Goal: Transaction & Acquisition: Purchase product/service

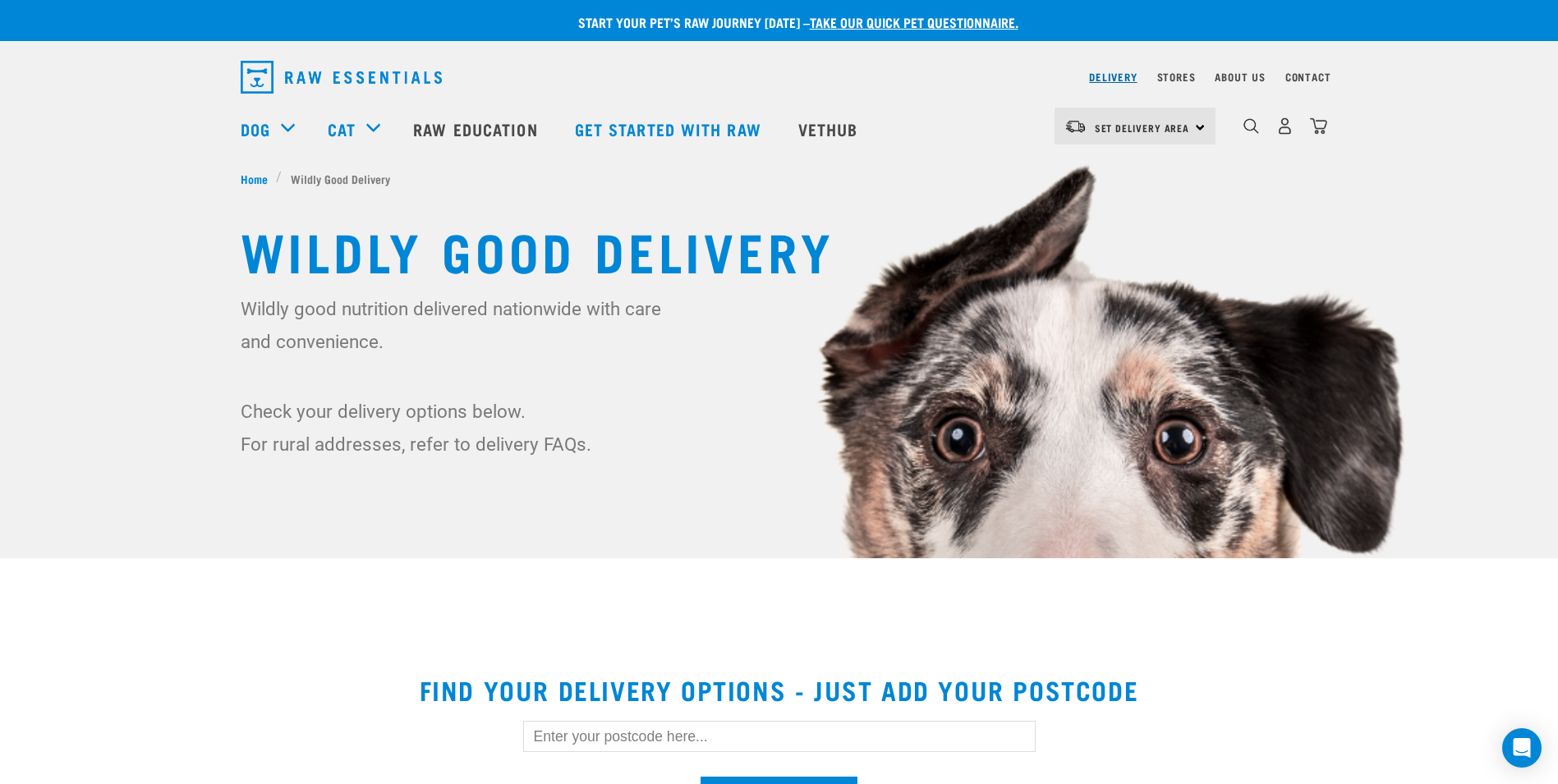
click at [1104, 76] on link "Delivery" at bounding box center [1112, 77] width 48 height 6
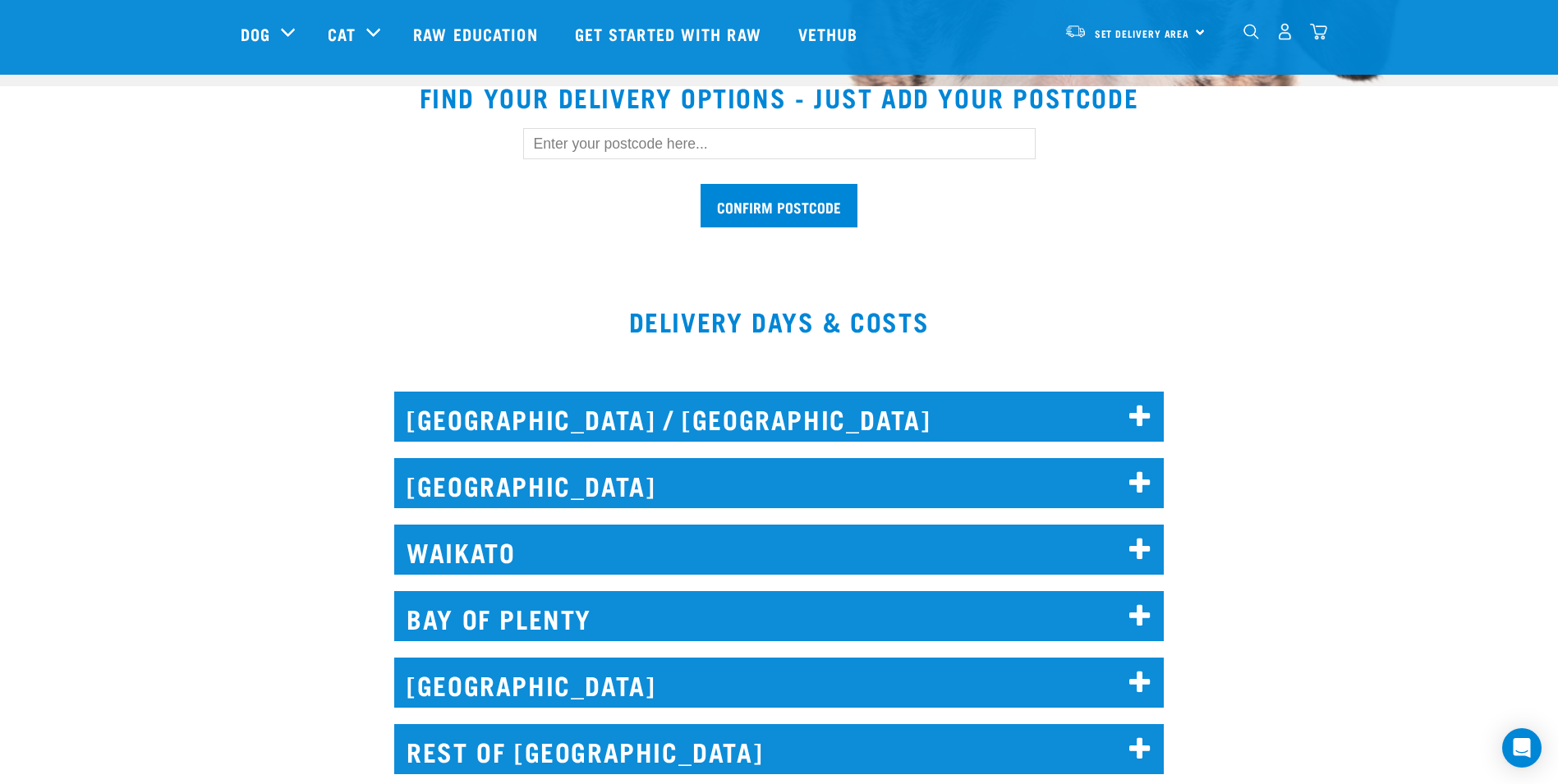
scroll to position [492, 0]
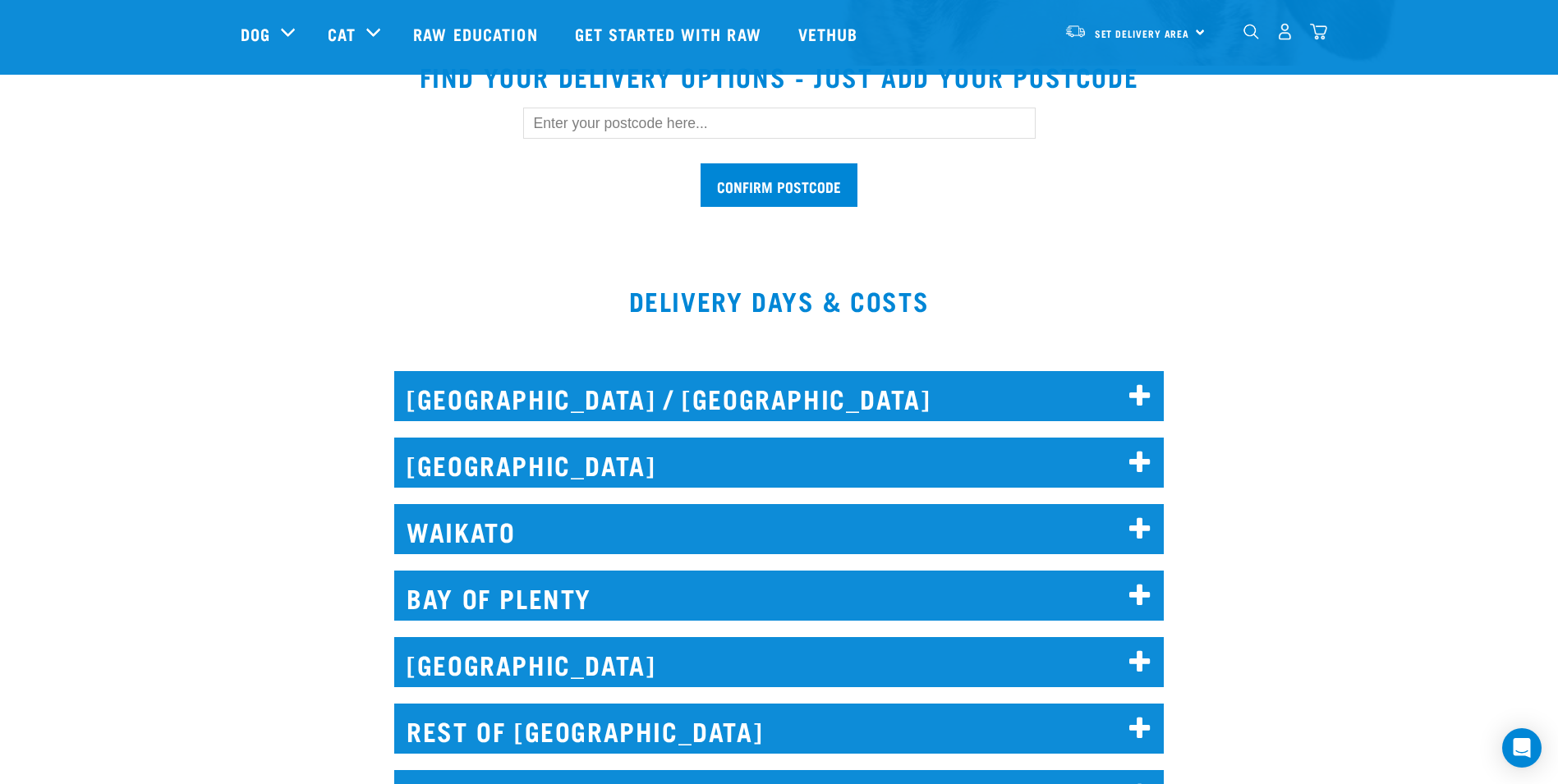
click at [665, 127] on input "text" at bounding box center [779, 122] width 513 height 31
type input "0626"
click at [759, 189] on input "Confirm postcode" at bounding box center [779, 185] width 157 height 43
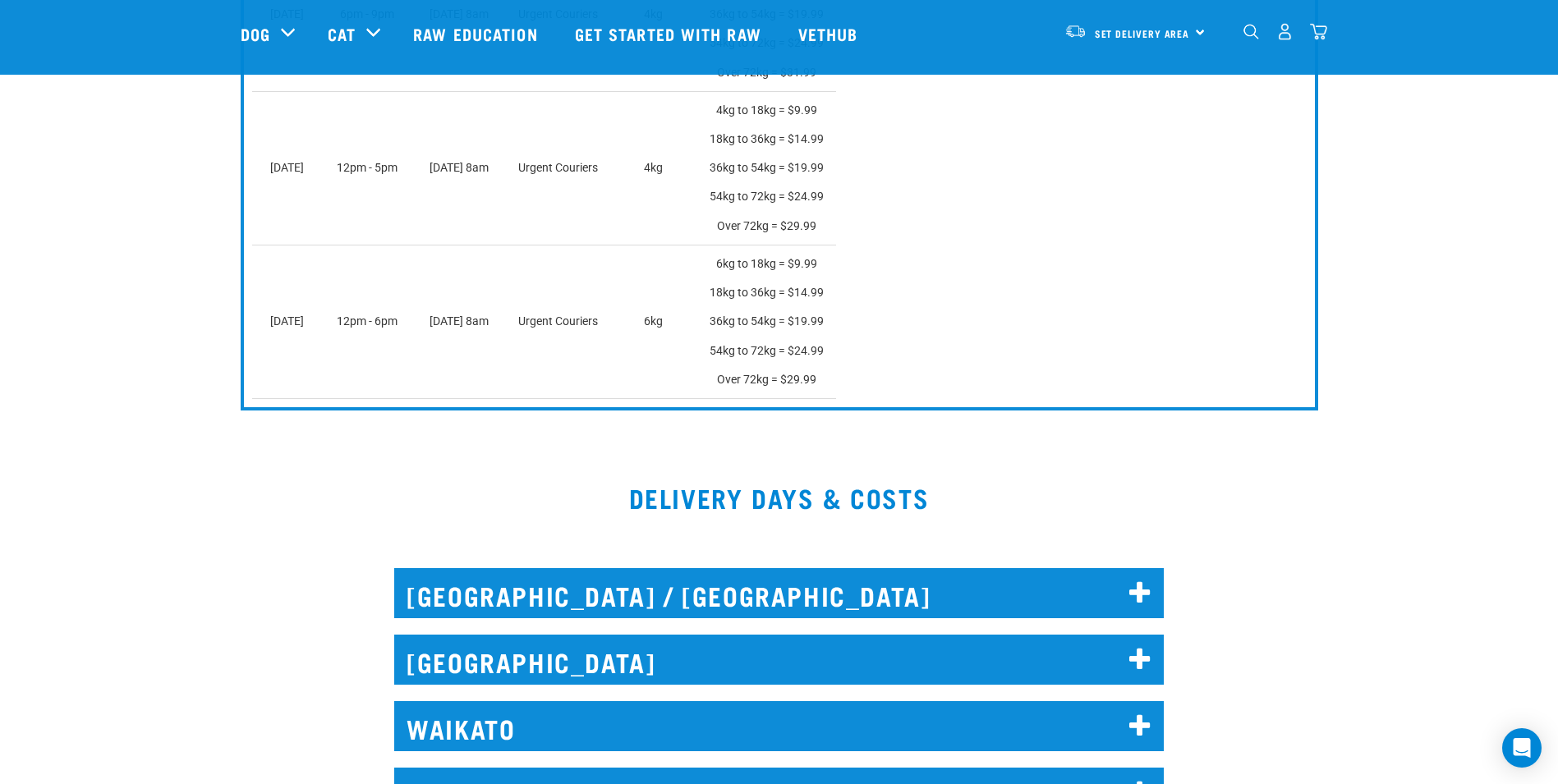
scroll to position [1609, 0]
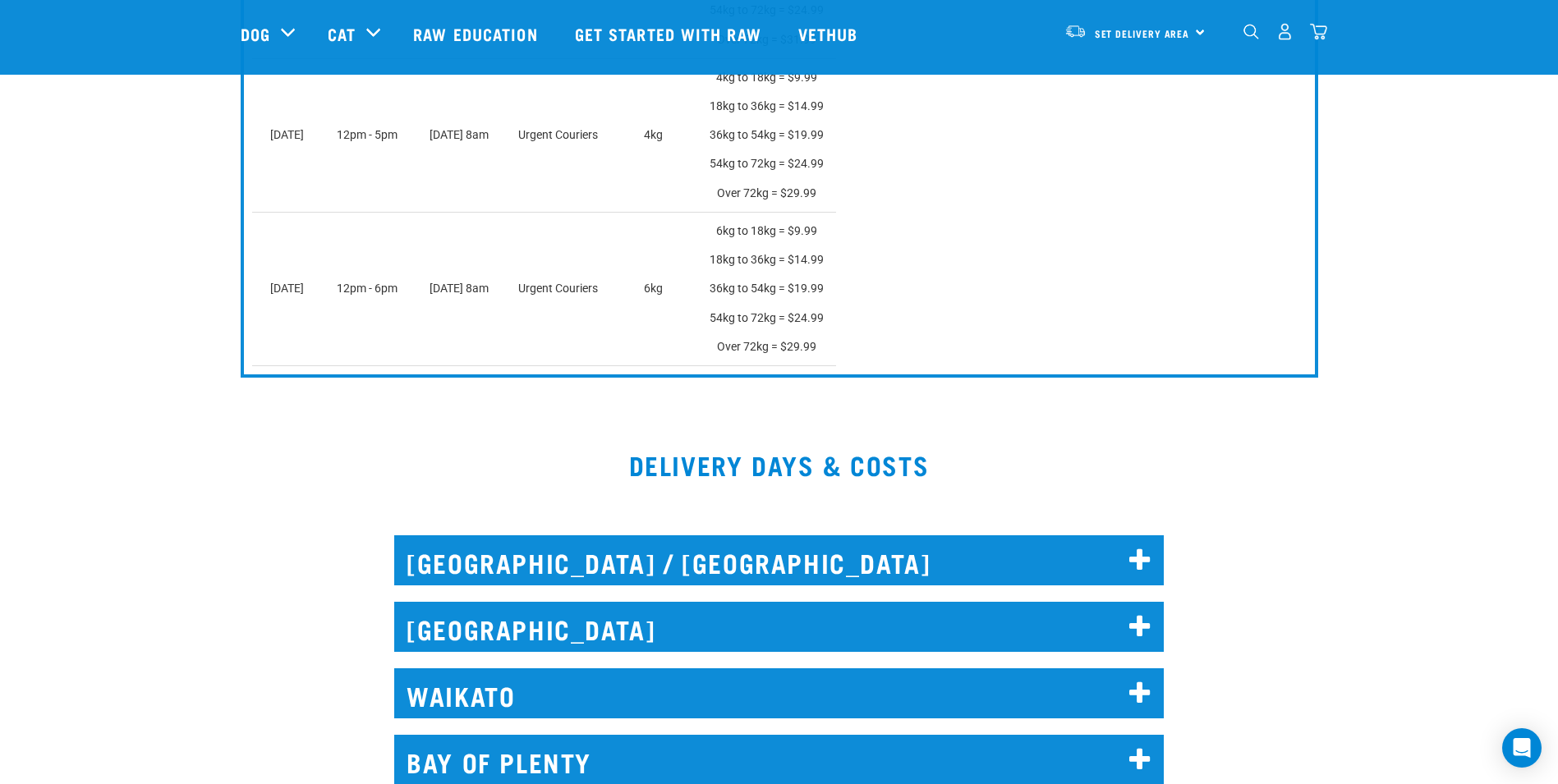
click at [1136, 560] on icon at bounding box center [1140, 561] width 23 height 27
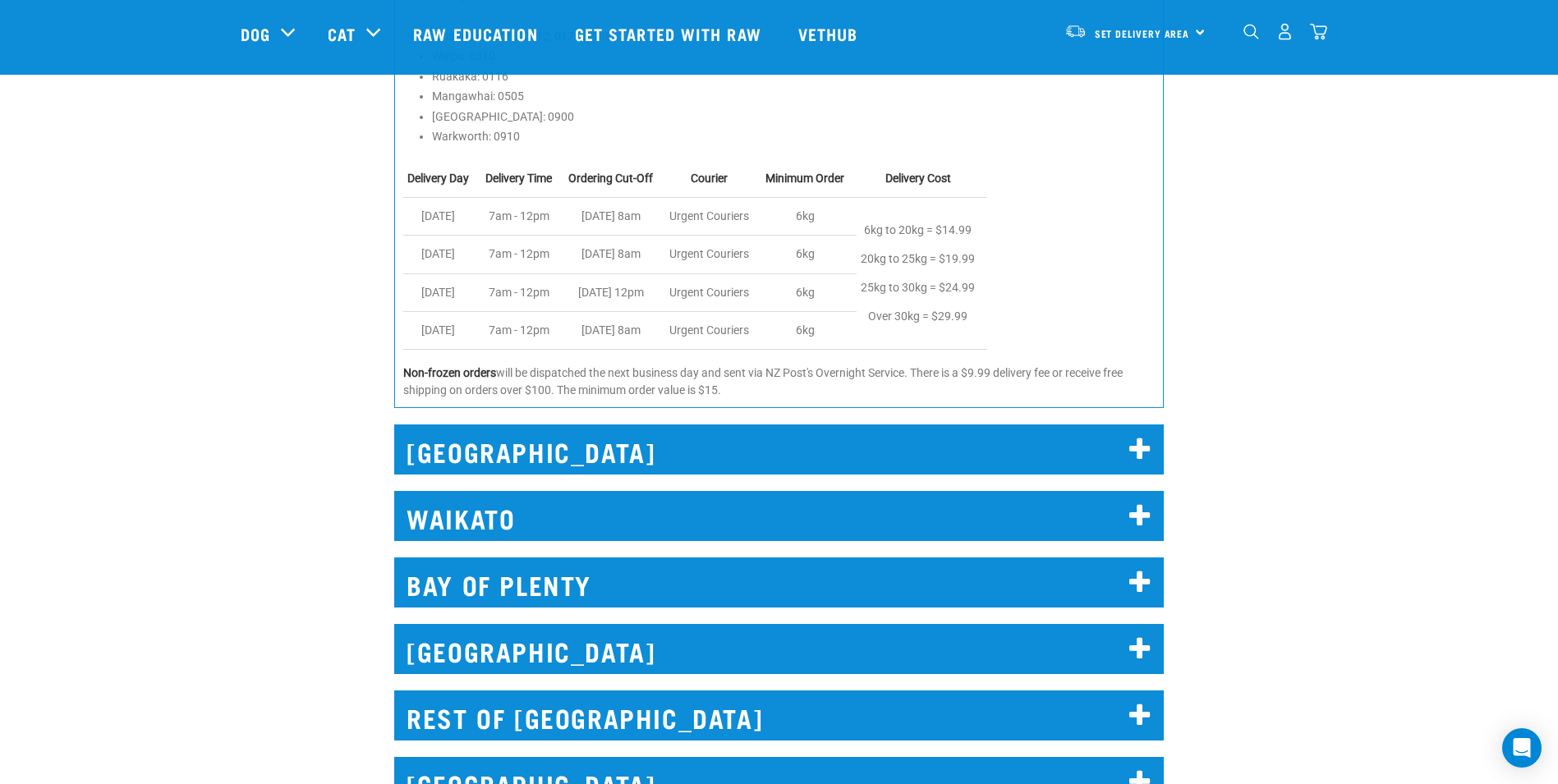
scroll to position [2265, 0]
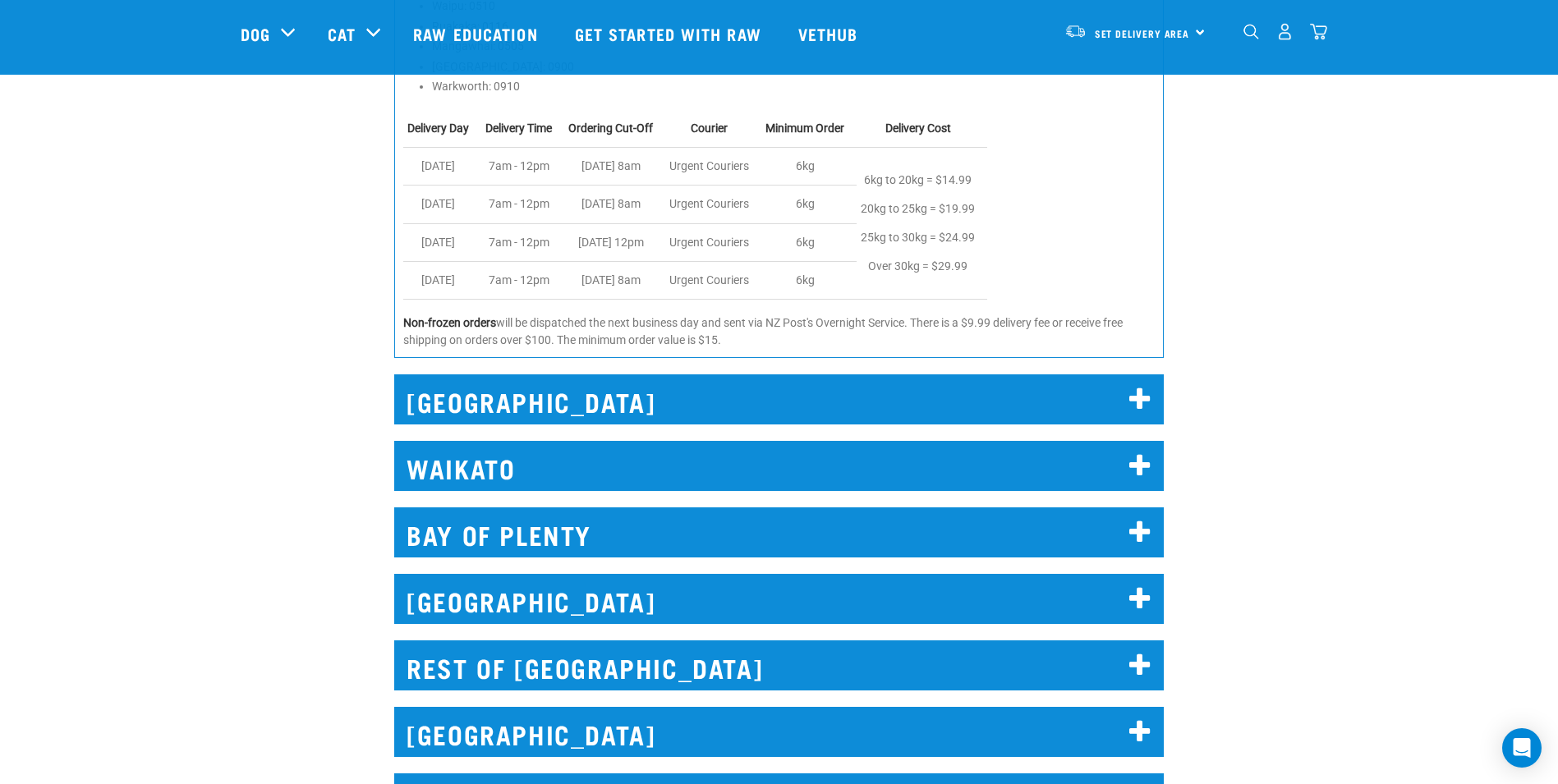
click at [1137, 397] on icon at bounding box center [1140, 400] width 23 height 27
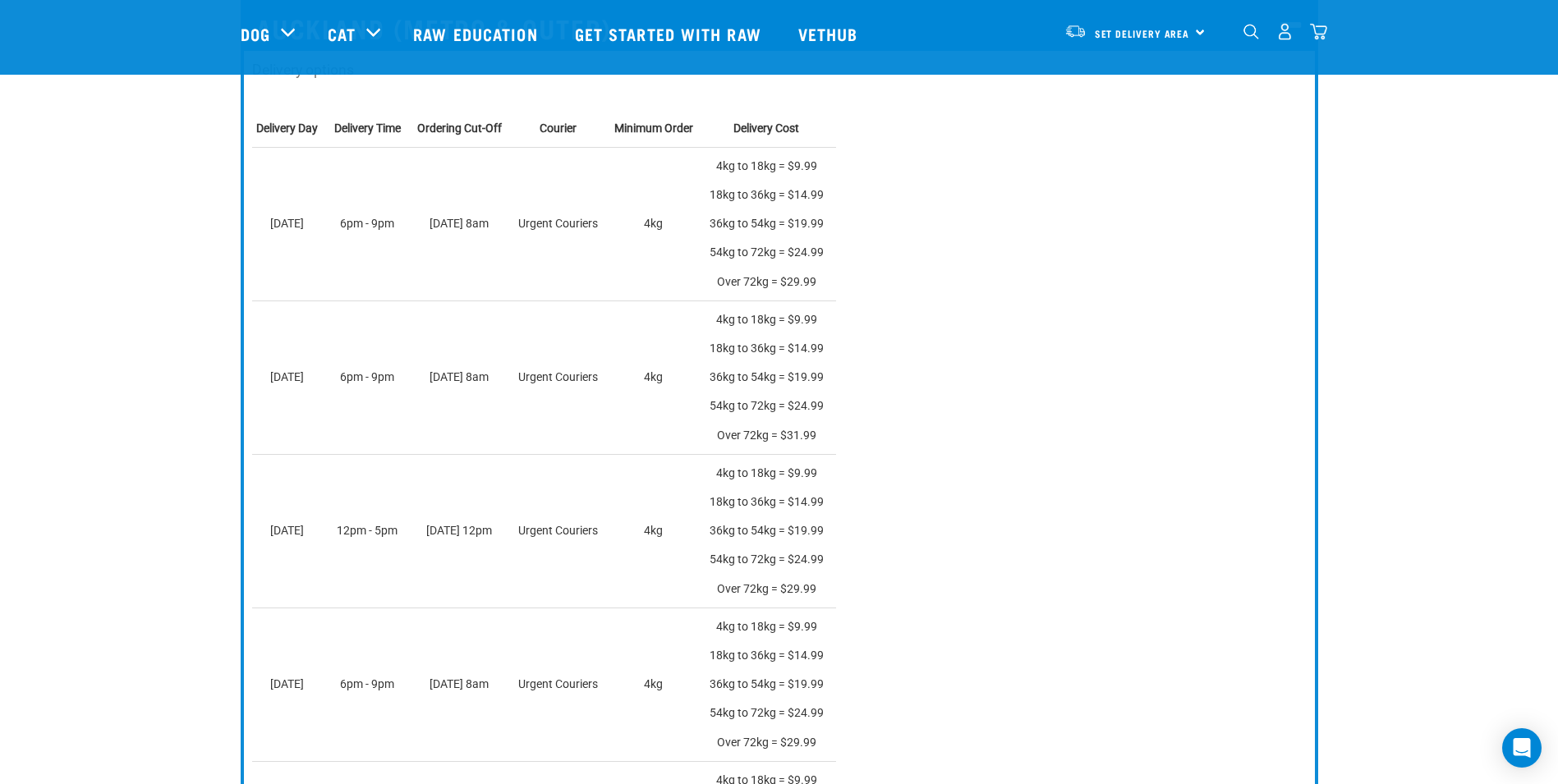
scroll to position [722, 0]
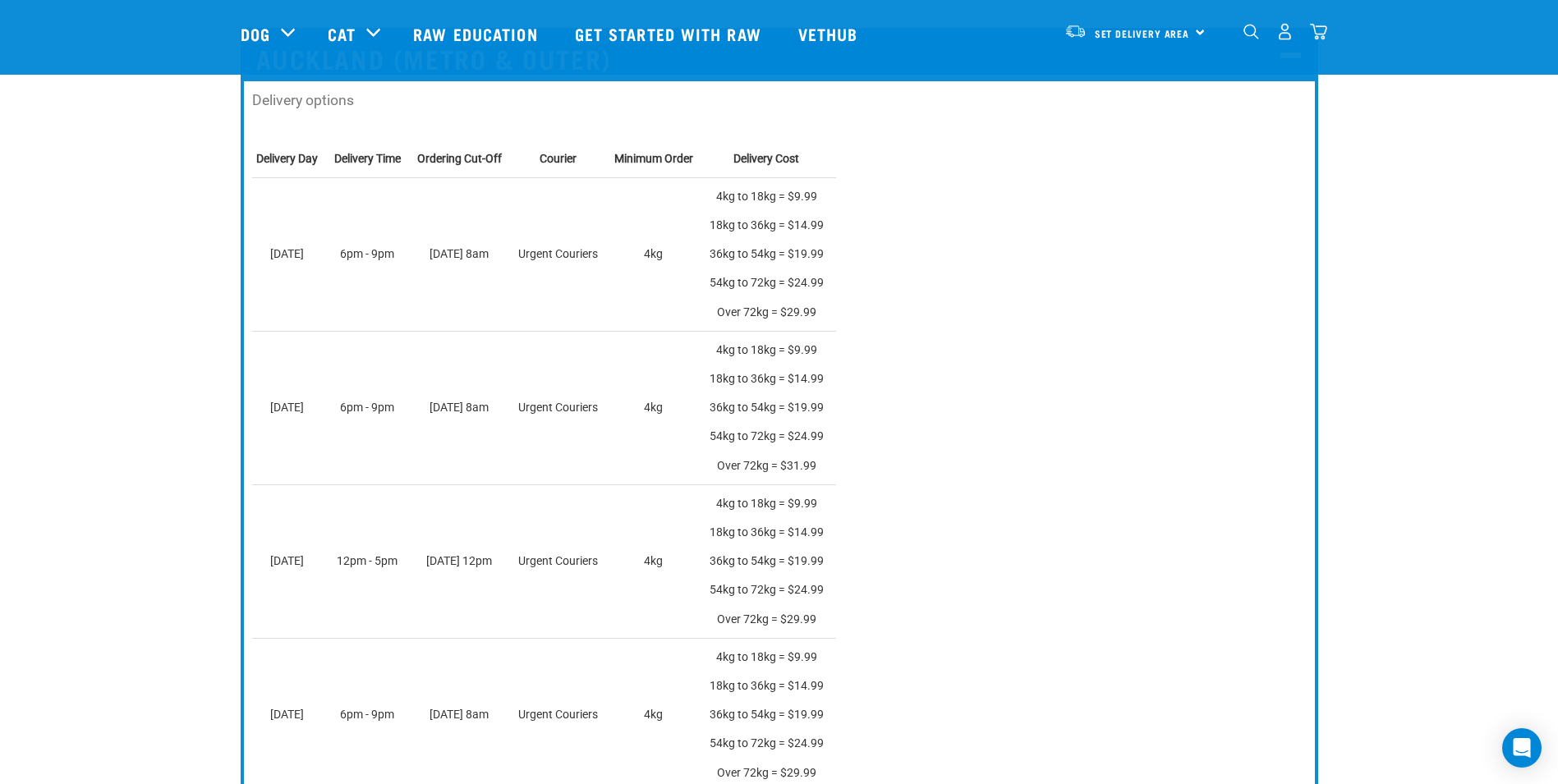
click at [1200, 35] on div "Set Delivery Area North Island South Island" at bounding box center [1135, 32] width 161 height 37
click at [1135, 75] on link "[GEOGRAPHIC_DATA]" at bounding box center [1133, 77] width 158 height 36
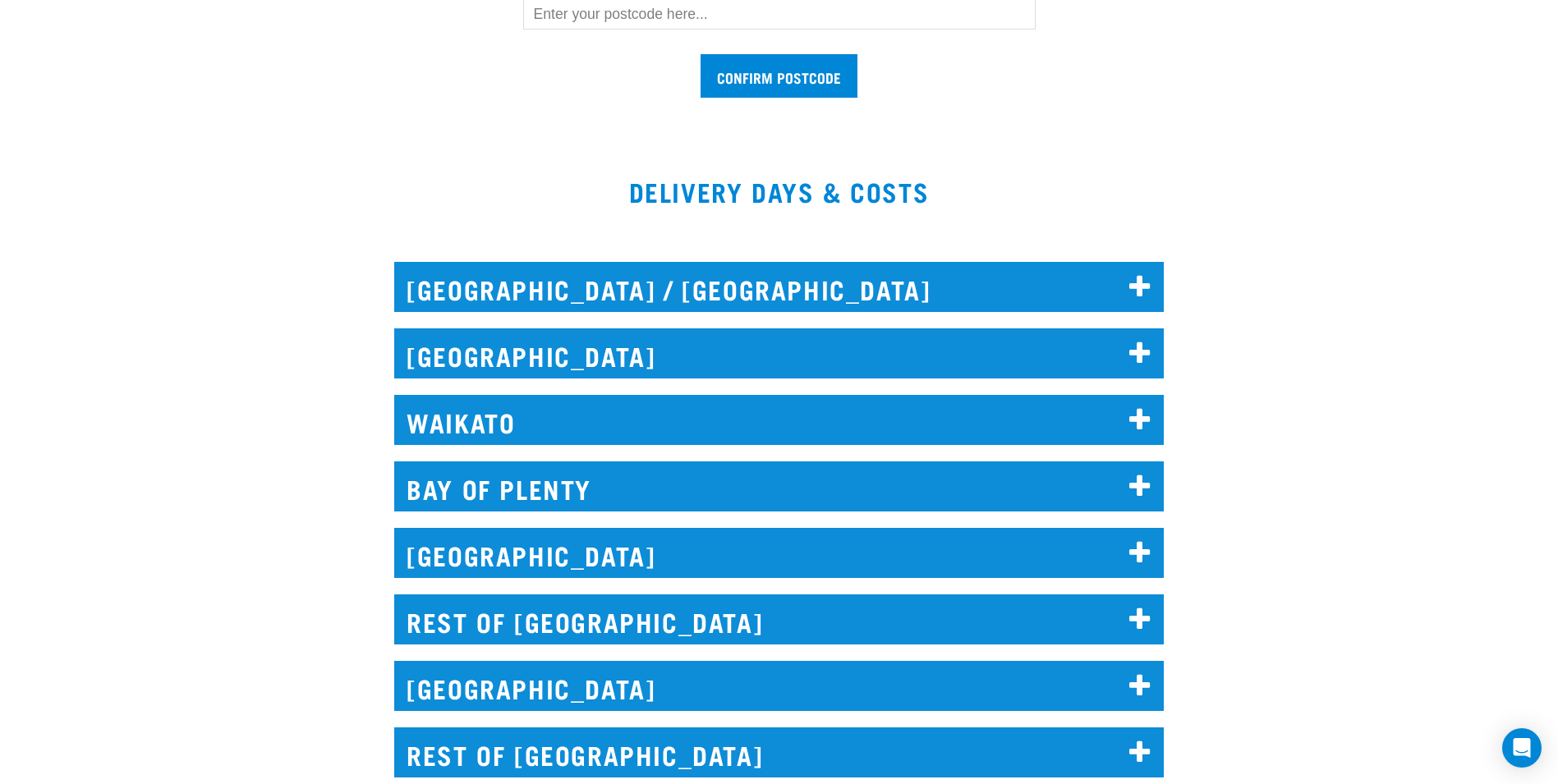
click at [1142, 349] on icon at bounding box center [1140, 354] width 23 height 27
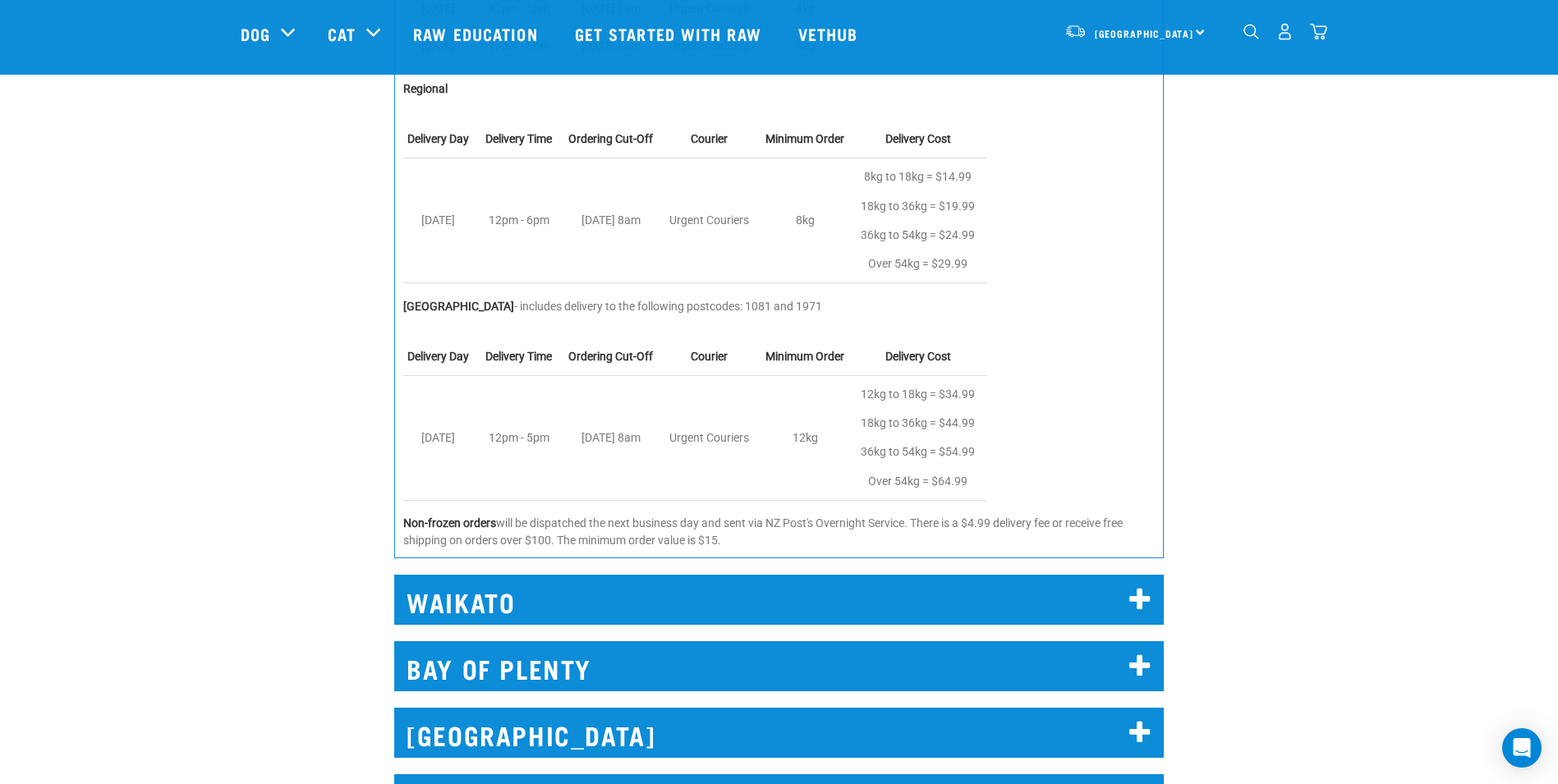
scroll to position [1313, 0]
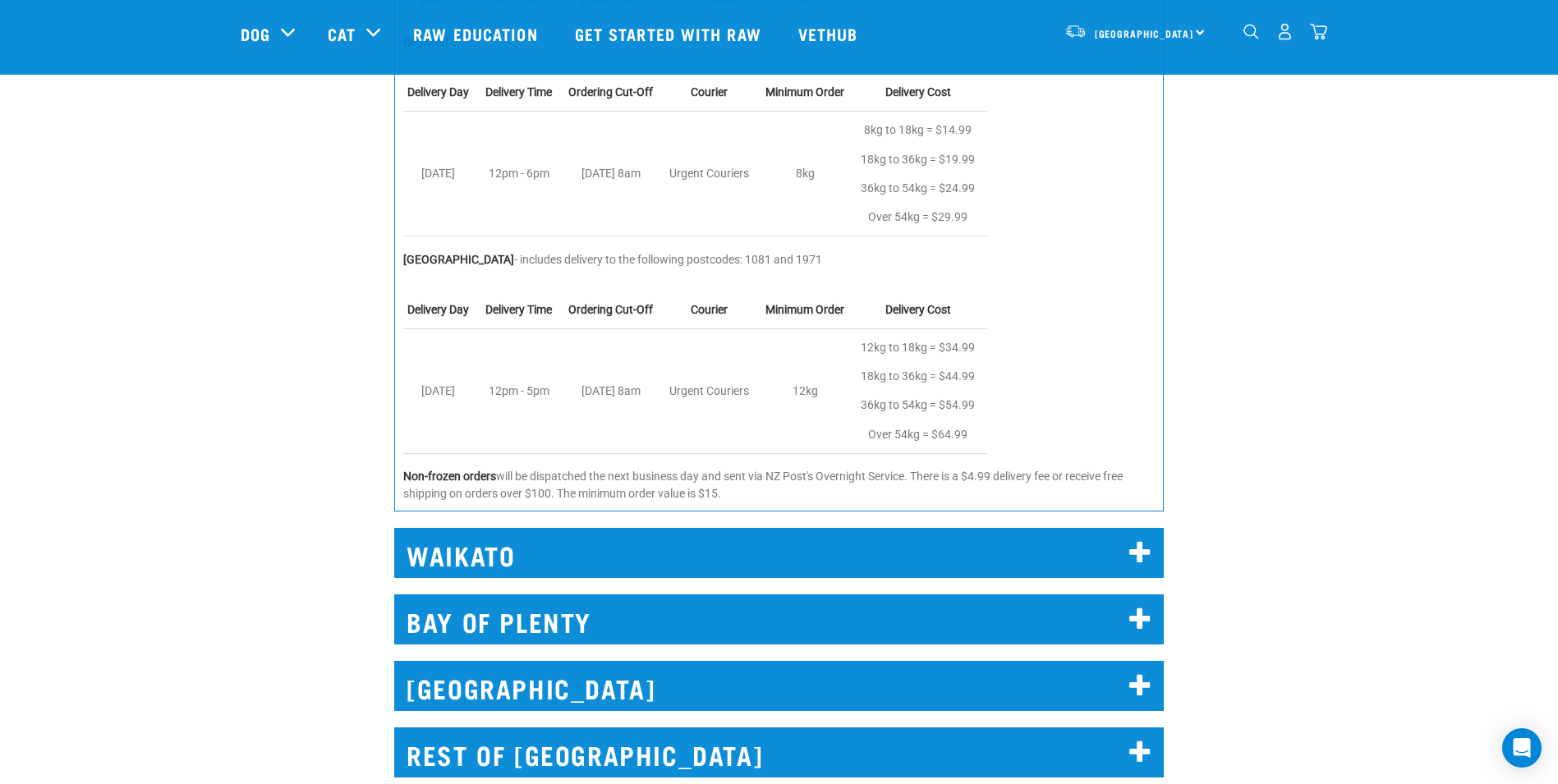
click at [1320, 33] on img "dropdown navigation" at bounding box center [1318, 32] width 18 height 17
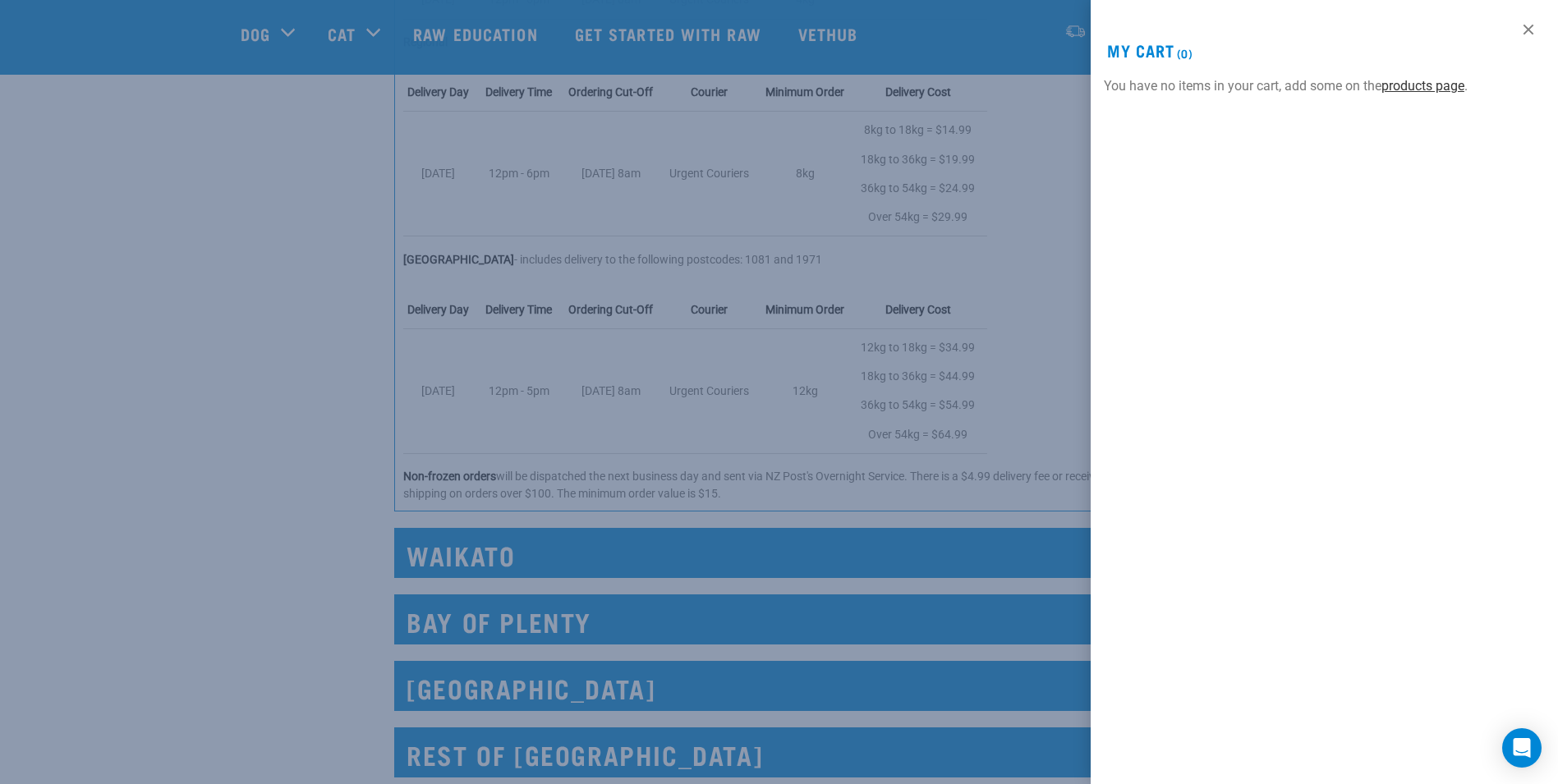
click at [1424, 90] on link "products page" at bounding box center [1423, 86] width 83 height 16
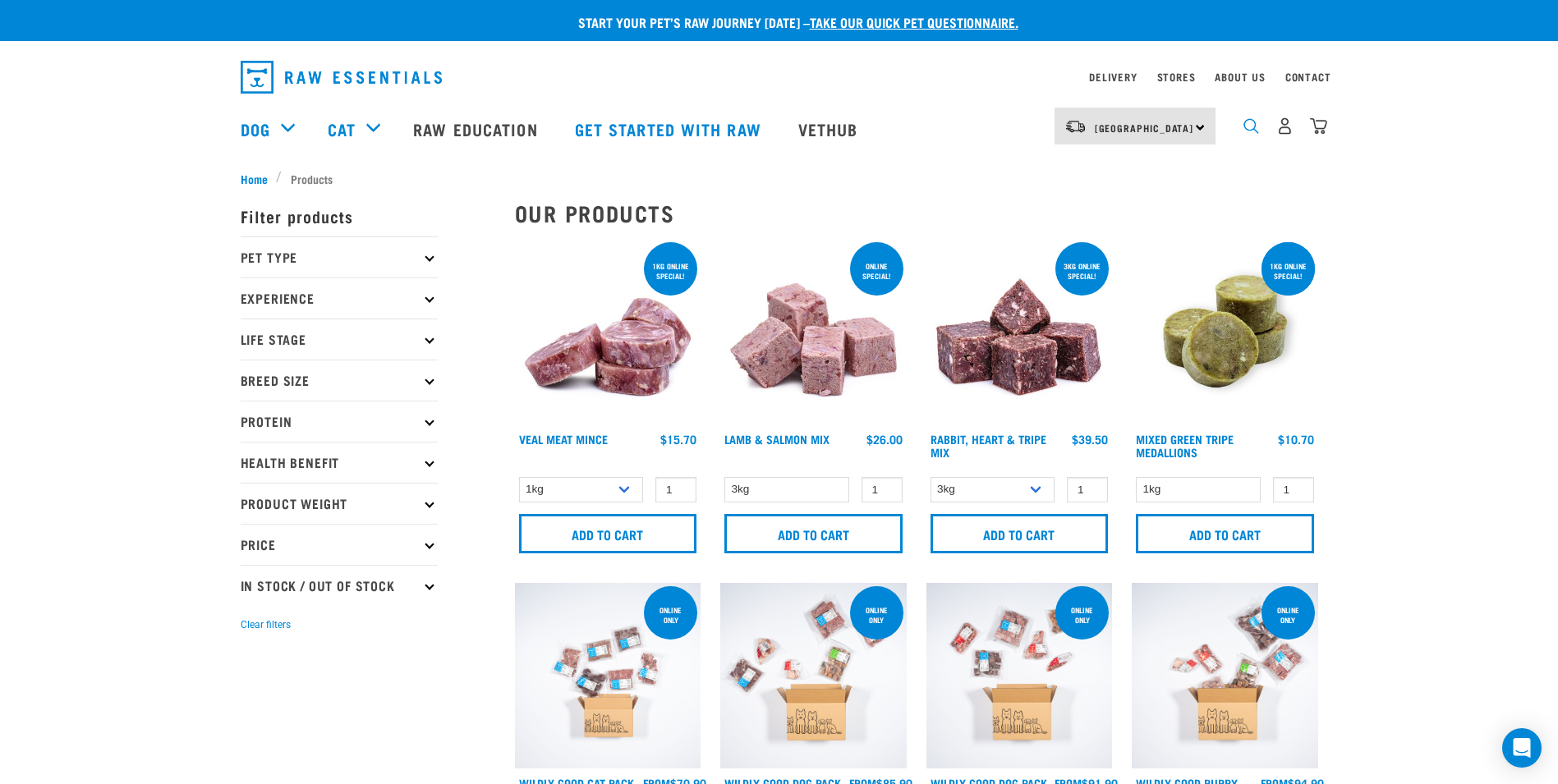
click at [1245, 127] on img "dropdown navigation" at bounding box center [1251, 126] width 16 height 16
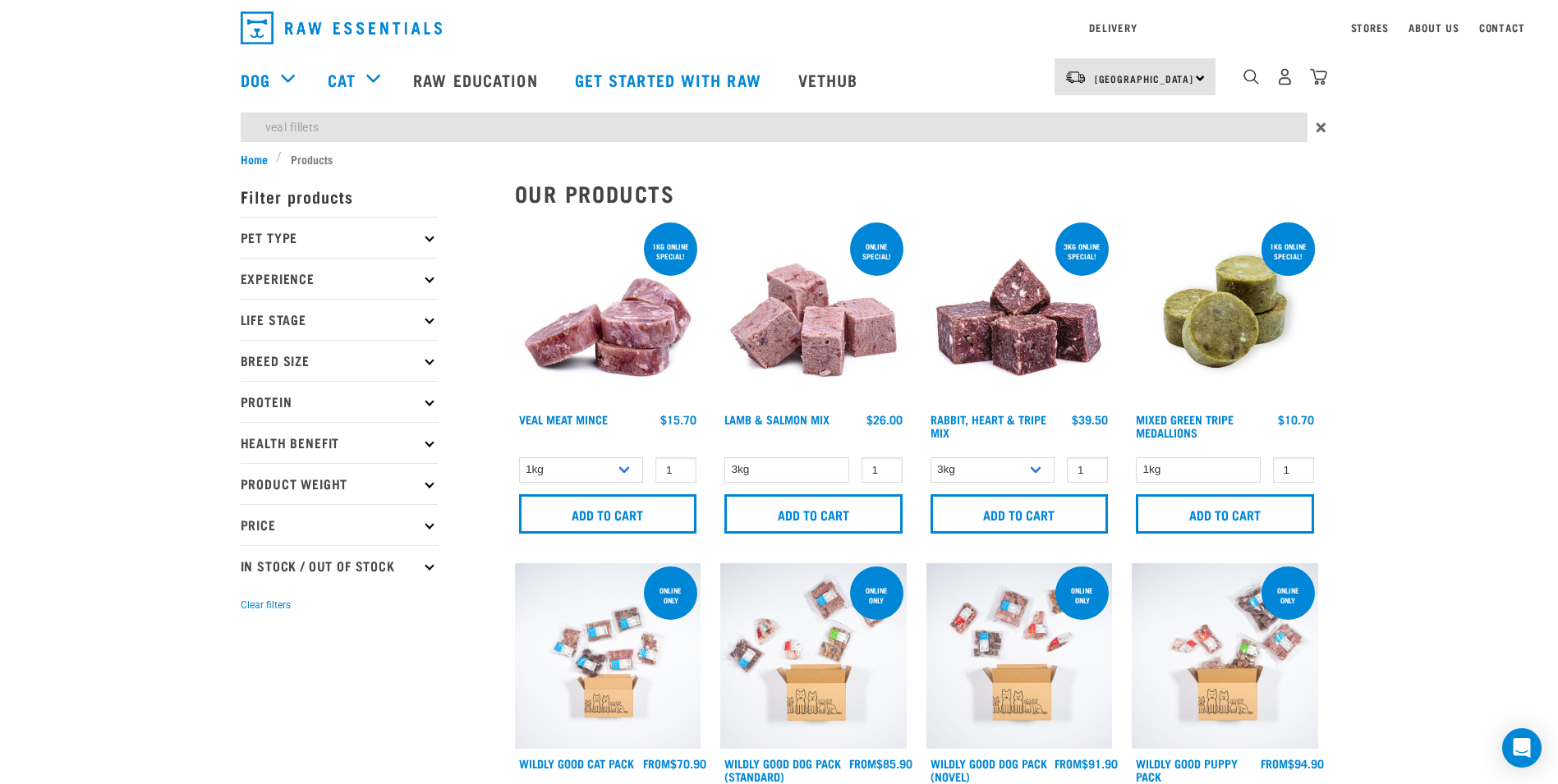
type input "veal fillets"
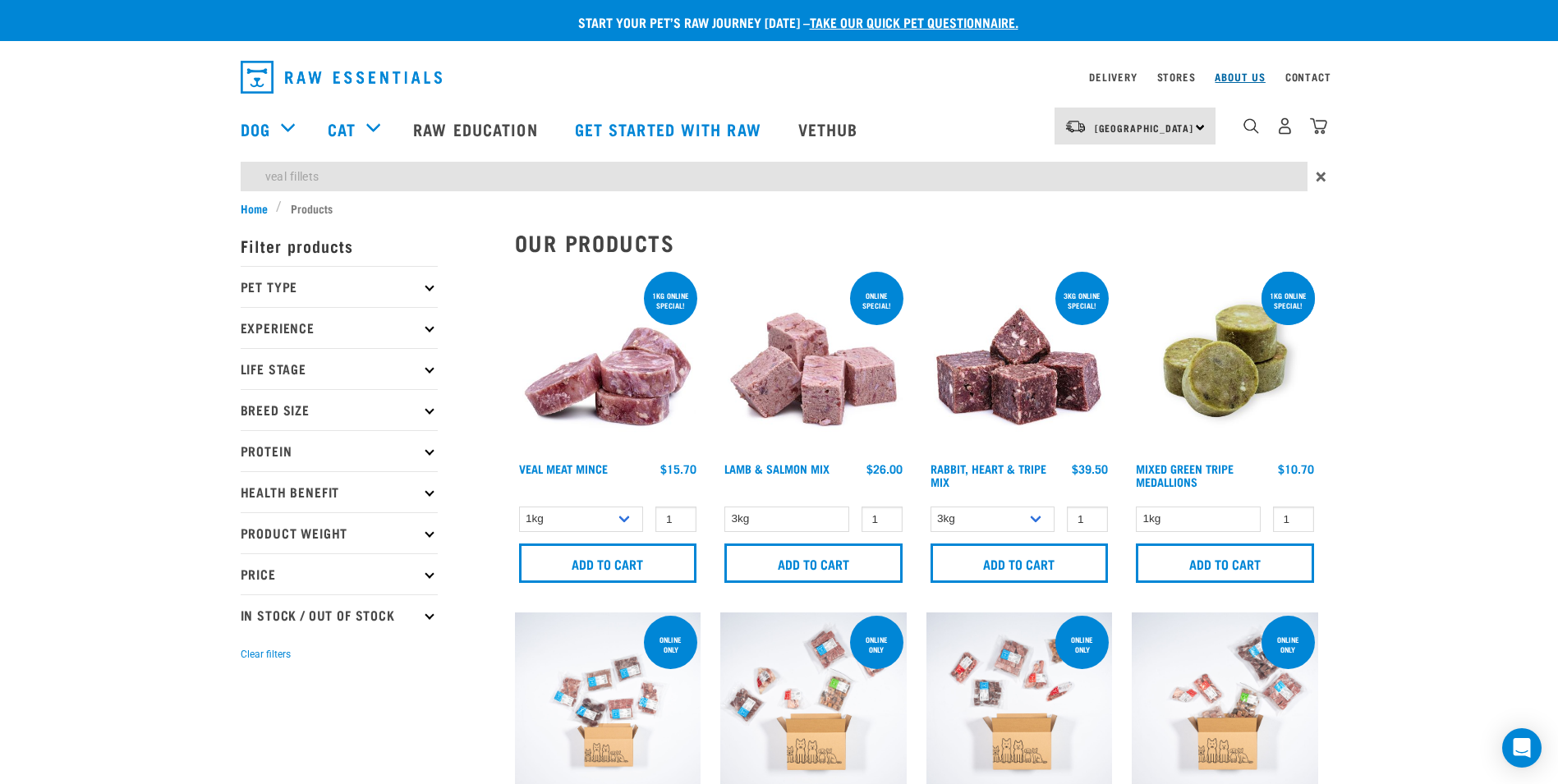
click at [1247, 81] on div "Delivery Stores About Us Contact North Island" at bounding box center [779, 124] width 1558 height 150
click at [1251, 133] on img "dropdown navigation" at bounding box center [1251, 126] width 16 height 16
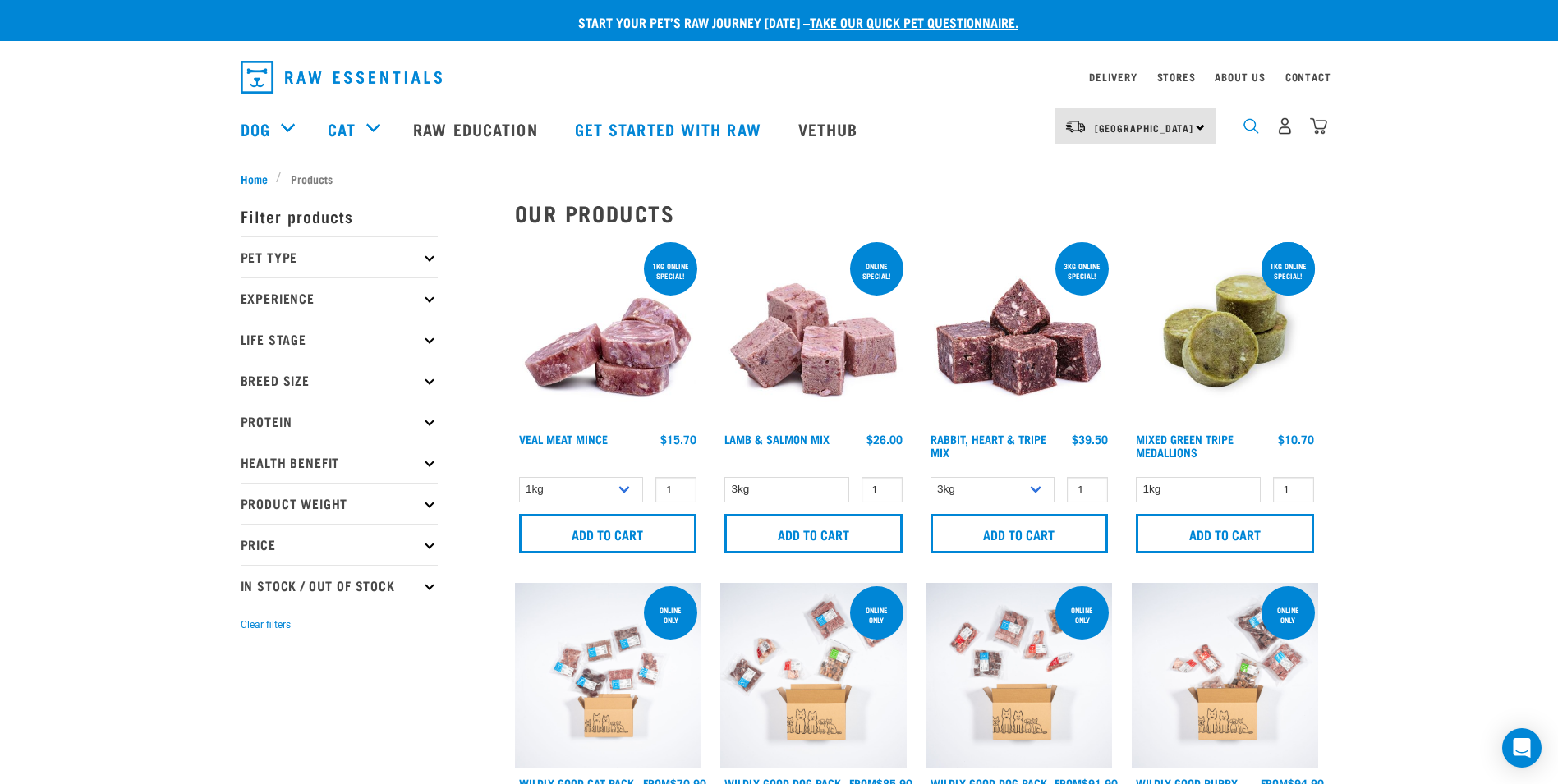
click at [1251, 133] on img "dropdown navigation" at bounding box center [1251, 126] width 16 height 16
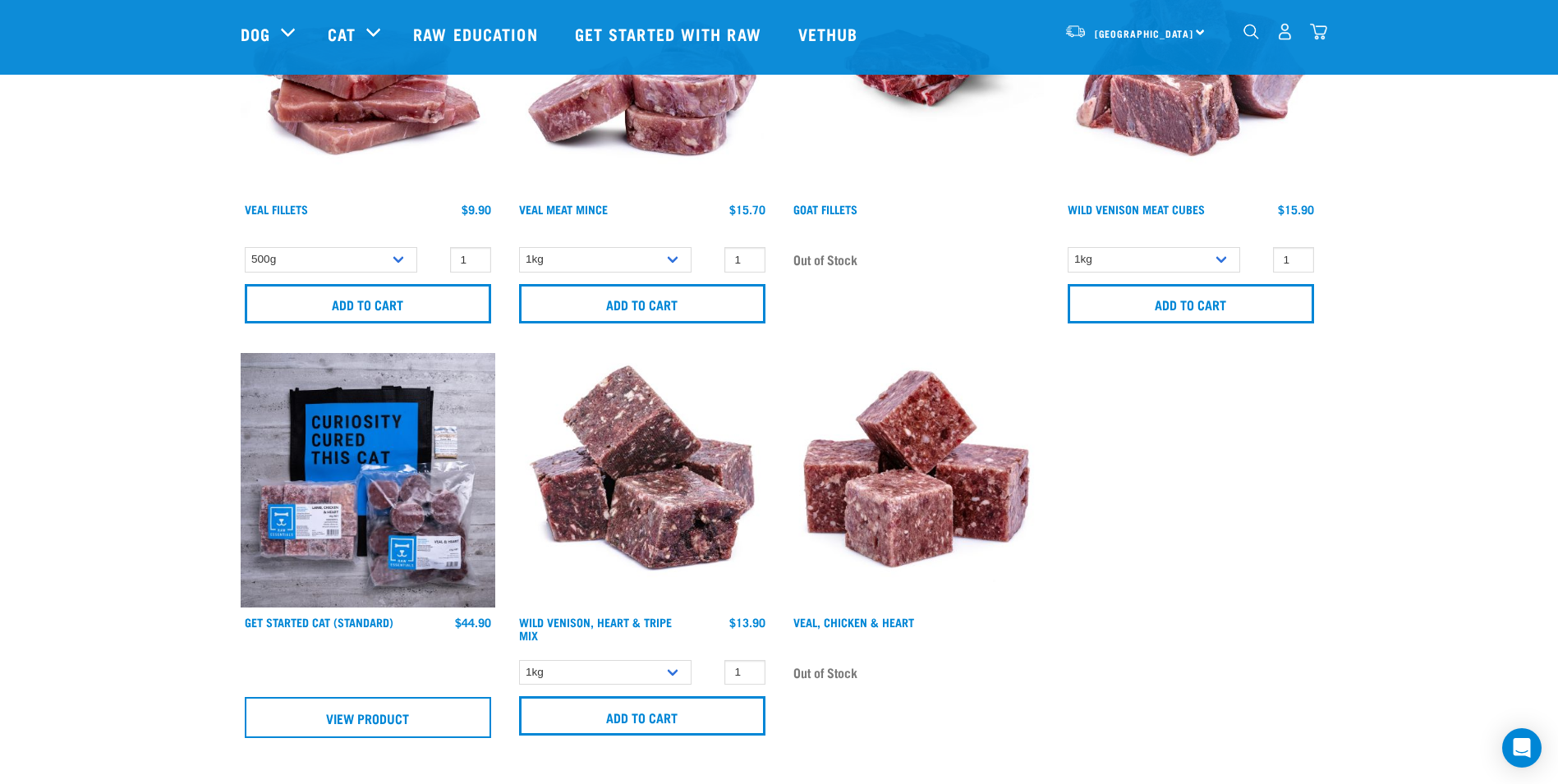
scroll to position [328, 0]
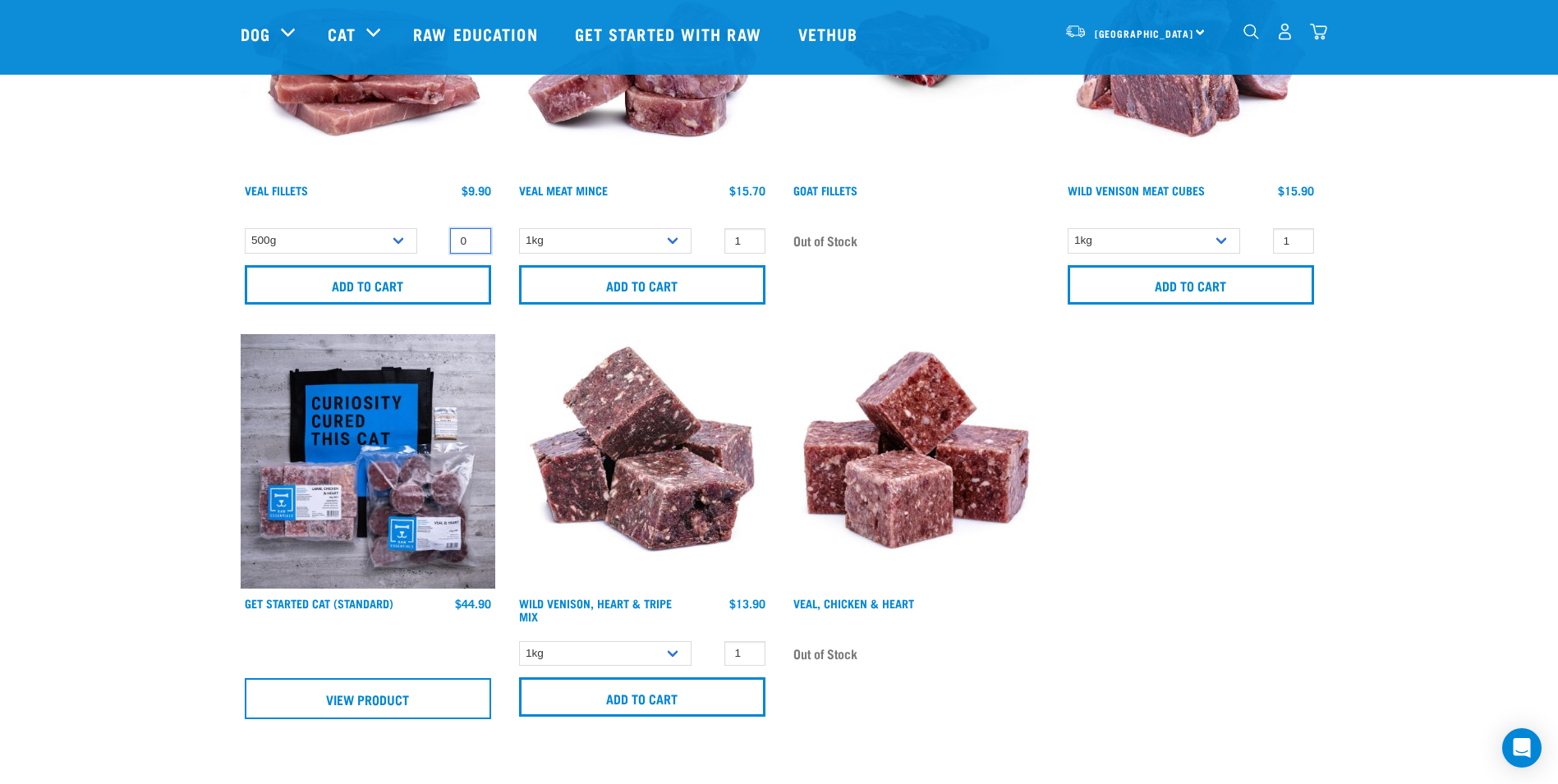
click at [474, 245] on input "0" at bounding box center [470, 241] width 41 height 26
click at [473, 239] on input "1" at bounding box center [470, 241] width 41 height 26
click at [473, 239] on input "2" at bounding box center [470, 241] width 41 height 26
click at [473, 239] on input "3" at bounding box center [470, 241] width 41 height 26
click at [473, 239] on input "4" at bounding box center [470, 241] width 41 height 26
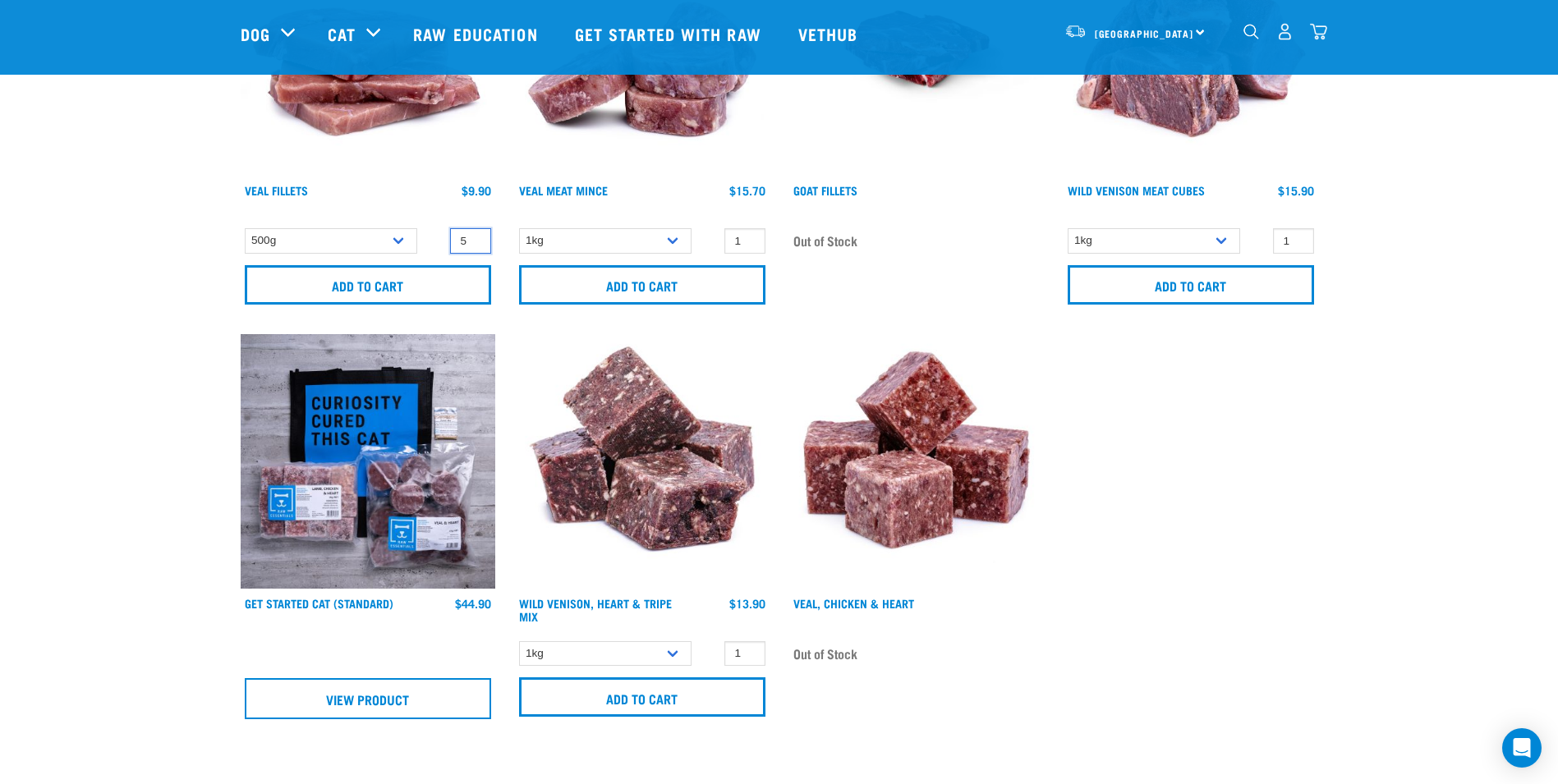
click at [473, 239] on input "5" at bounding box center [470, 241] width 41 height 26
click at [473, 239] on input "6" at bounding box center [470, 241] width 41 height 26
type input "7"
click at [473, 239] on input "7" at bounding box center [470, 241] width 41 height 26
click at [428, 277] on input "Add to cart" at bounding box center [368, 284] width 247 height 39
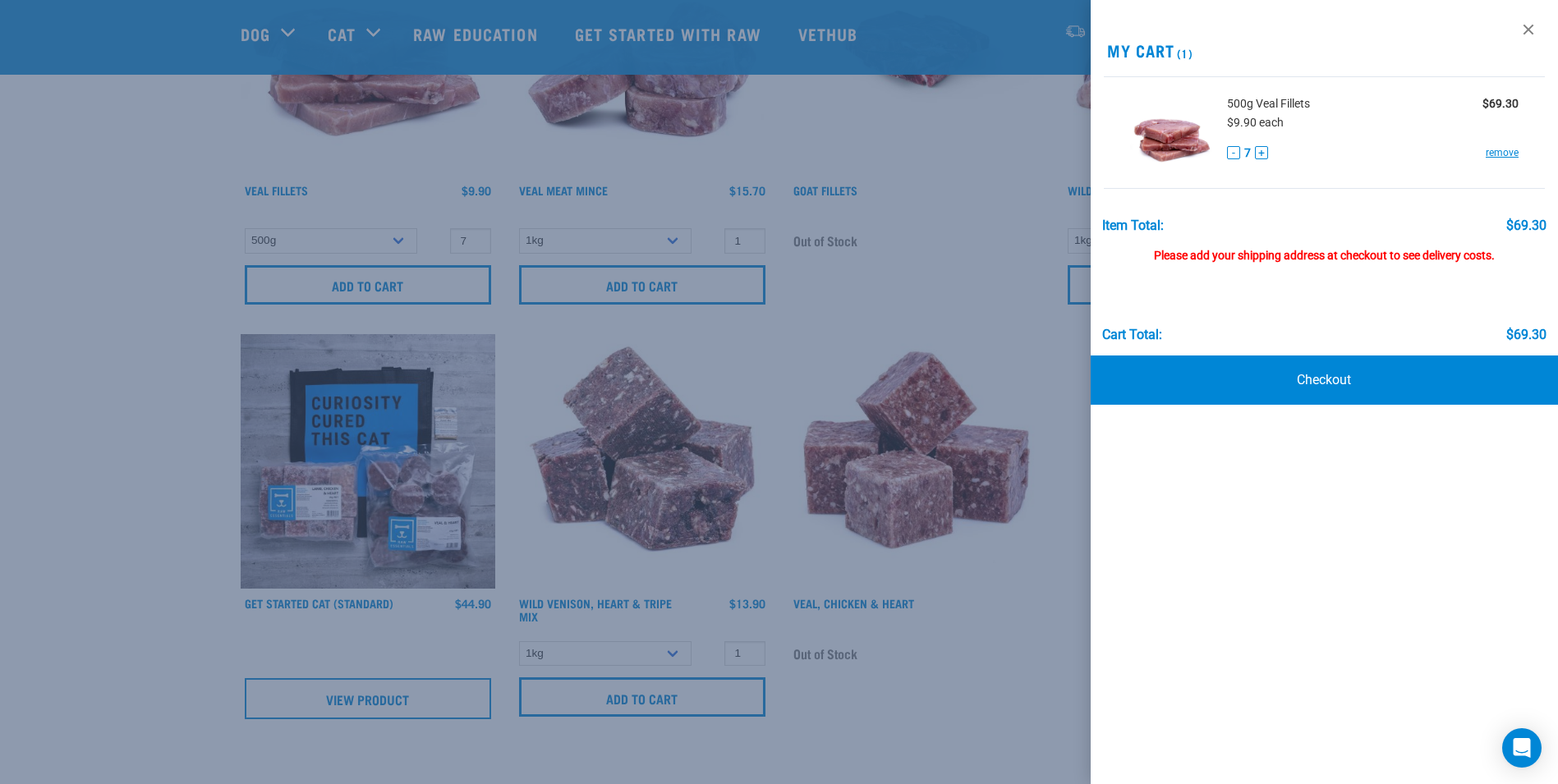
click at [1080, 553] on div at bounding box center [779, 392] width 1558 height 784
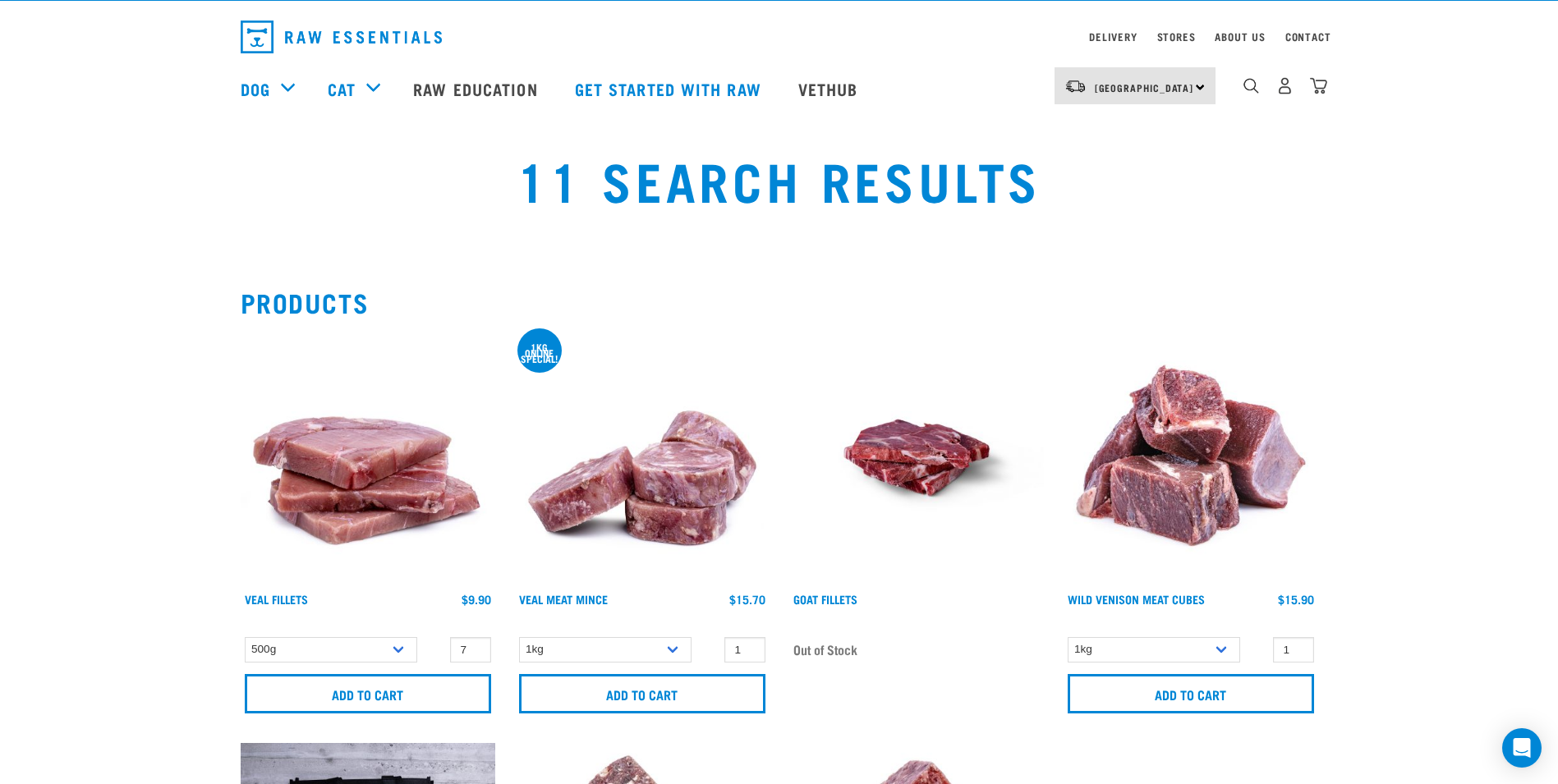
scroll to position [32, 0]
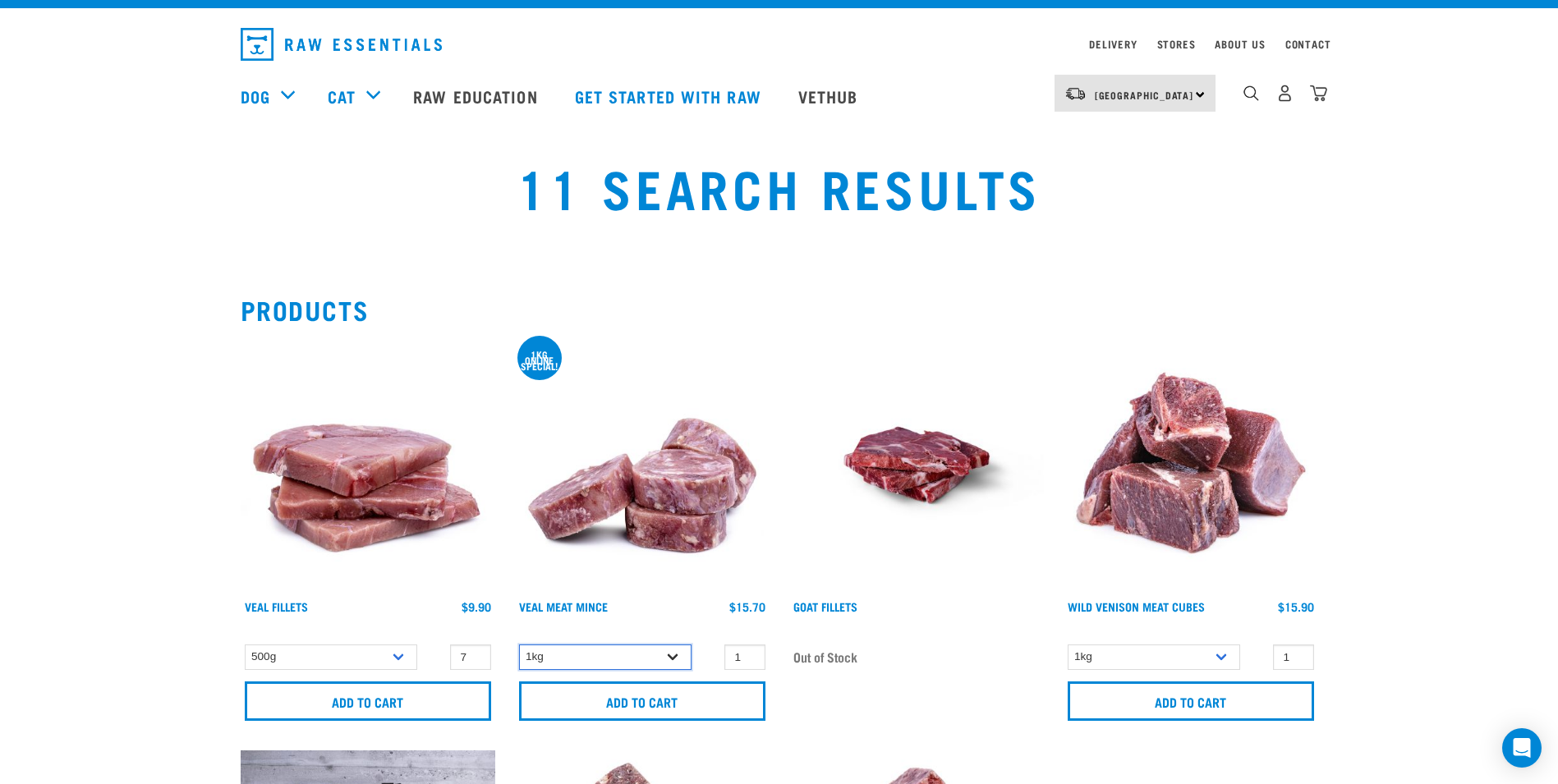
click at [671, 664] on select "1kg 3kg" at bounding box center [605, 657] width 173 height 26
select select "703"
click at [519, 644] on select "1kg 3kg" at bounding box center [605, 657] width 173 height 26
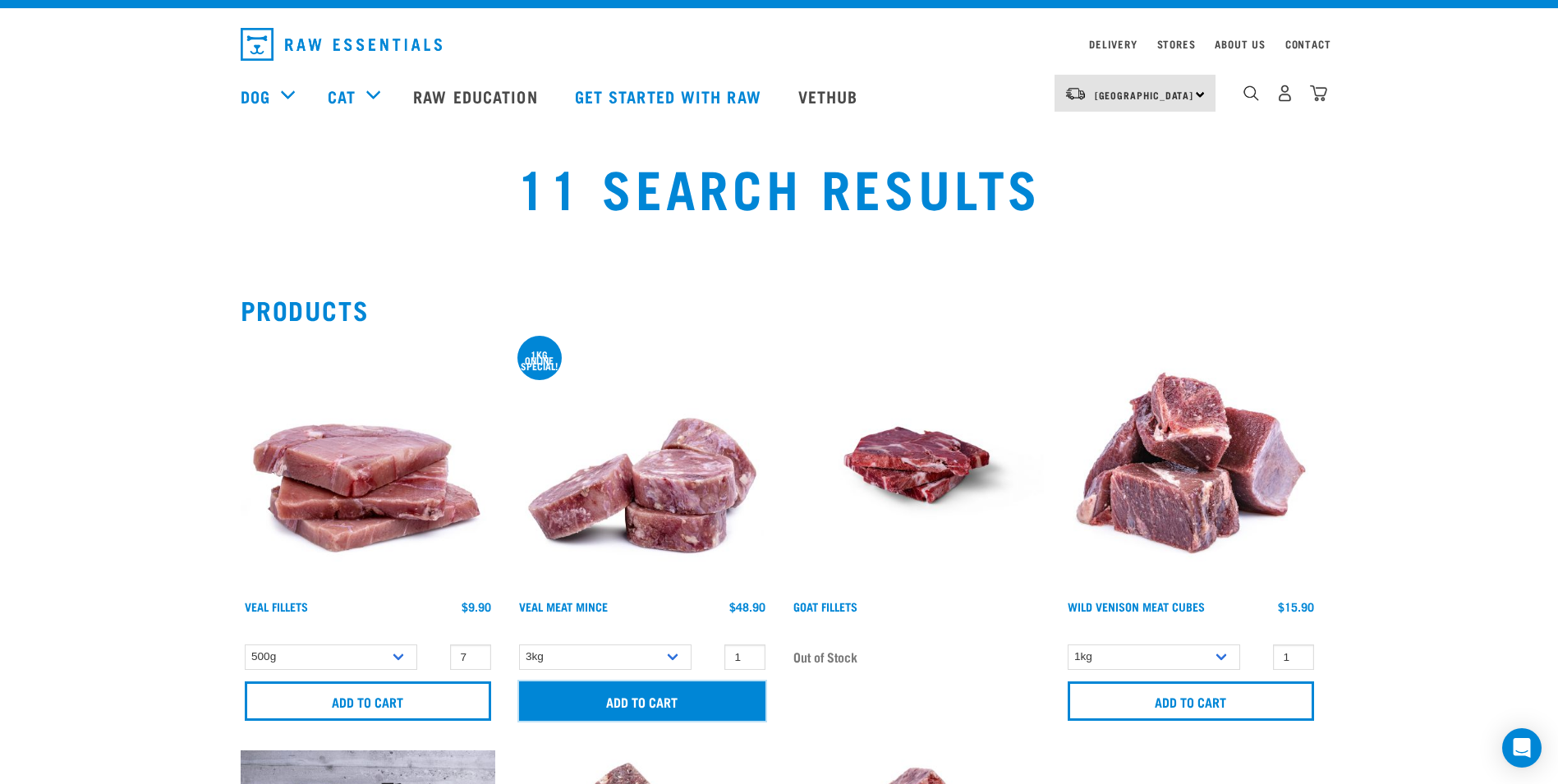
click at [668, 702] on input "Add to cart" at bounding box center [643, 701] width 247 height 39
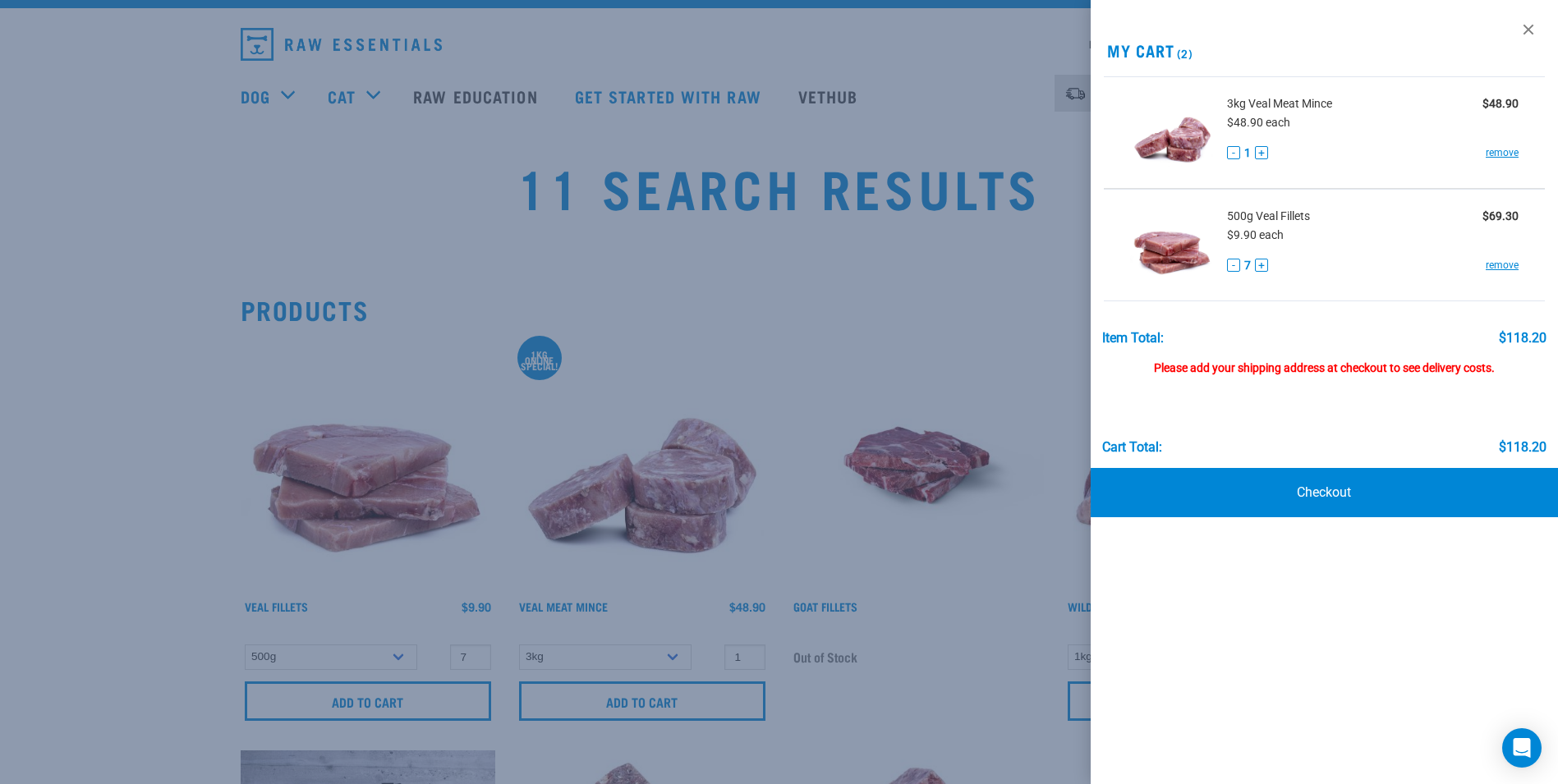
click at [842, 677] on div at bounding box center [779, 392] width 1558 height 784
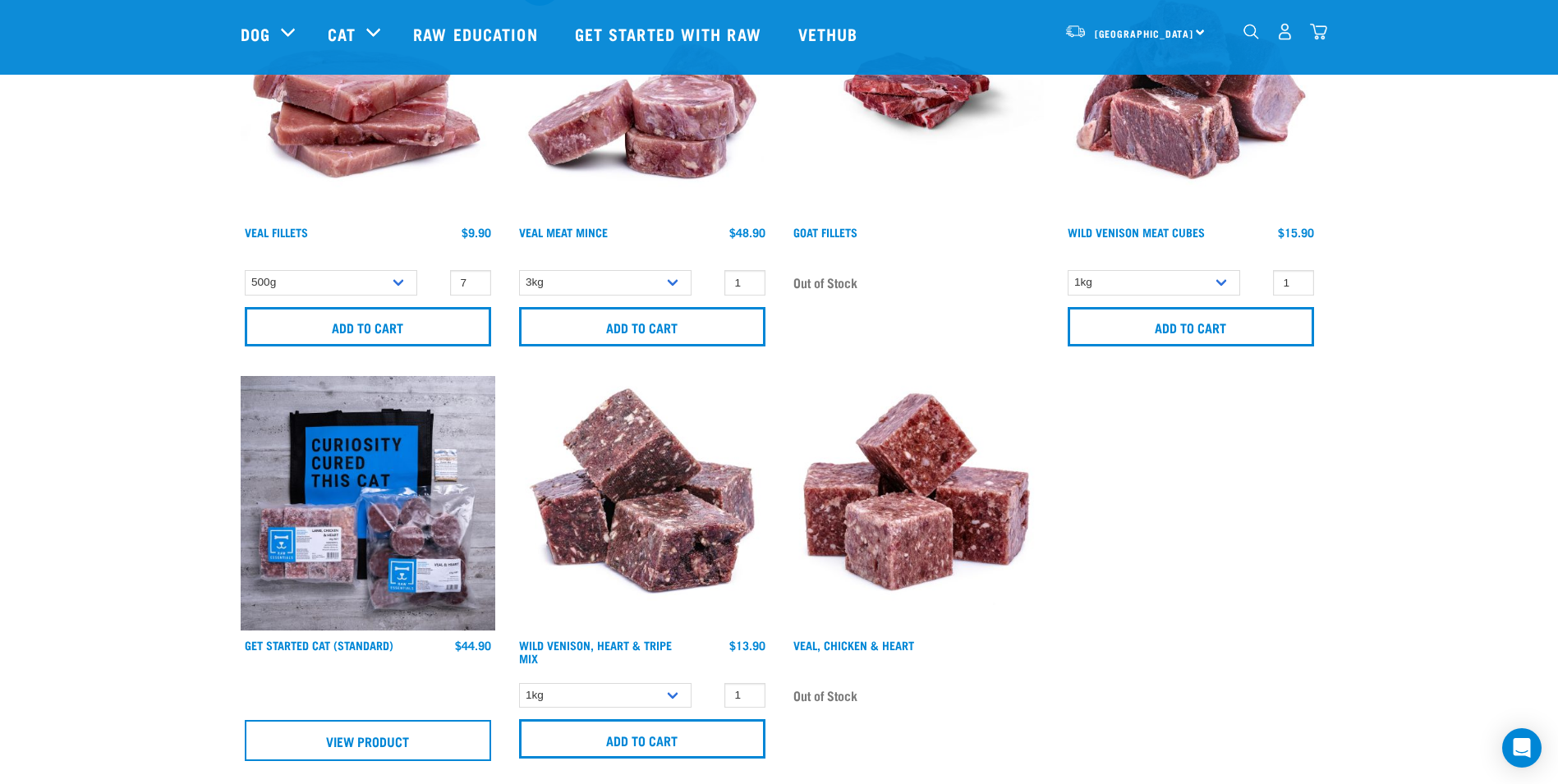
scroll to position [341, 0]
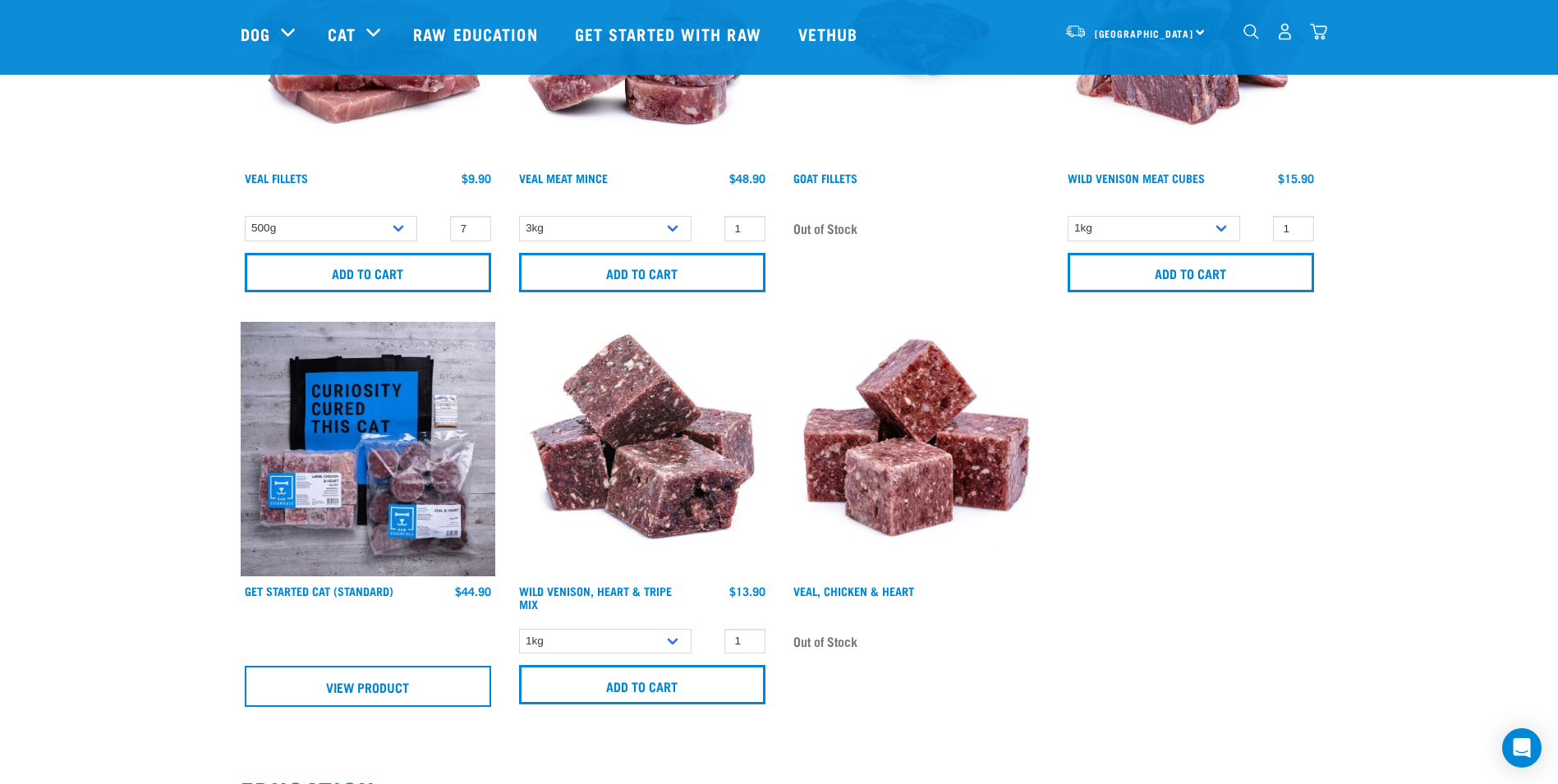
click at [1247, 39] on img "dropdown navigation" at bounding box center [1251, 32] width 16 height 16
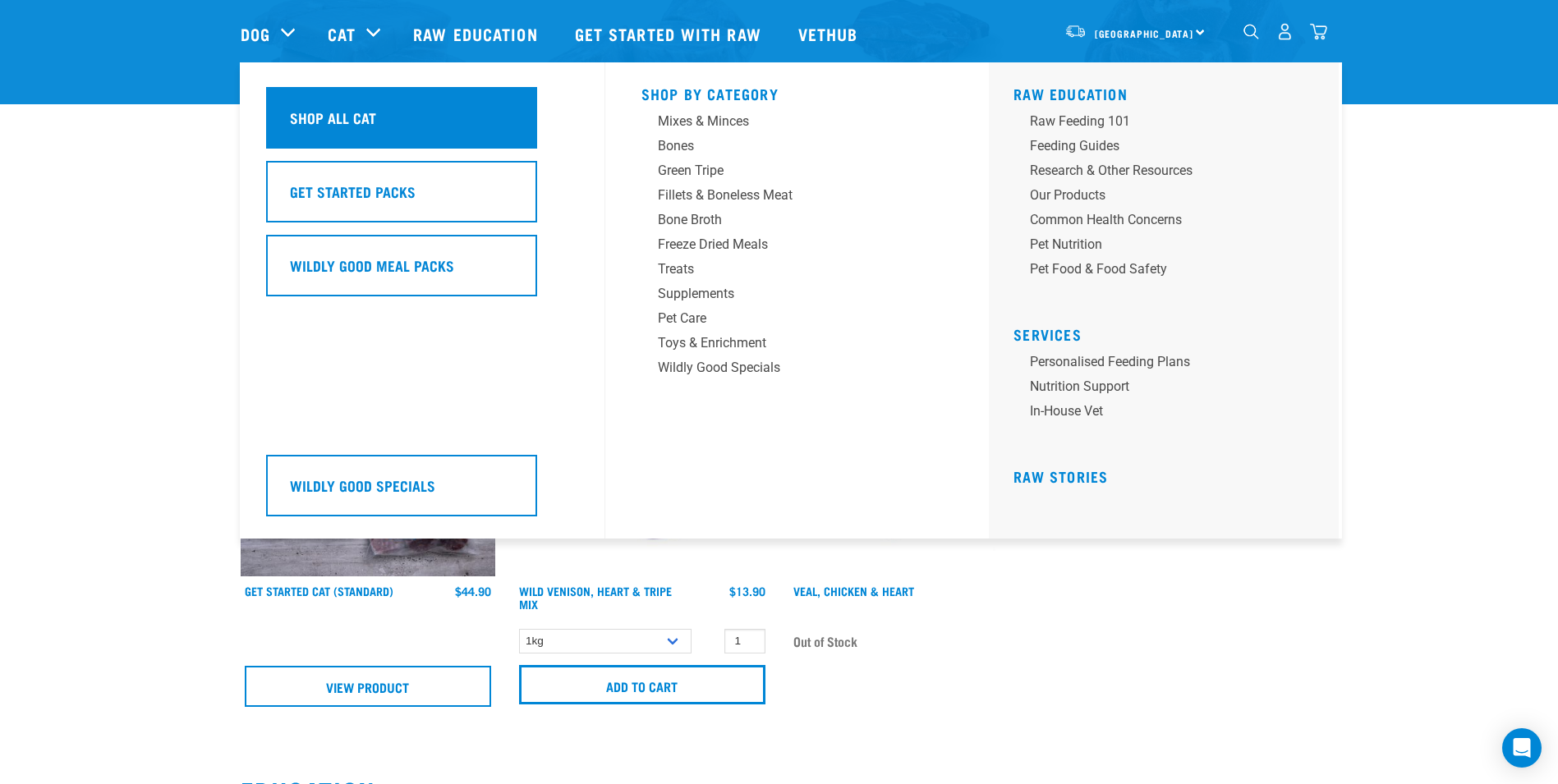
click at [352, 108] on h5 "Shop All Cat" at bounding box center [333, 117] width 86 height 22
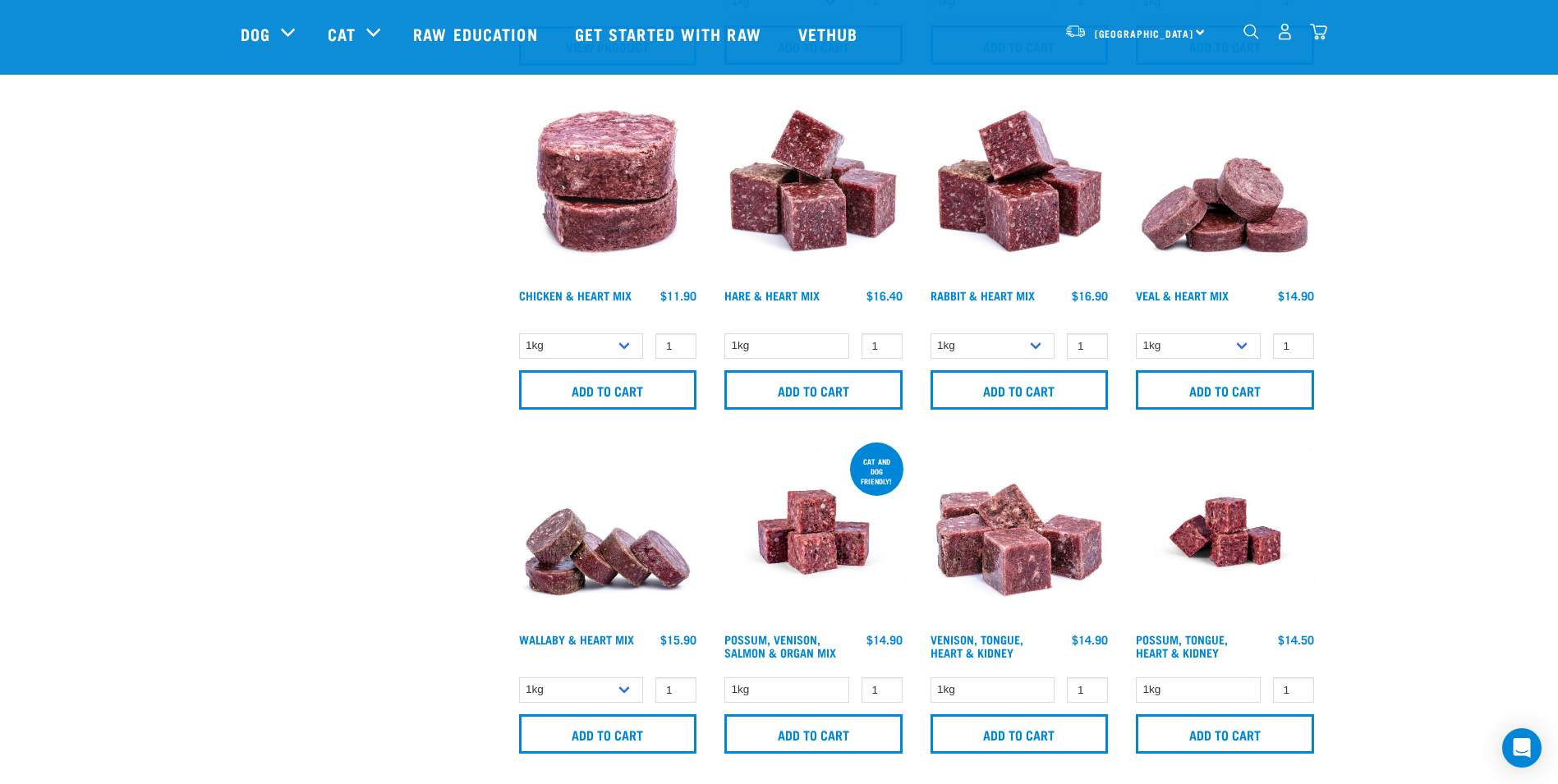
scroll to position [646, 0]
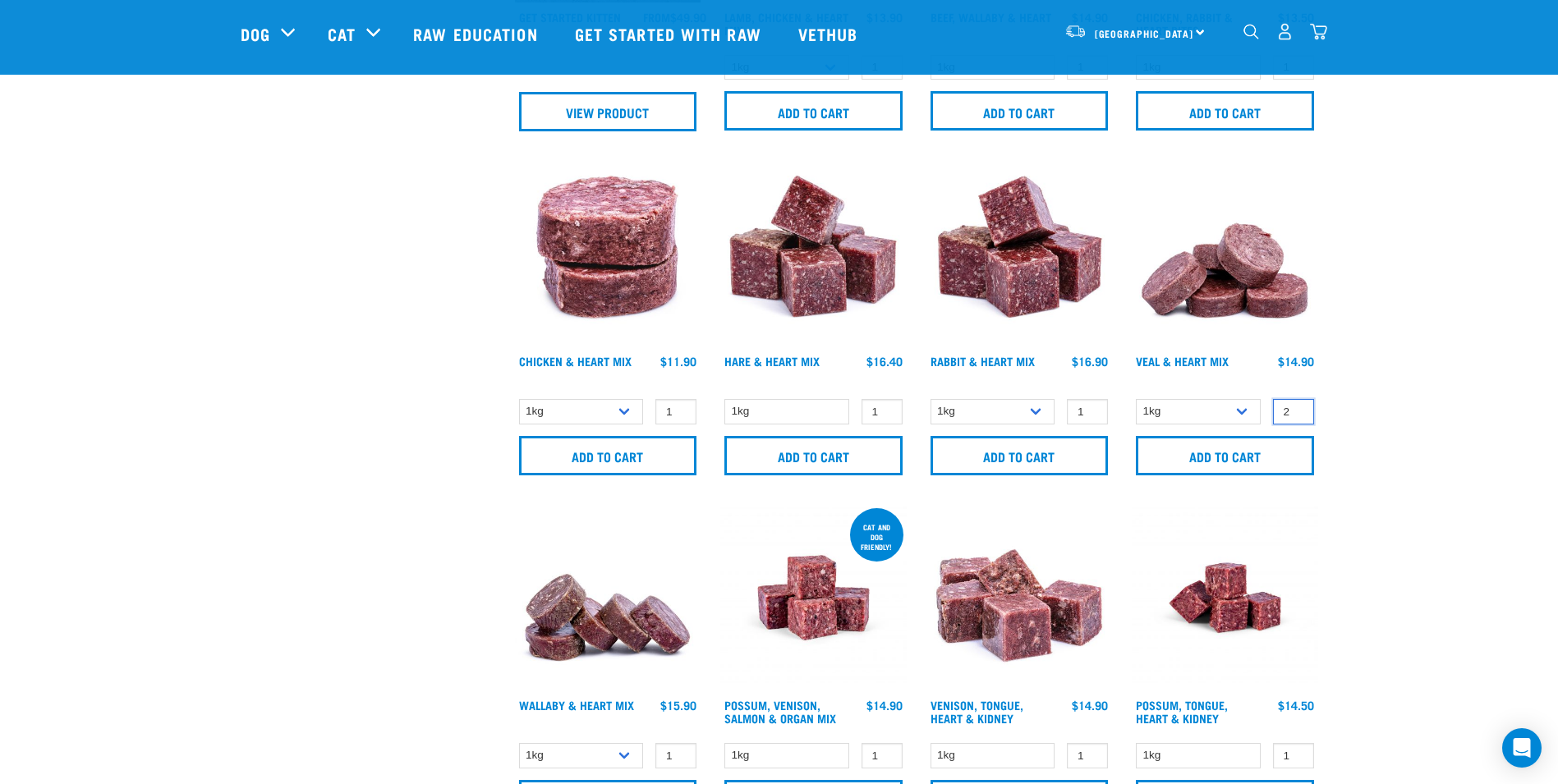
click at [1294, 409] on input "2" at bounding box center [1293, 412] width 41 height 26
type input "3"
click at [1294, 409] on input "3" at bounding box center [1293, 412] width 41 height 26
click at [1245, 409] on select "1kg 3kg" at bounding box center [1199, 412] width 125 height 26
select select "743"
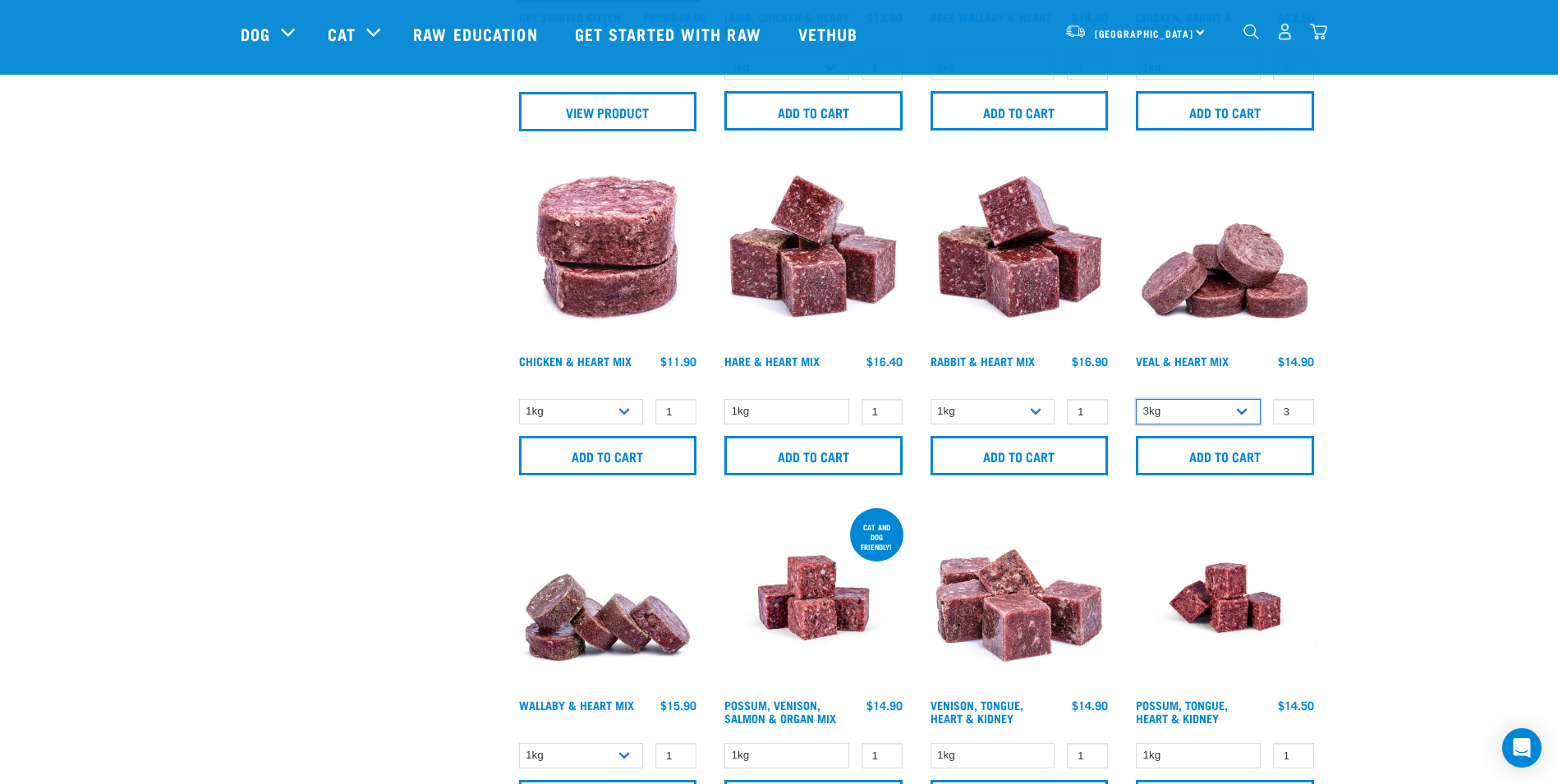
click at [1136, 399] on select "1kg 3kg" at bounding box center [1199, 412] width 125 height 26
click at [1297, 407] on input "4" at bounding box center [1293, 412] width 41 height 26
click at [1297, 416] on input "3" at bounding box center [1293, 412] width 41 height 26
type input "2"
click at [1297, 416] on input "2" at bounding box center [1293, 412] width 41 height 26
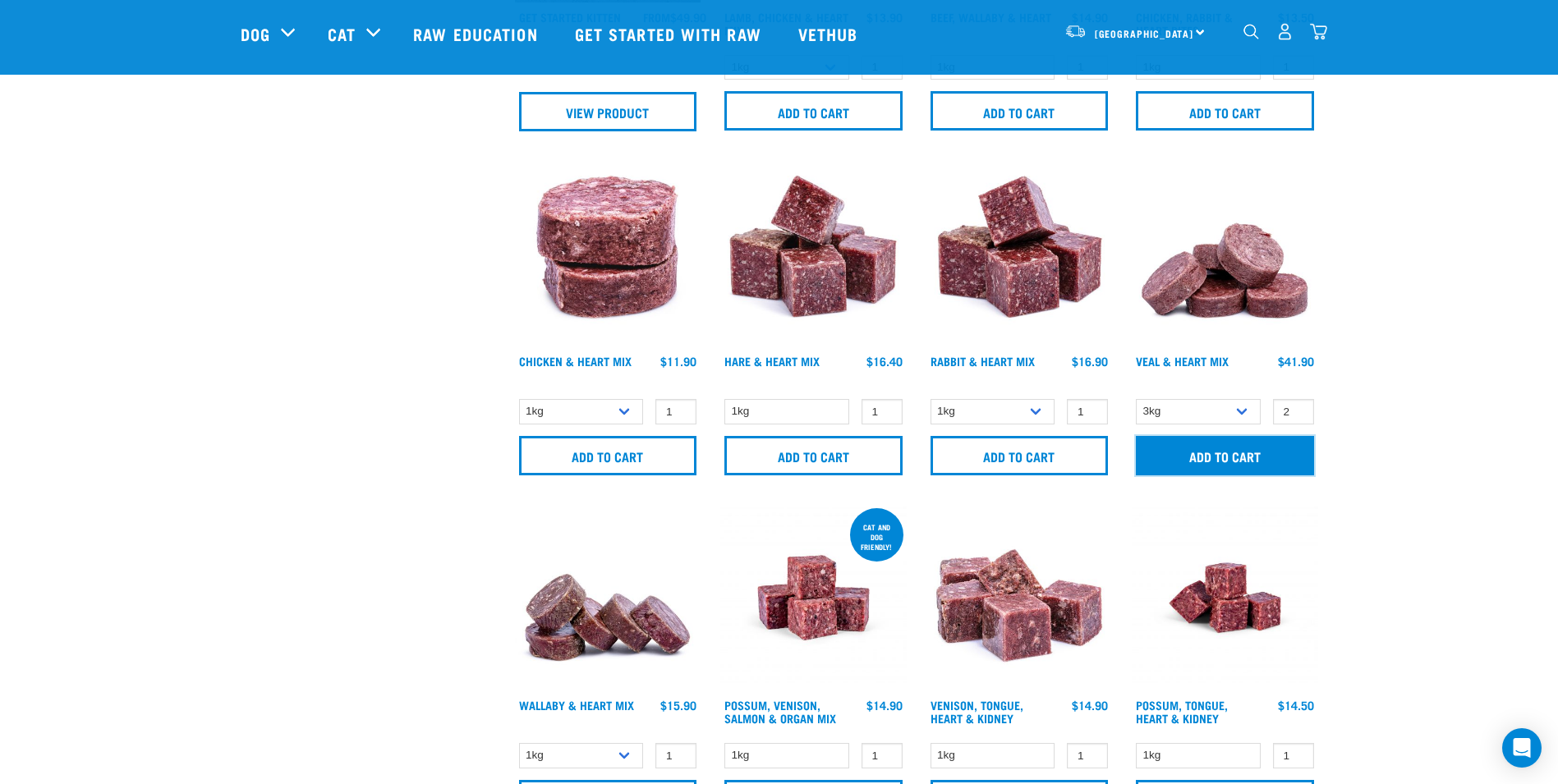
click at [1226, 457] on input "Add to cart" at bounding box center [1225, 455] width 178 height 39
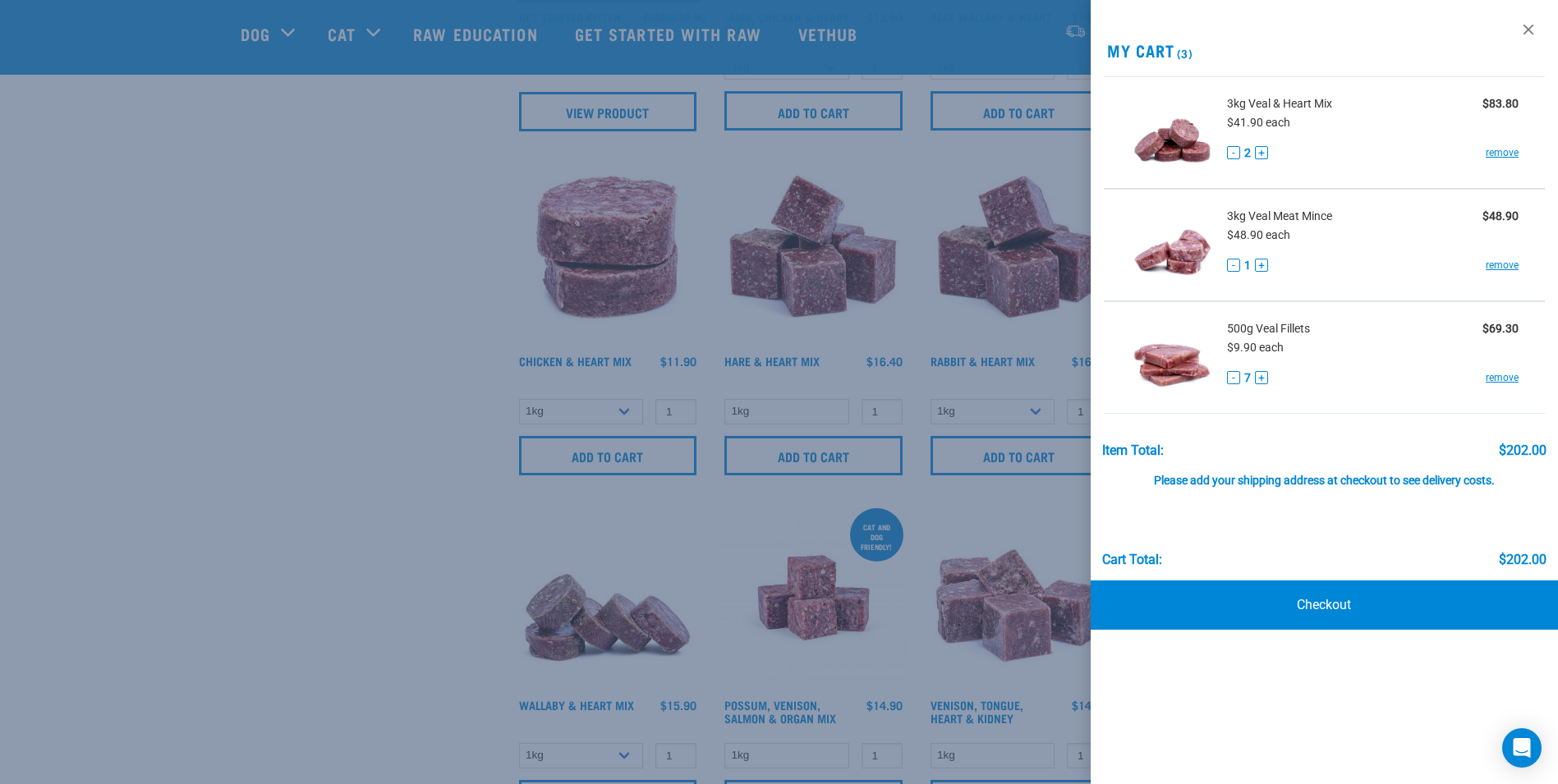
click at [381, 415] on div at bounding box center [779, 392] width 1558 height 784
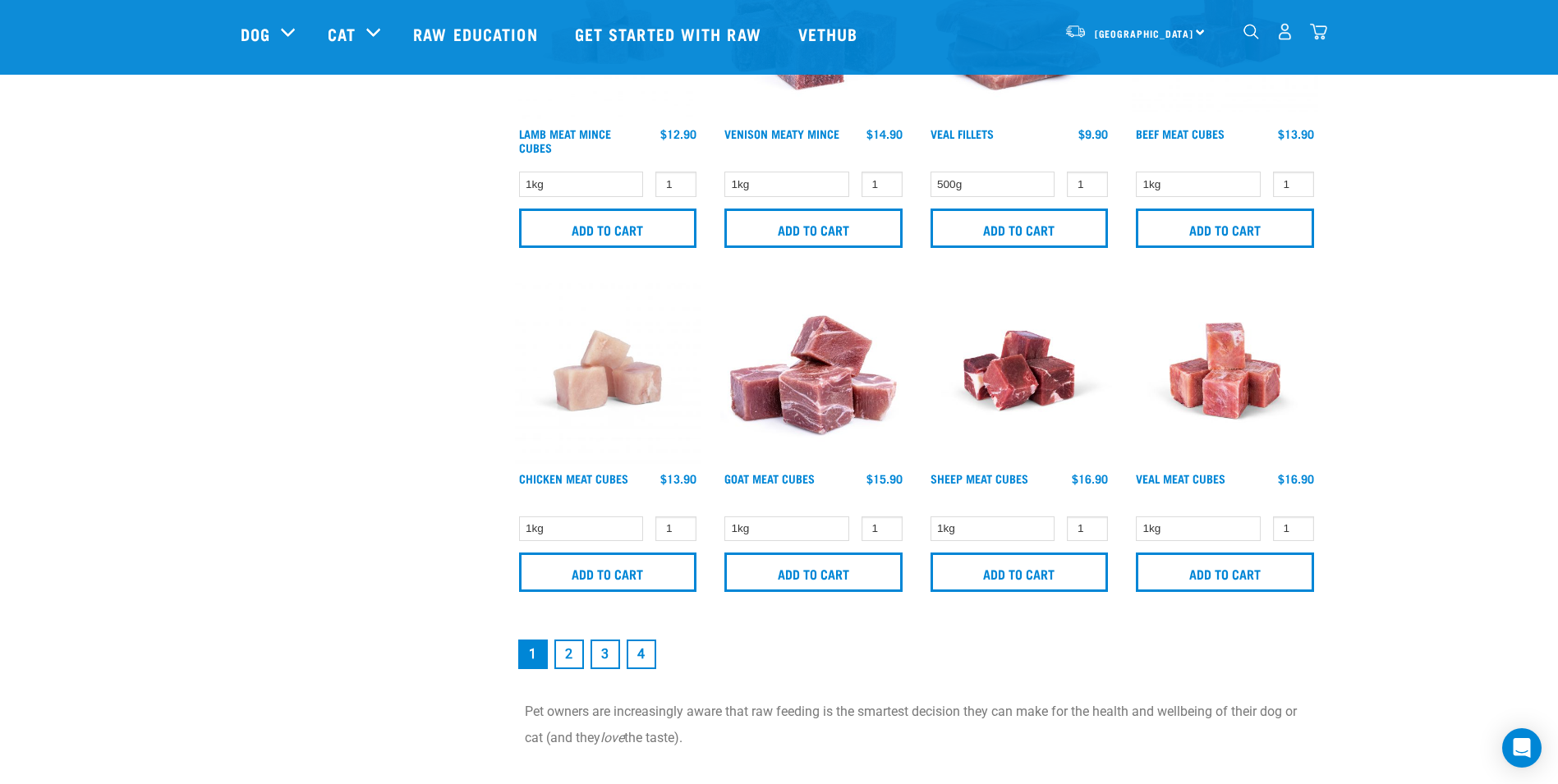
scroll to position [2288, 0]
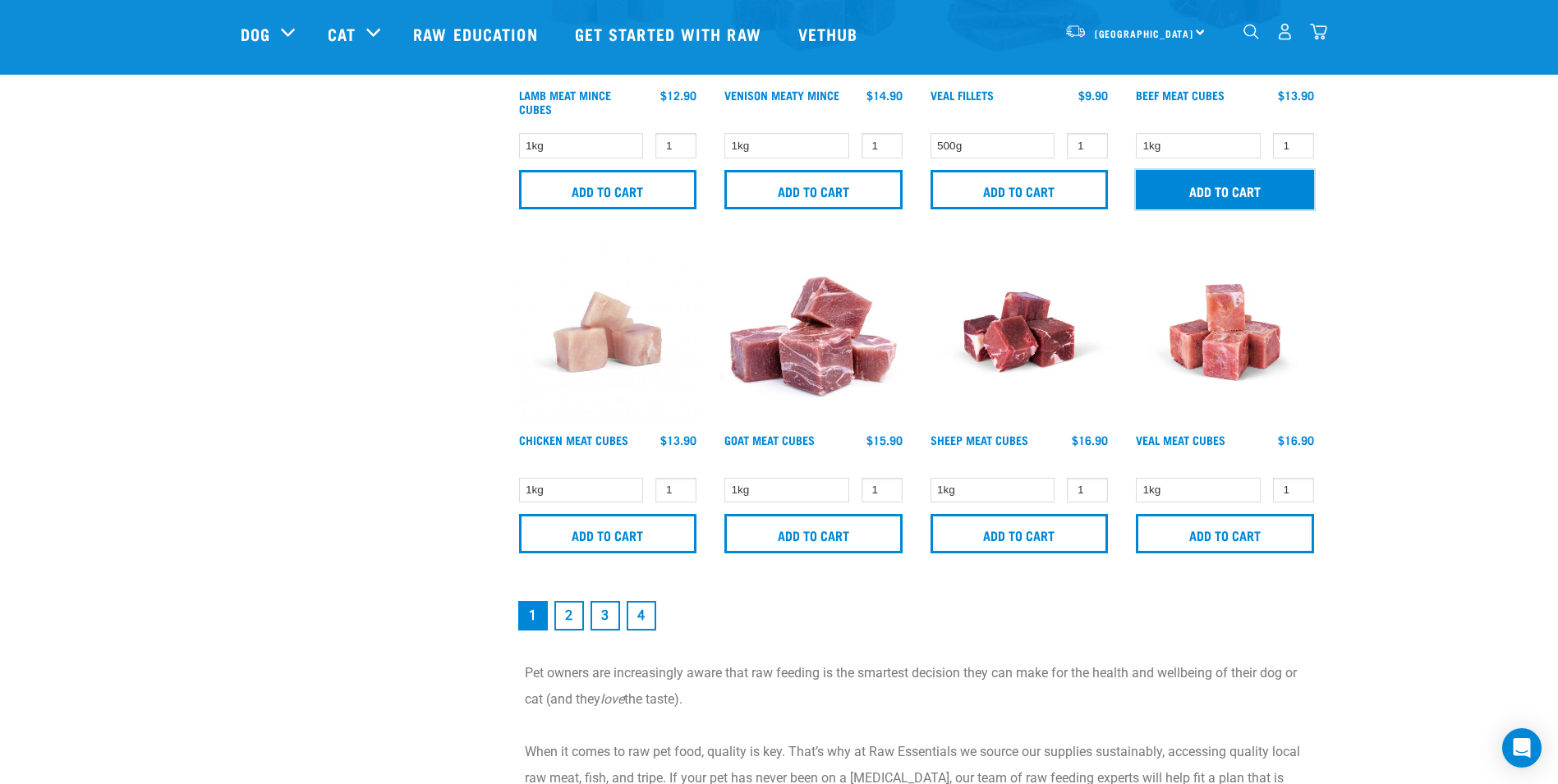
click at [1205, 194] on input "Add to cart" at bounding box center [1225, 189] width 178 height 39
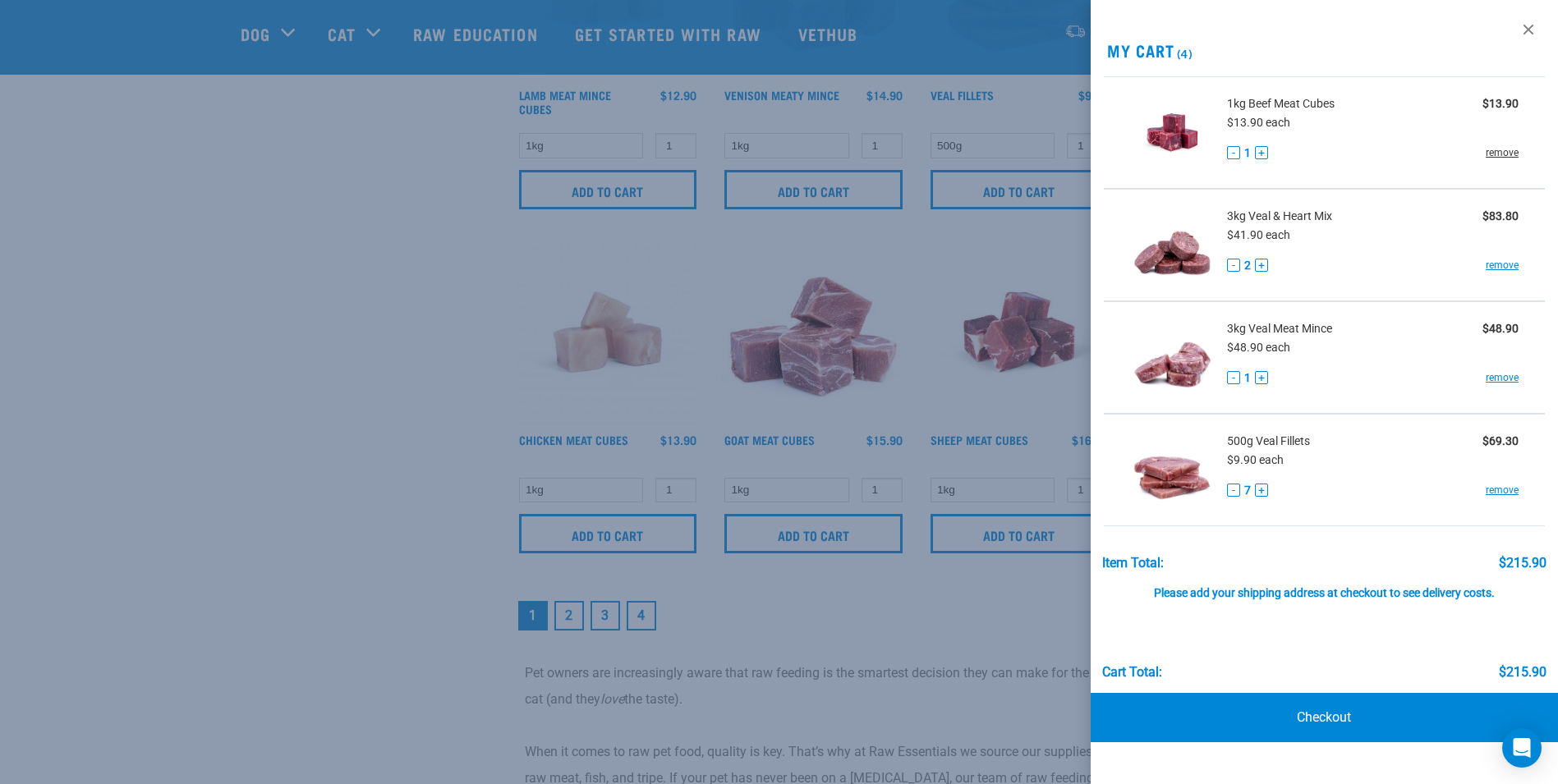
click at [1508, 152] on link "remove" at bounding box center [1501, 152] width 33 height 15
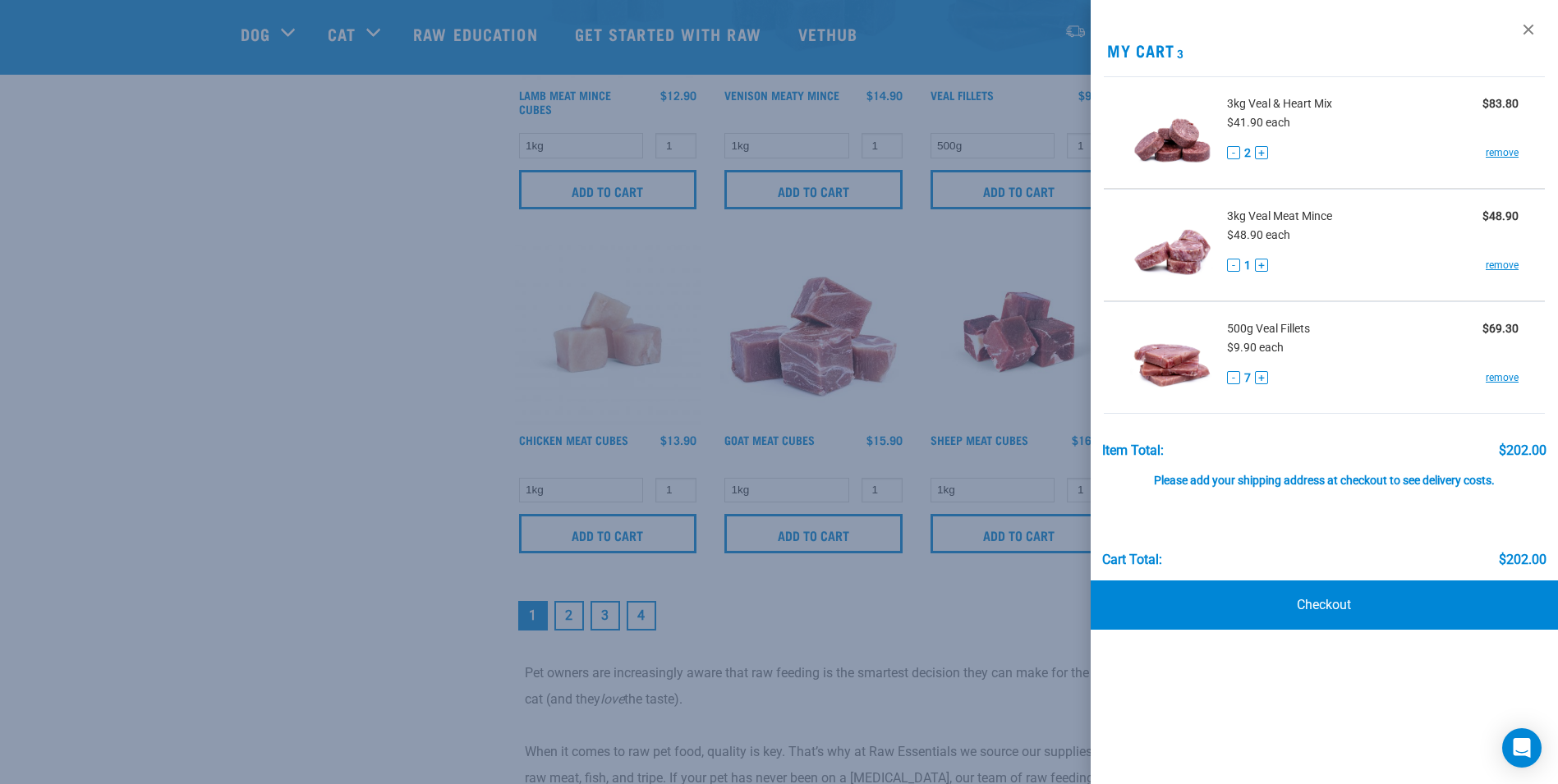
click at [423, 384] on div at bounding box center [779, 392] width 1558 height 784
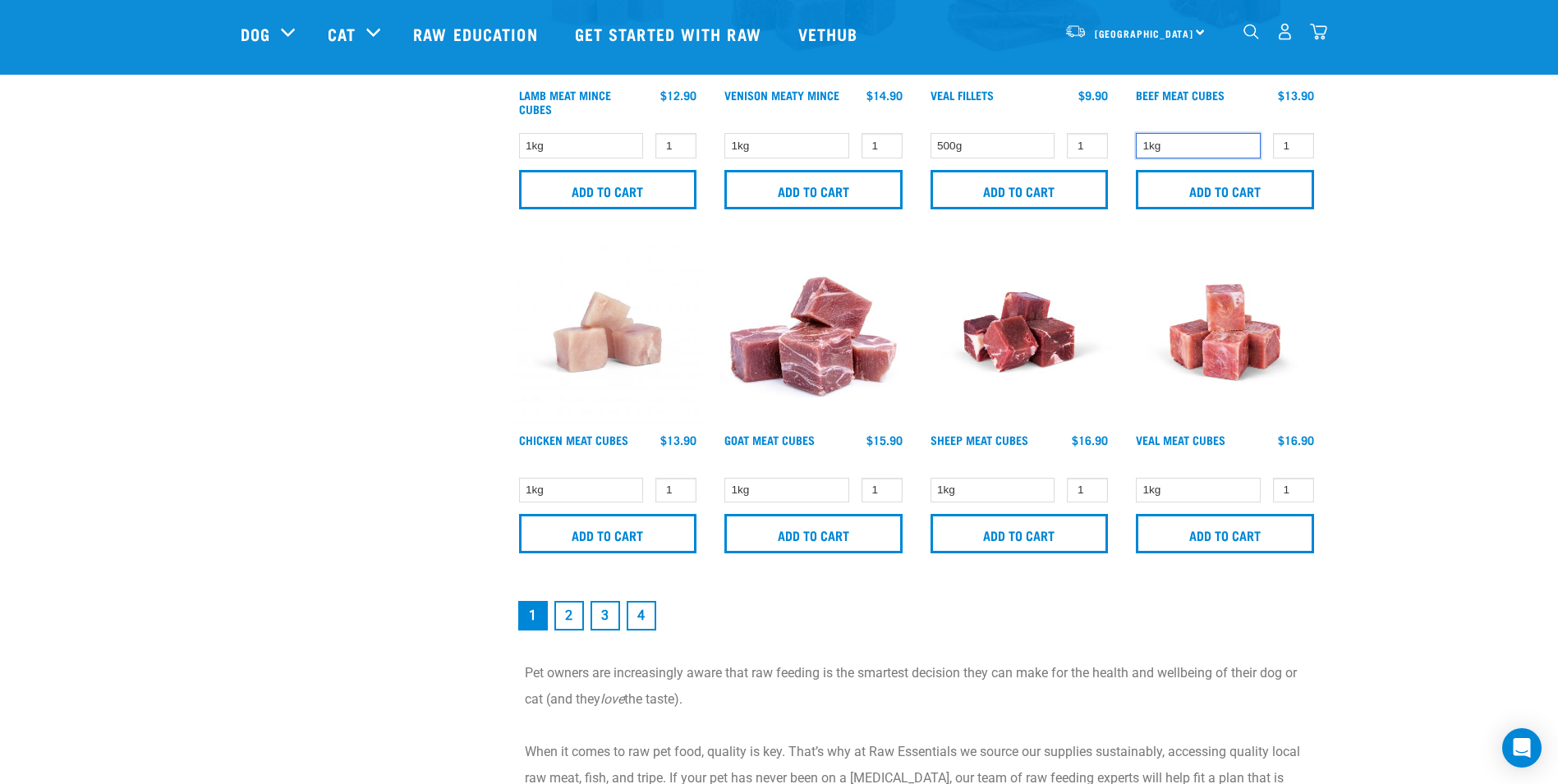
click at [1193, 147] on select "1kg" at bounding box center [1199, 146] width 125 height 26
click at [1250, 191] on input "Add to cart" at bounding box center [1225, 189] width 178 height 39
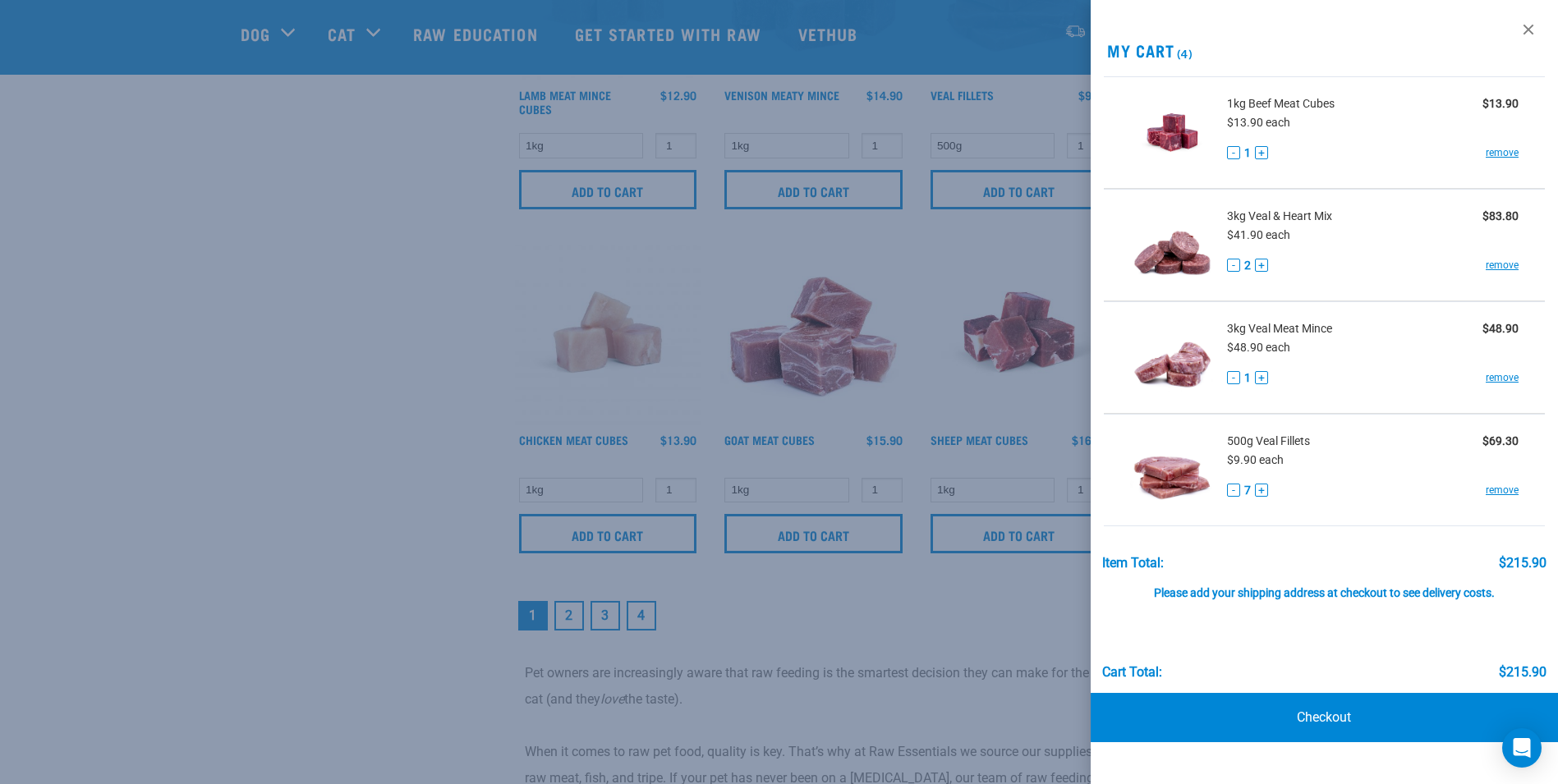
click at [382, 370] on div at bounding box center [779, 392] width 1558 height 784
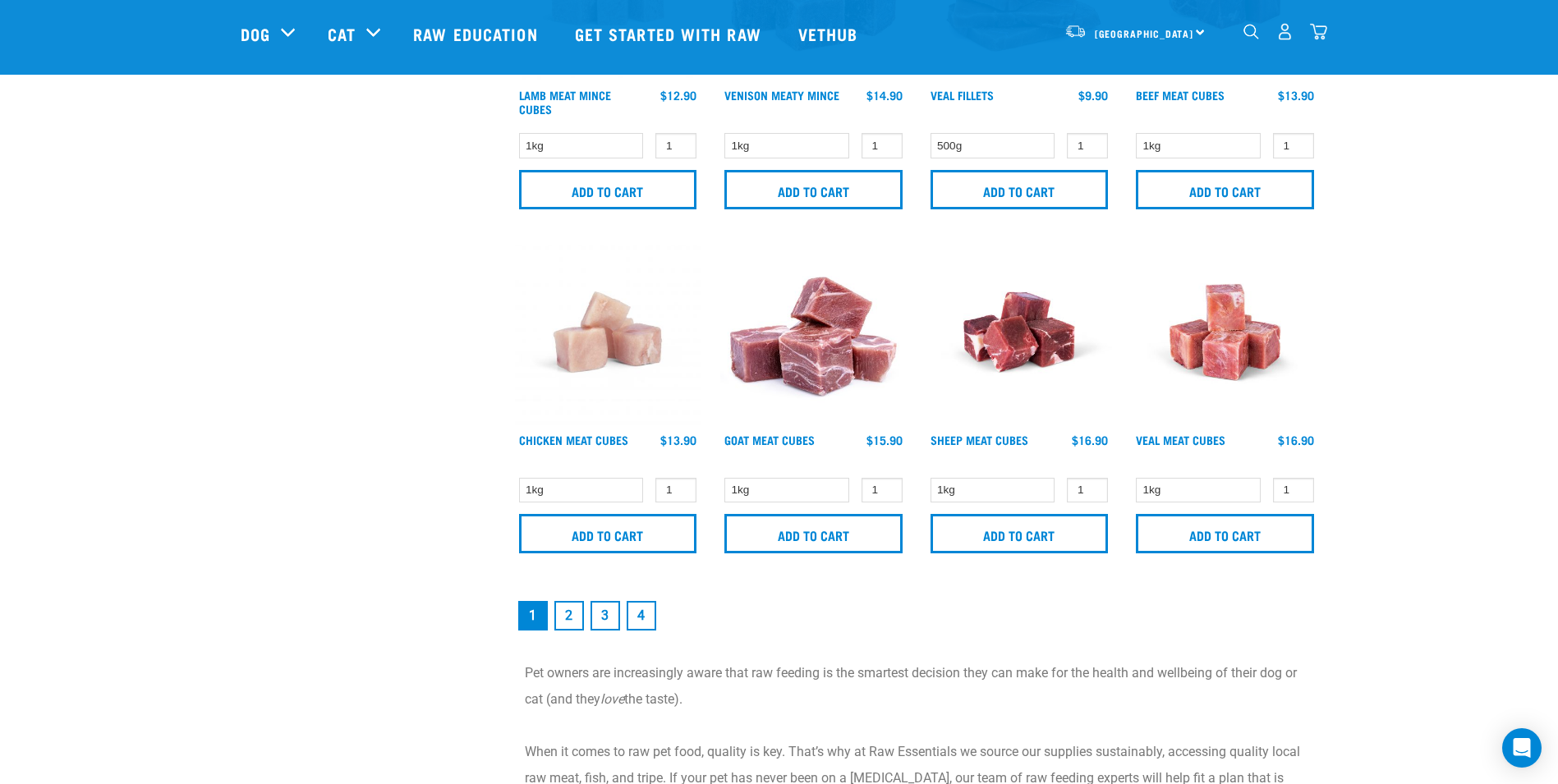
click at [1250, 32] on img "dropdown navigation" at bounding box center [1251, 32] width 16 height 16
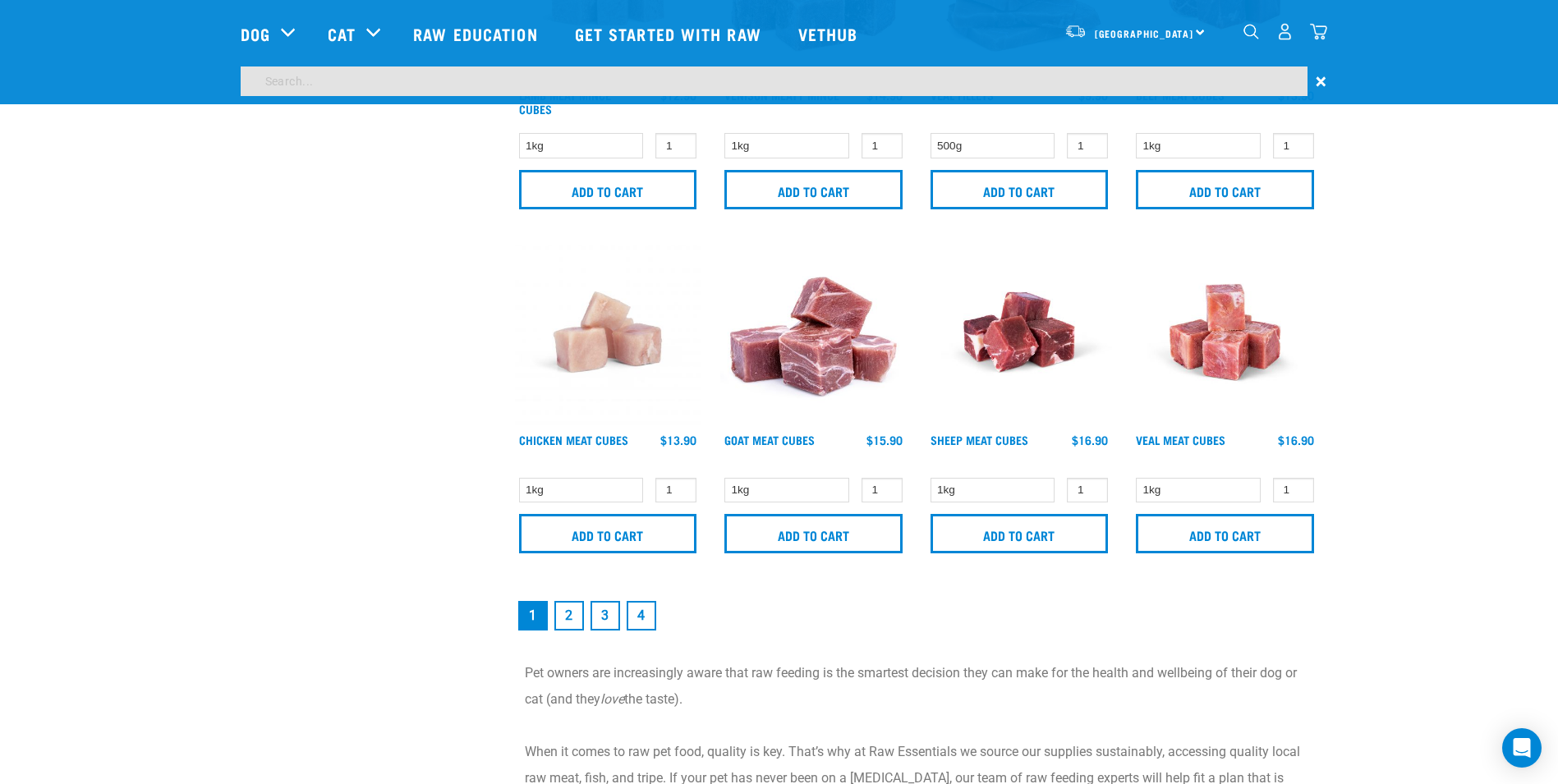
scroll to position [2239, 0]
click at [290, 86] on input "search" at bounding box center [774, 81] width 1067 height 29
type input "veal and organ mince"
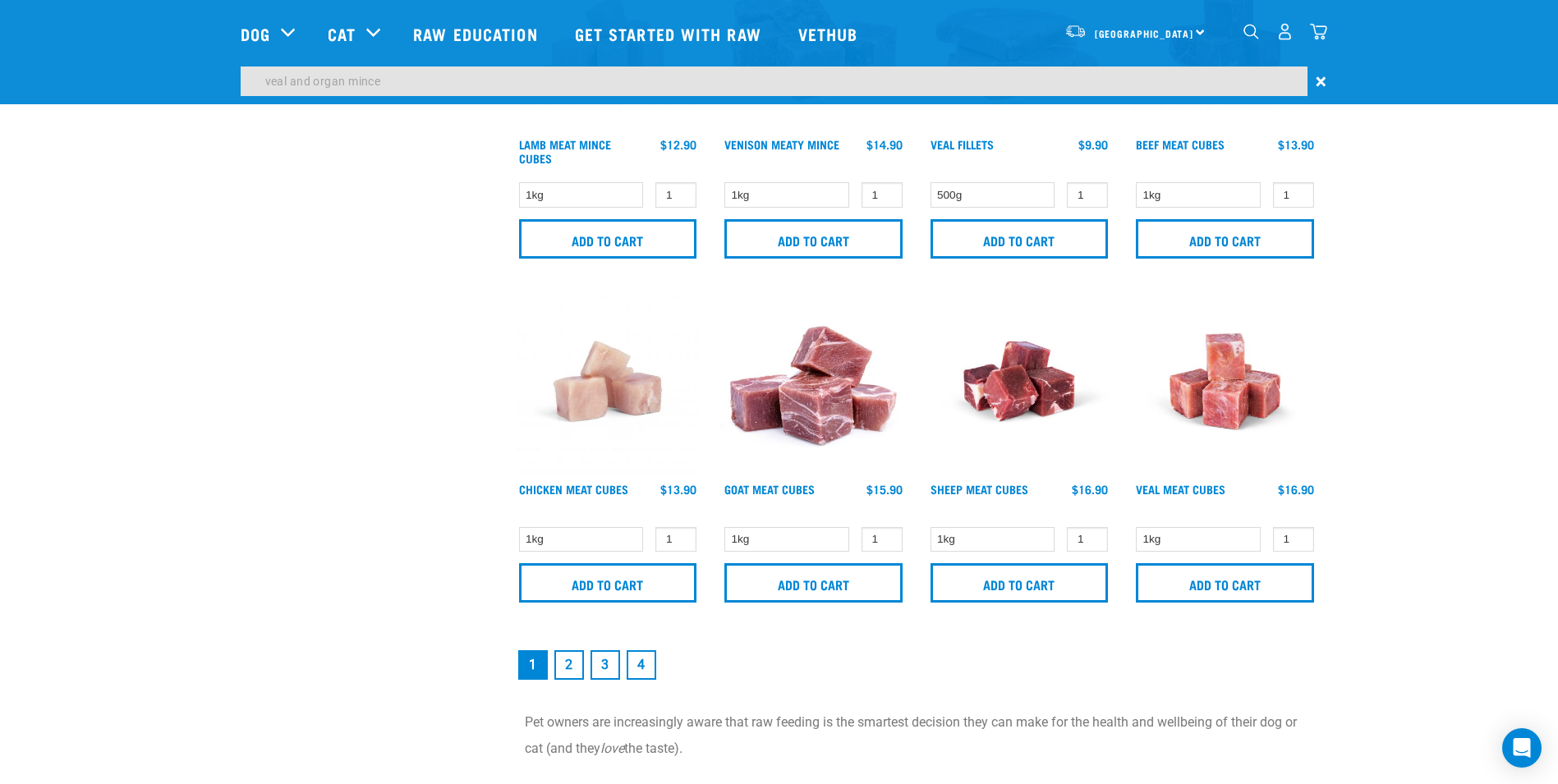
scroll to position [2288, 0]
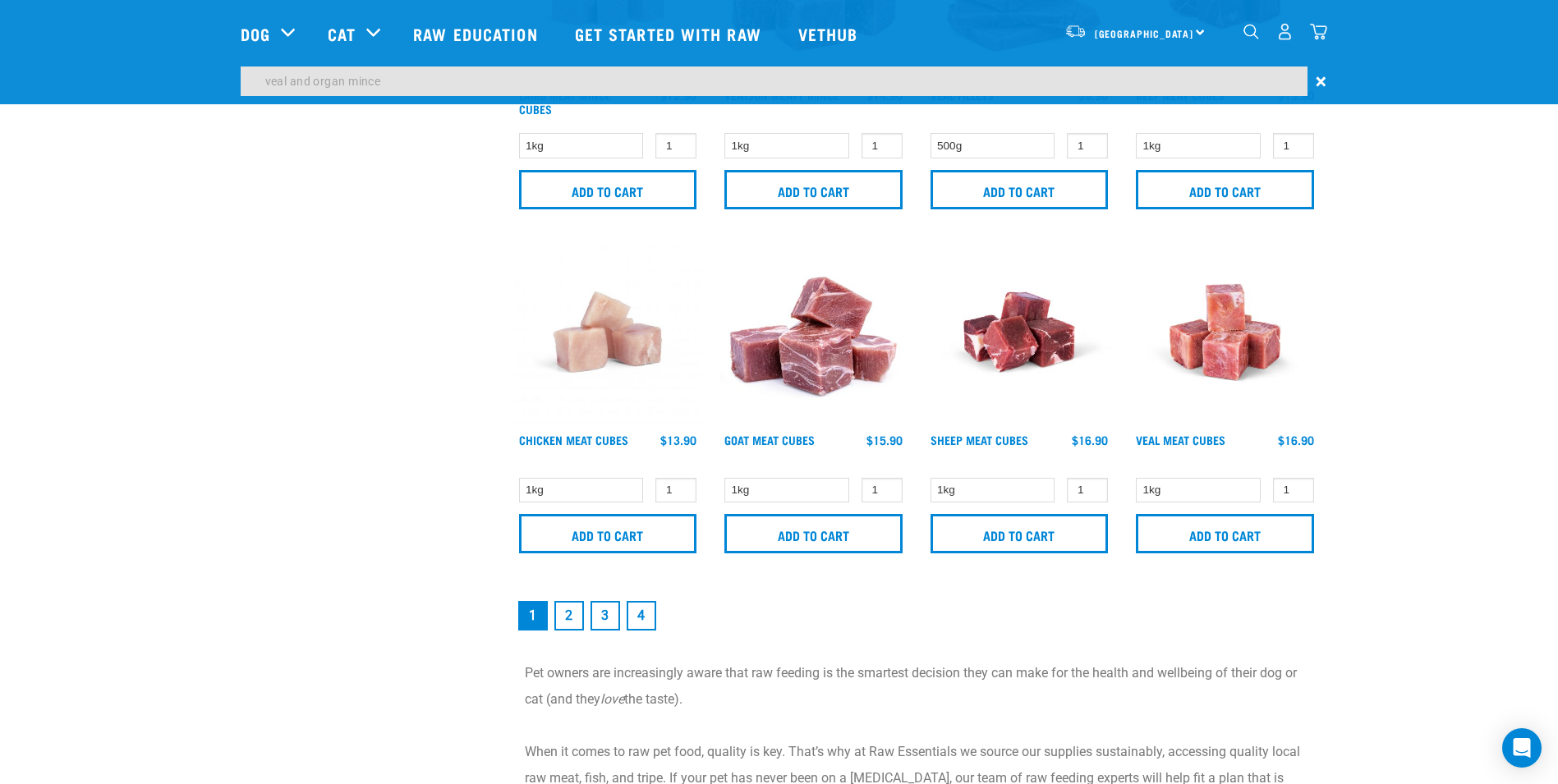
click at [575, 614] on link "2" at bounding box center [569, 615] width 29 height 29
click at [565, 616] on link "2" at bounding box center [569, 615] width 29 height 29
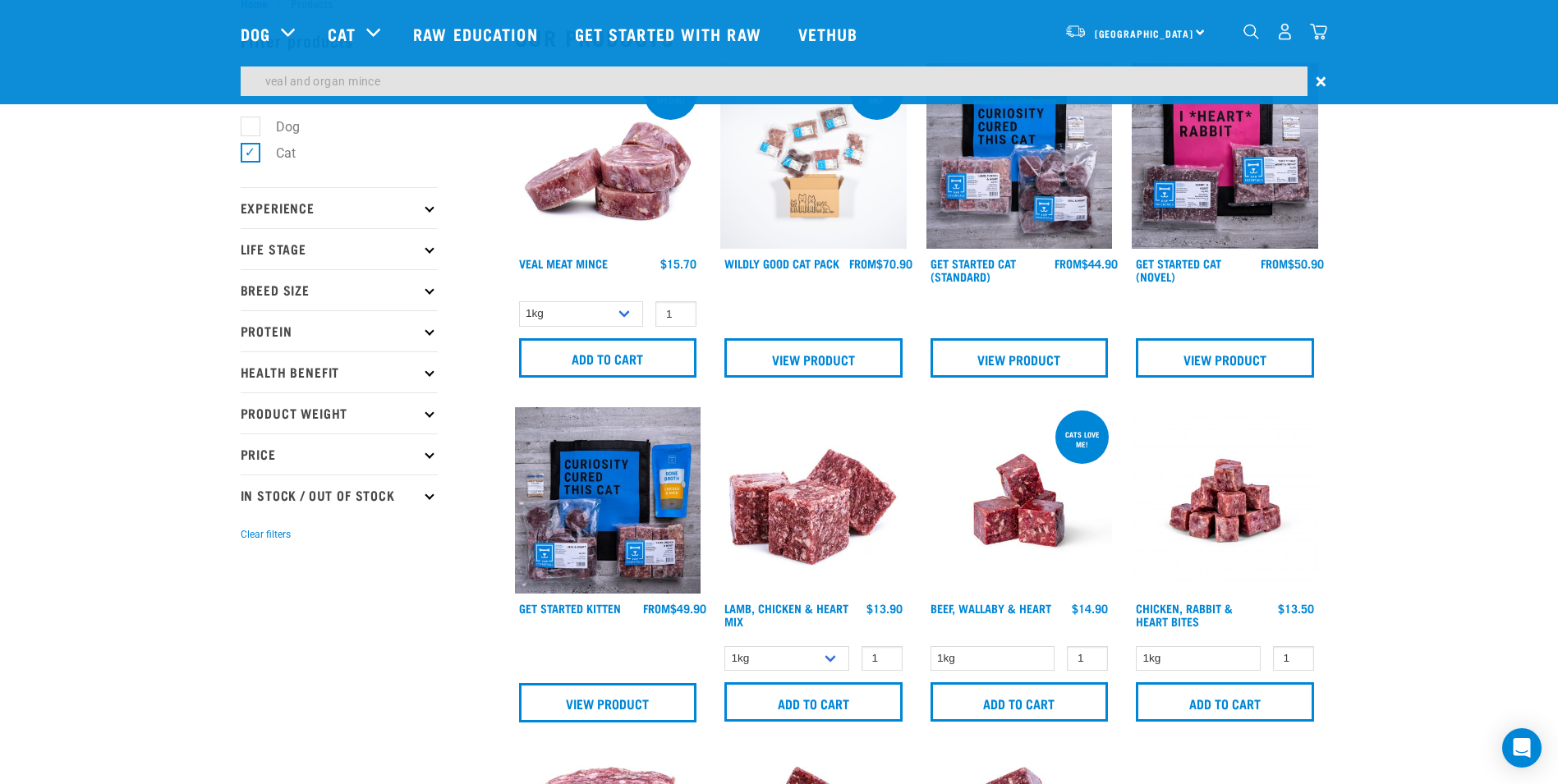
scroll to position [44, 0]
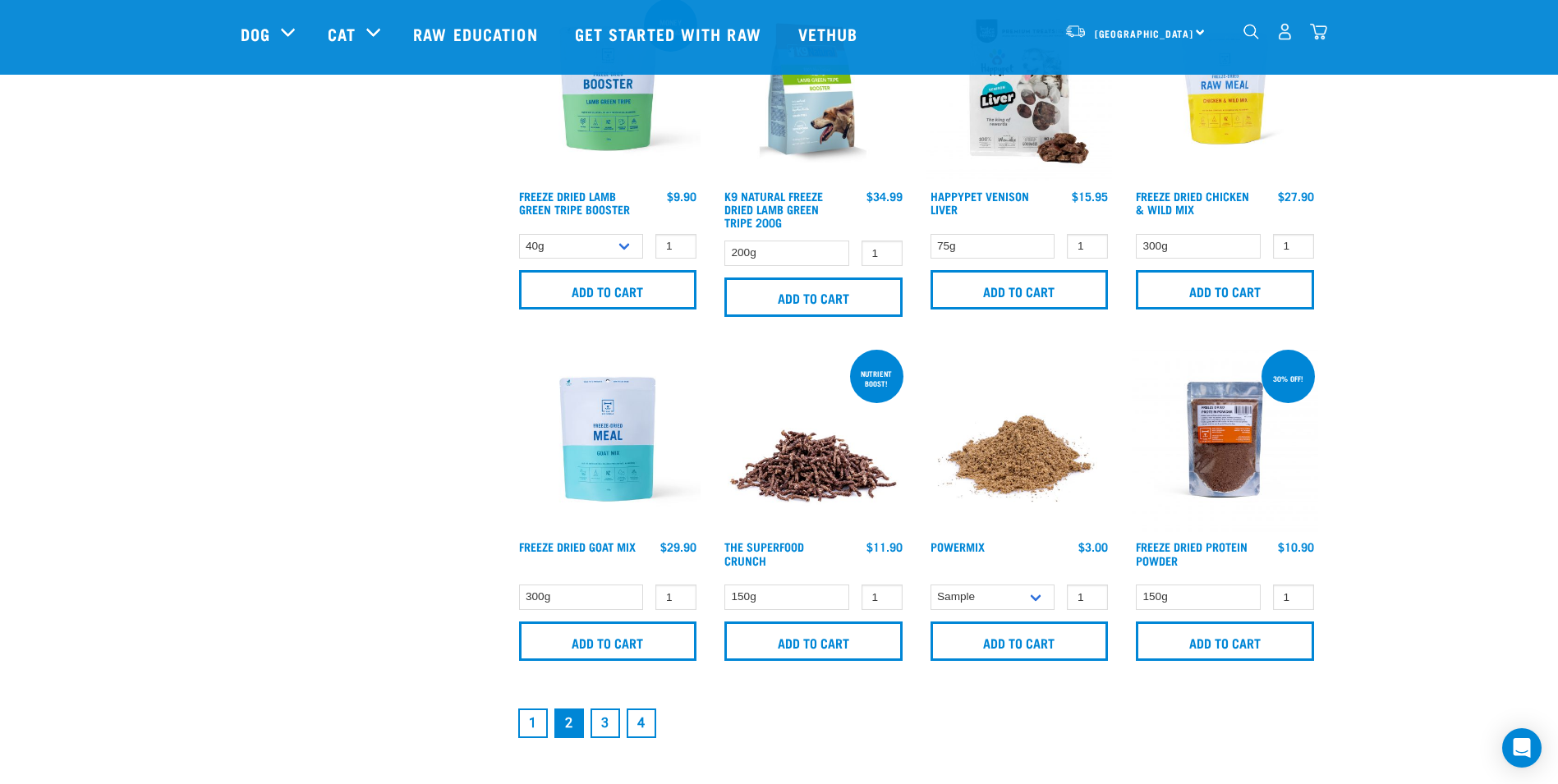
scroll to position [2233, 0]
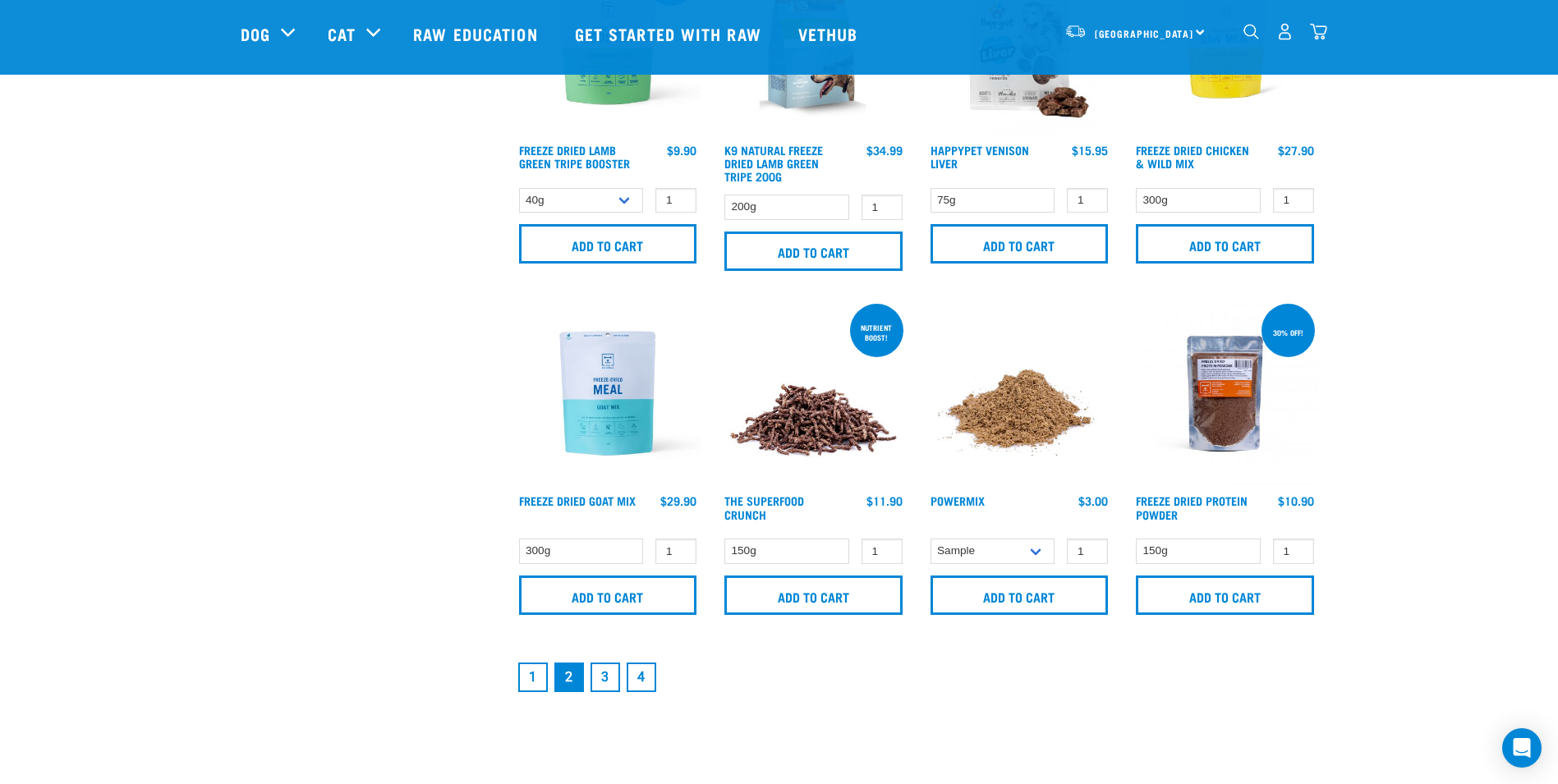
click at [607, 673] on link "3" at bounding box center [604, 677] width 29 height 29
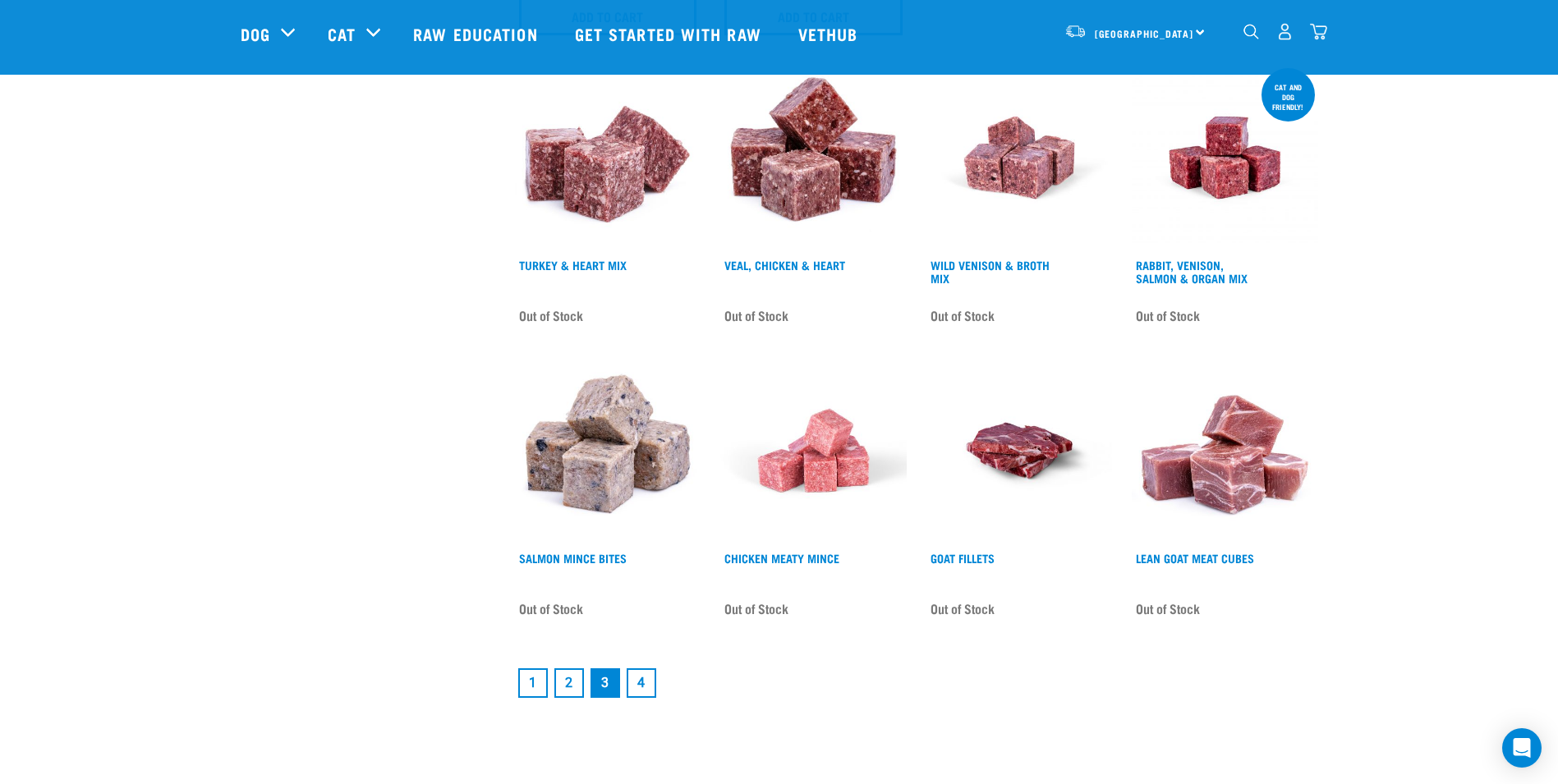
scroll to position [2265, 0]
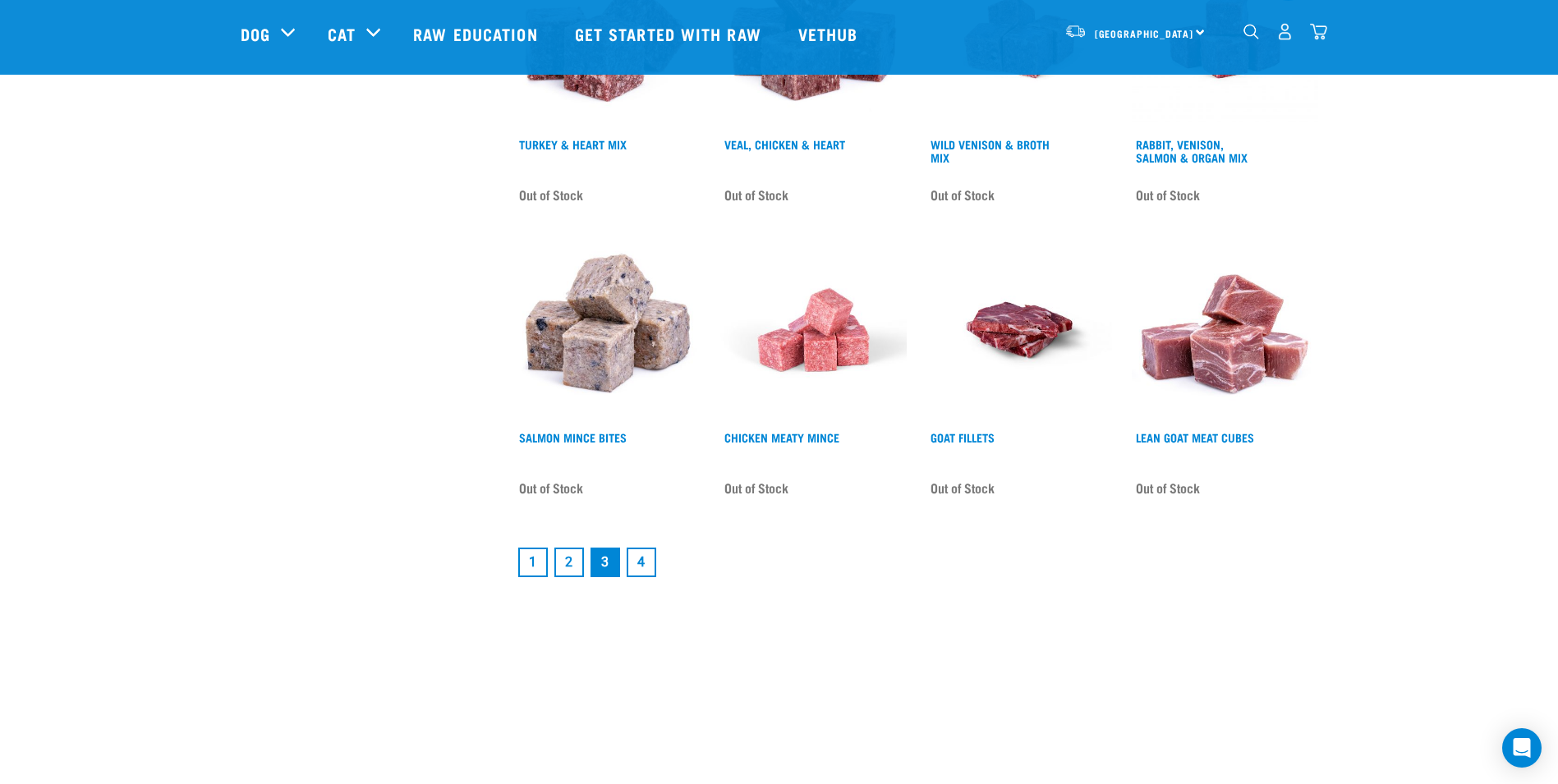
click at [639, 547] on link "4" at bounding box center [641, 562] width 29 height 29
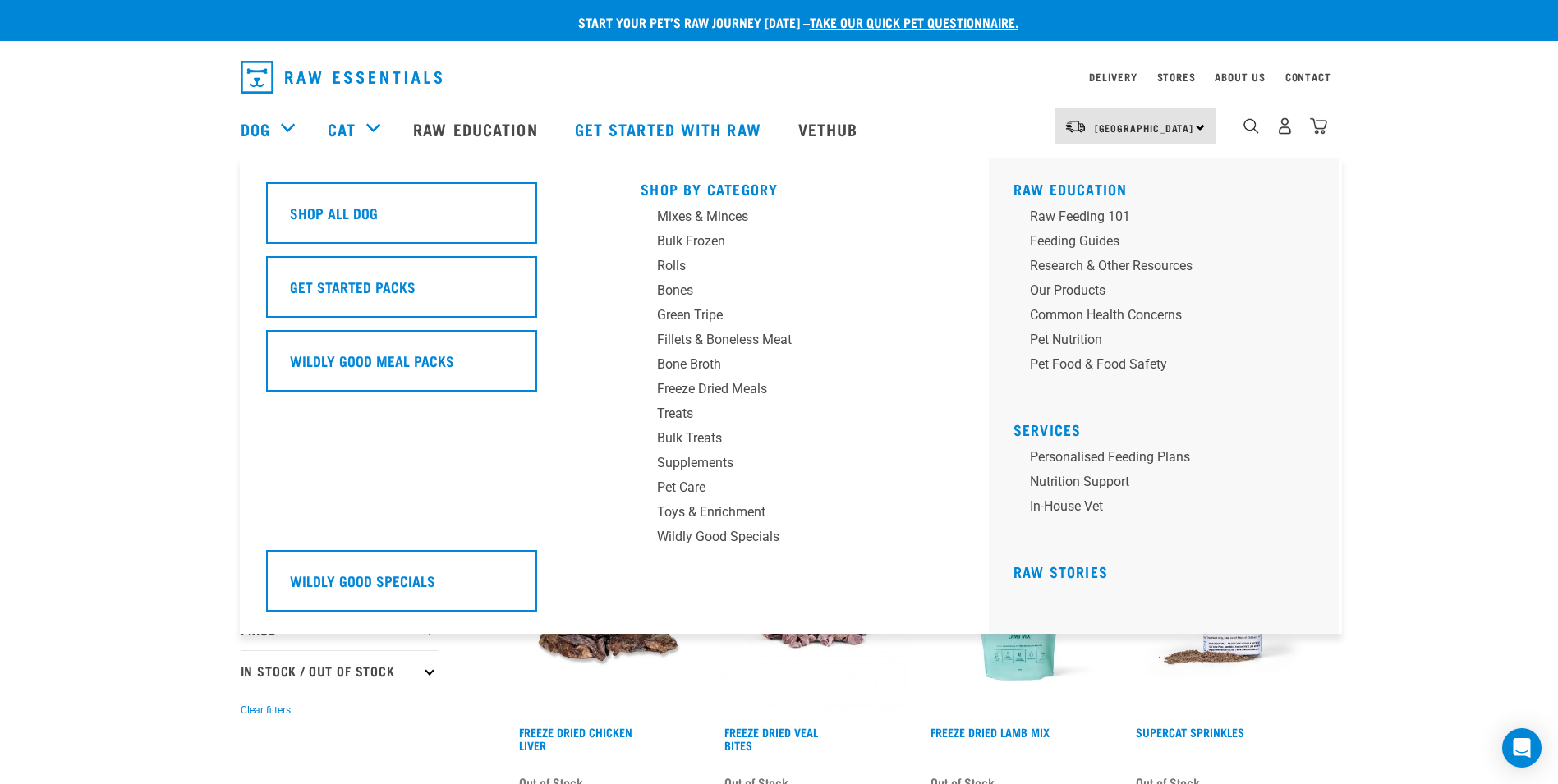
click at [281, 128] on div "Dog" at bounding box center [276, 128] width 71 height 66
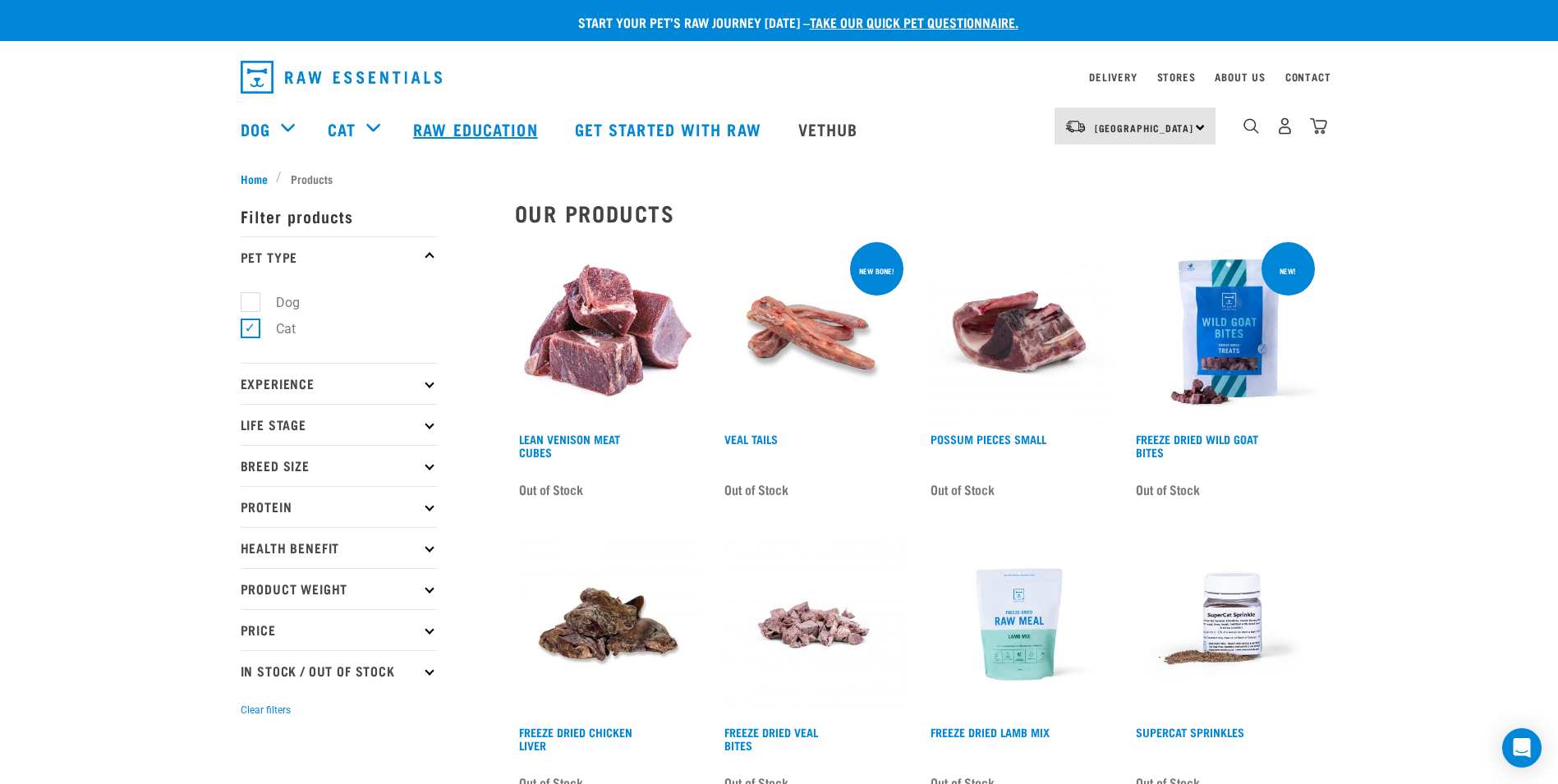
click at [484, 126] on link "Raw Education" at bounding box center [477, 128] width 161 height 66
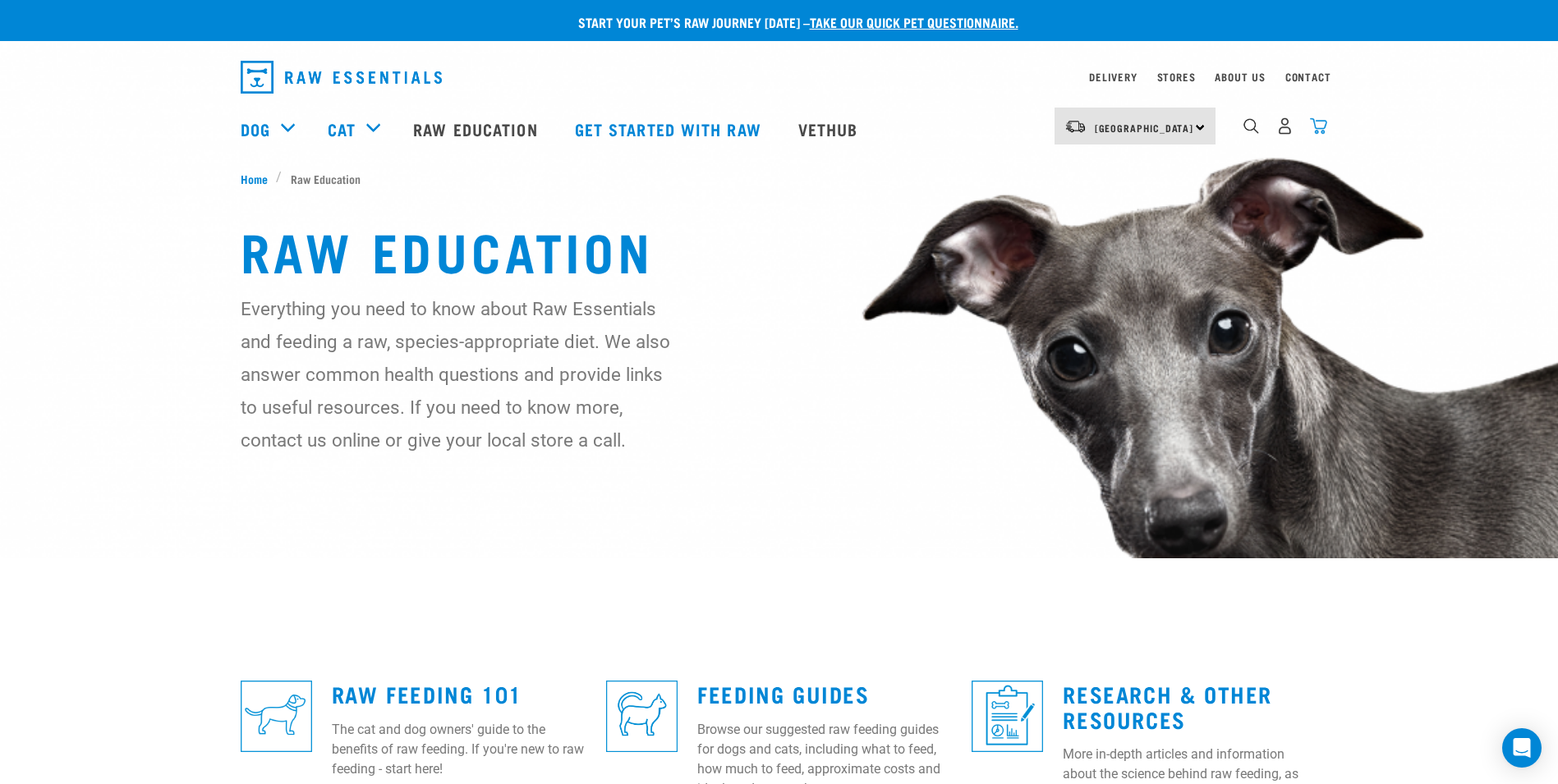
click at [1319, 127] on img "dropdown navigation" at bounding box center [1318, 126] width 18 height 17
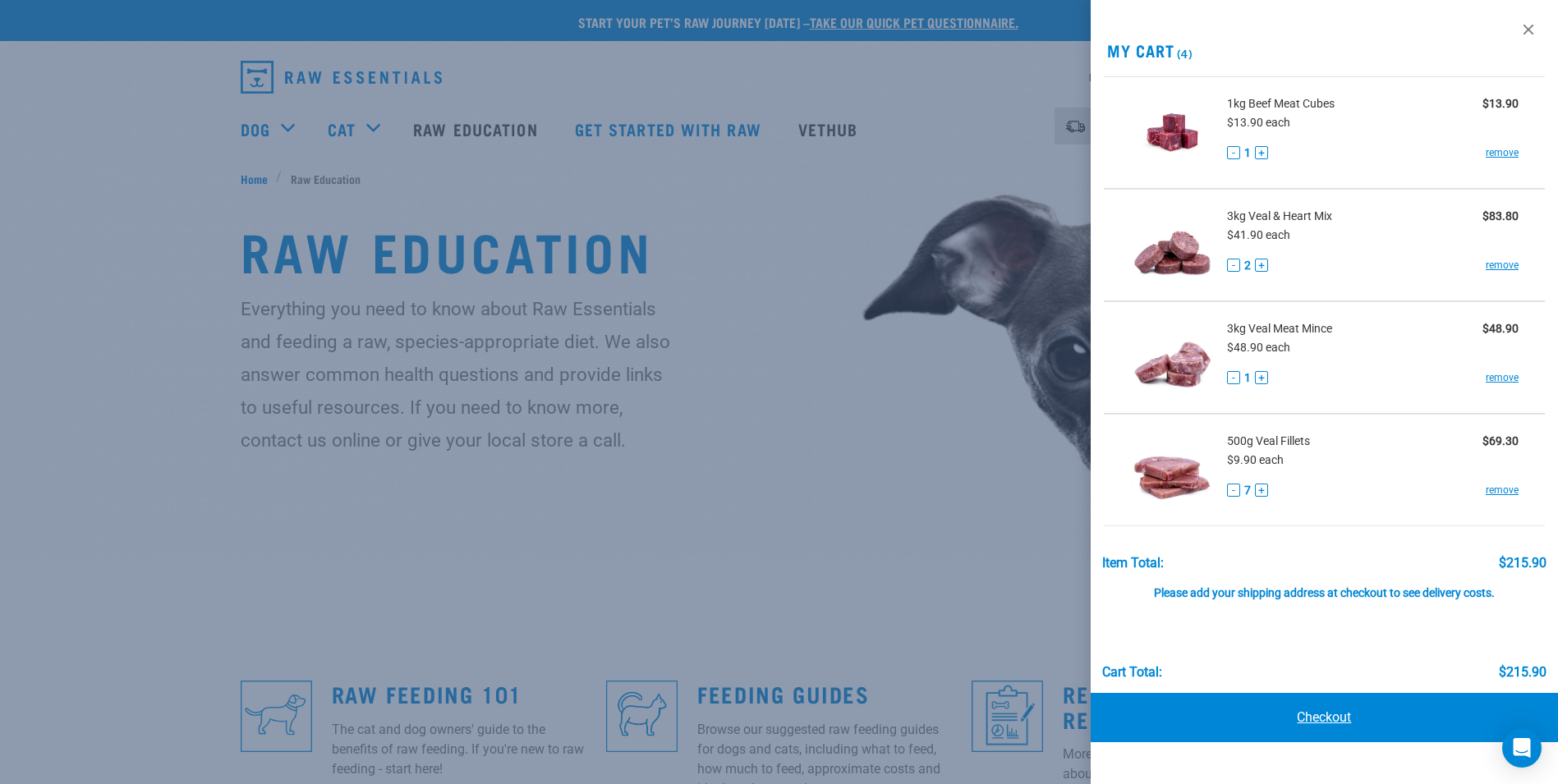
click at [1325, 714] on link "Checkout" at bounding box center [1324, 717] width 468 height 49
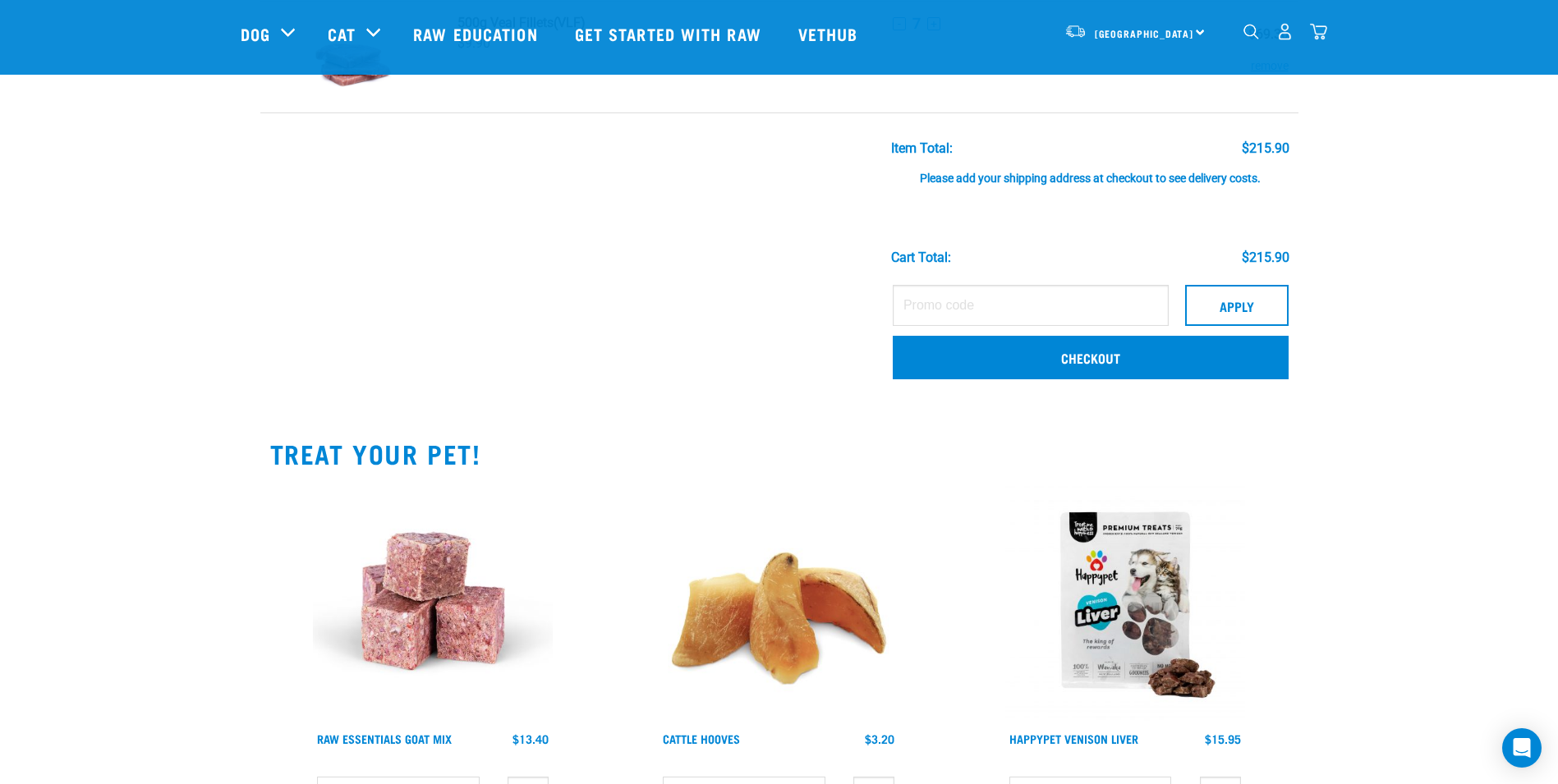
scroll to position [492, 0]
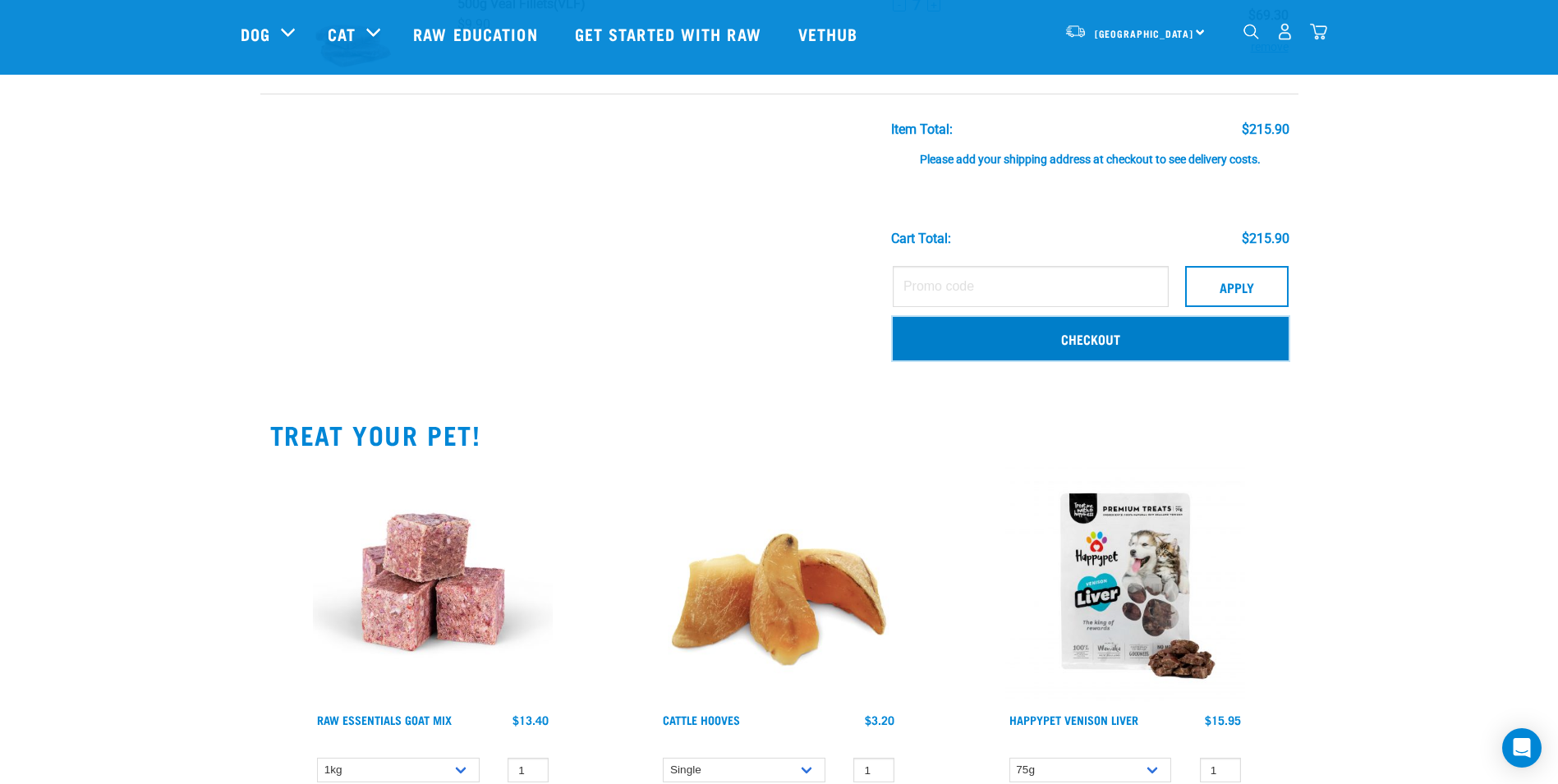
click at [1124, 340] on link "Checkout" at bounding box center [1090, 337] width 396 height 42
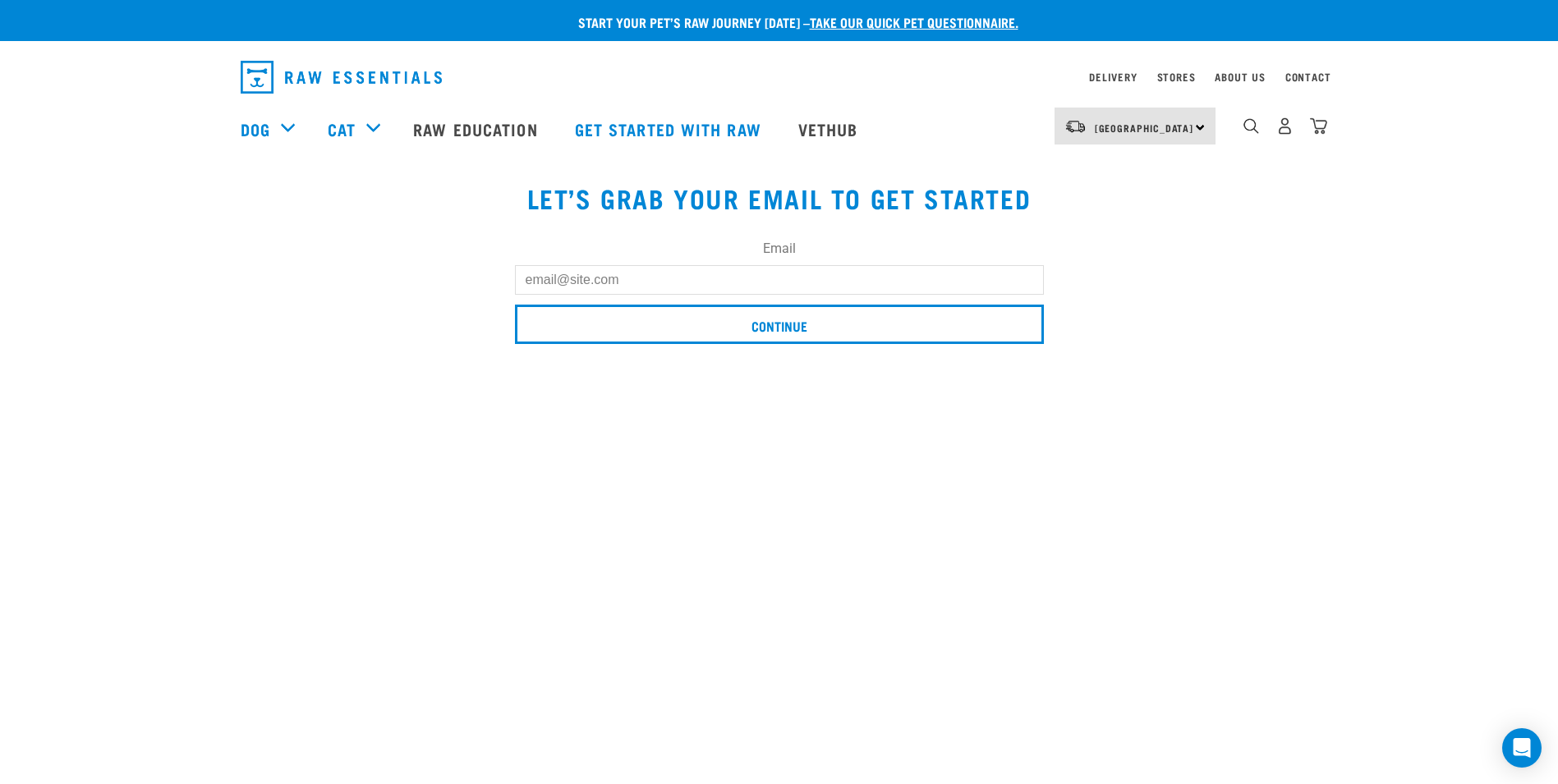
click at [738, 272] on input "Email" at bounding box center [779, 279] width 529 height 29
type input "[EMAIL_ADDRESS][DOMAIN_NAME]"
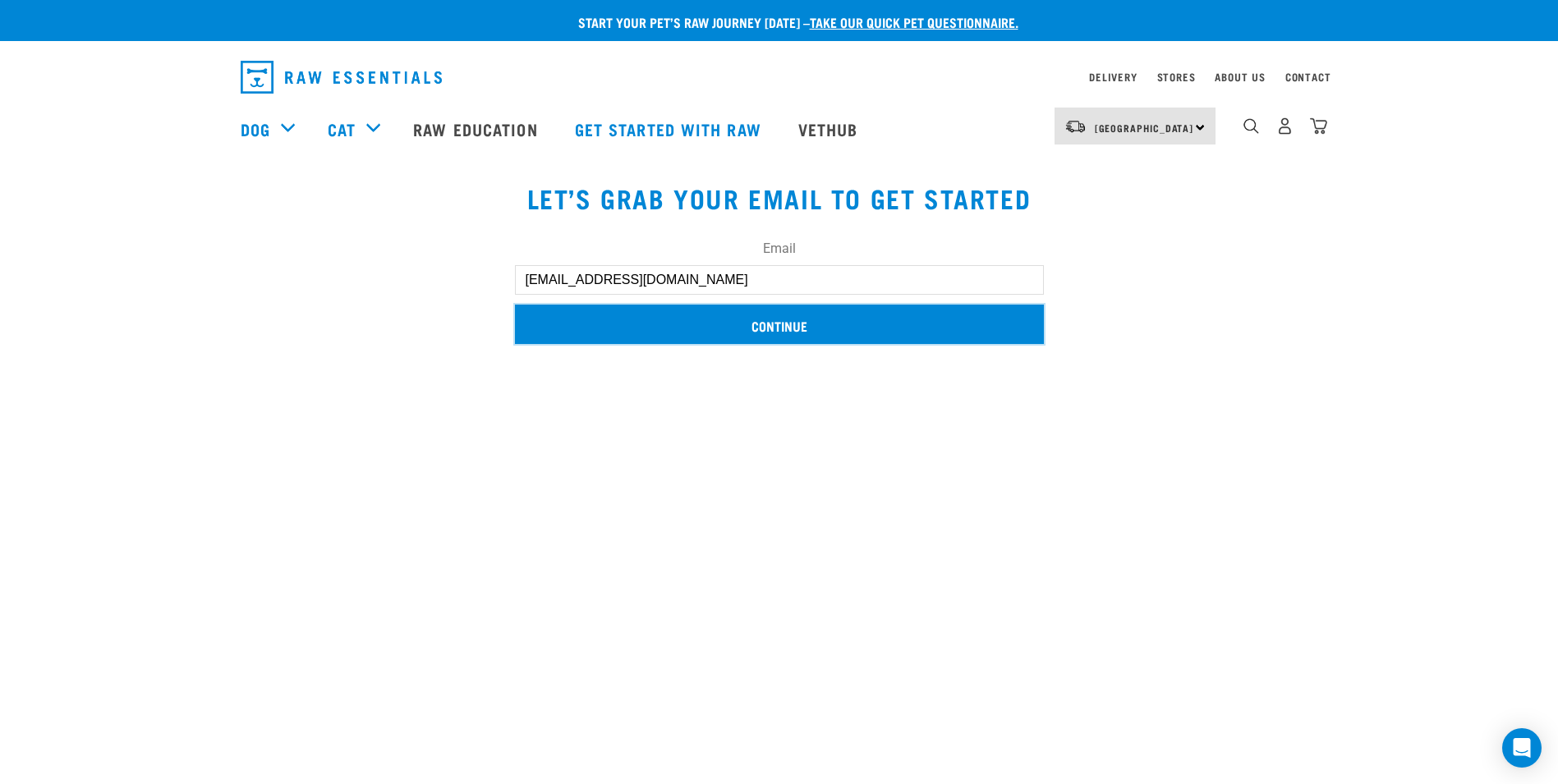
click at [694, 330] on input "Continue" at bounding box center [779, 324] width 529 height 39
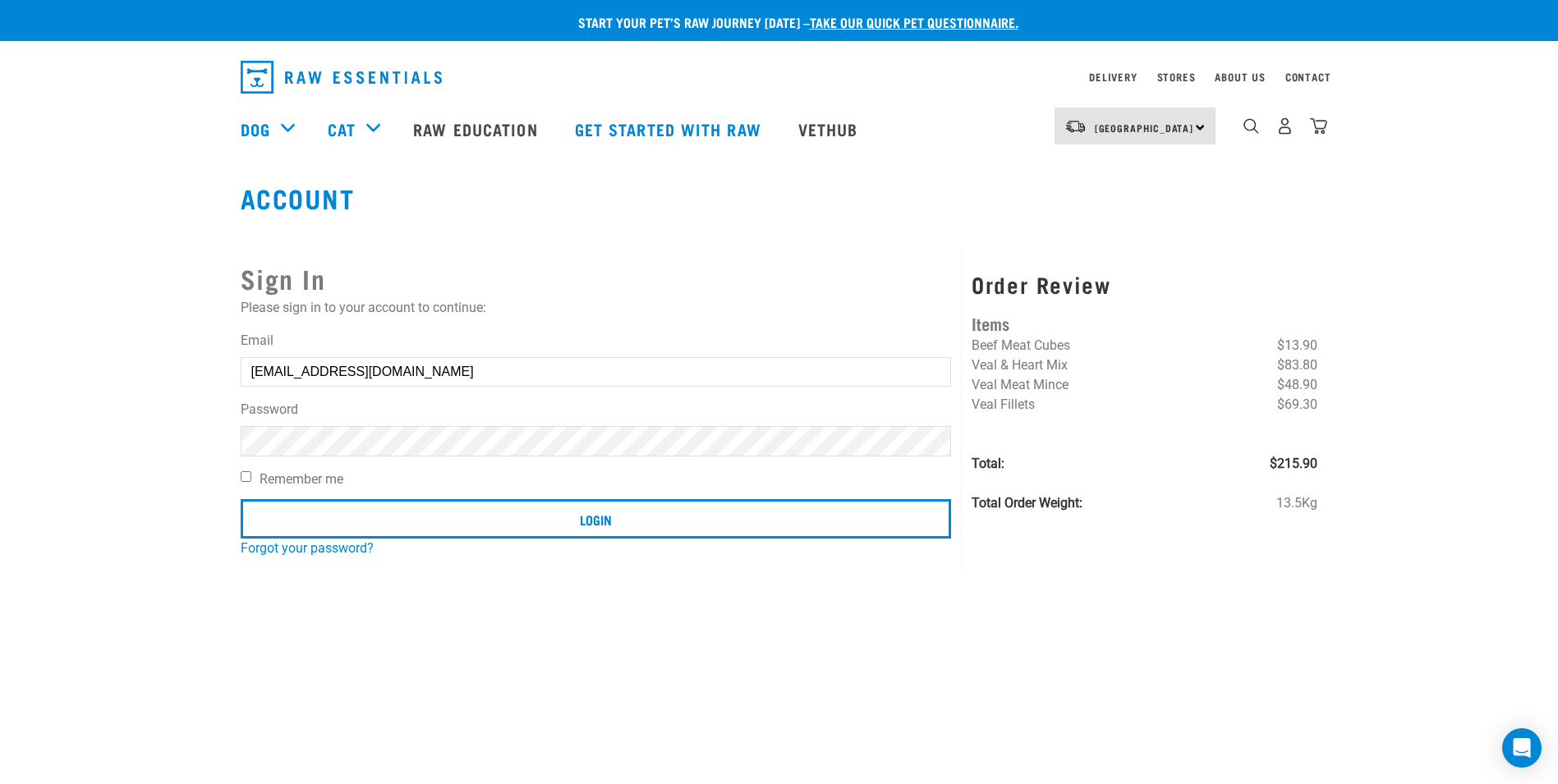
click at [249, 472] on input "Remember me" at bounding box center [246, 477] width 11 height 11
checkbox input "true"
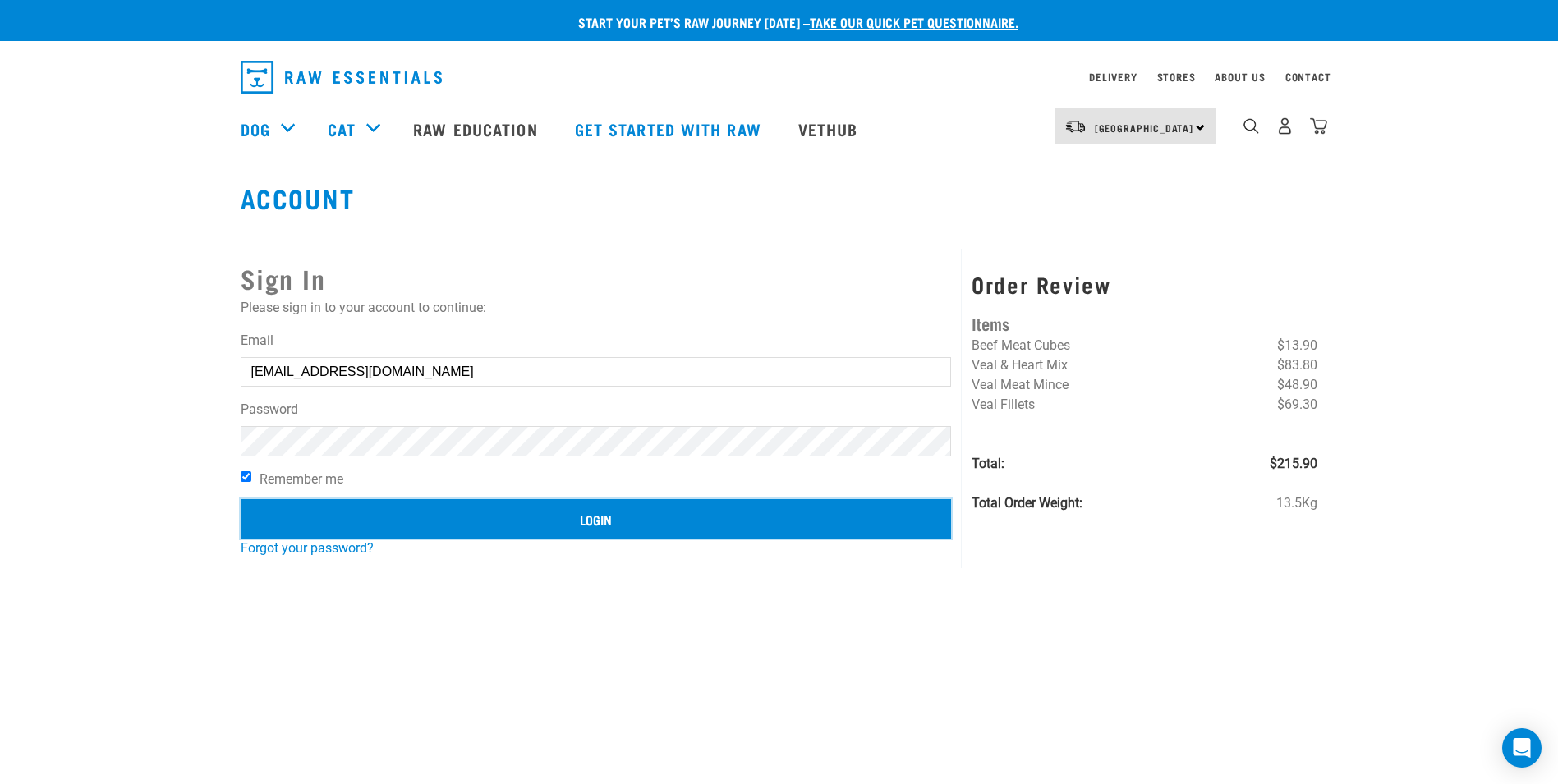
click at [503, 510] on input "Login" at bounding box center [596, 518] width 711 height 39
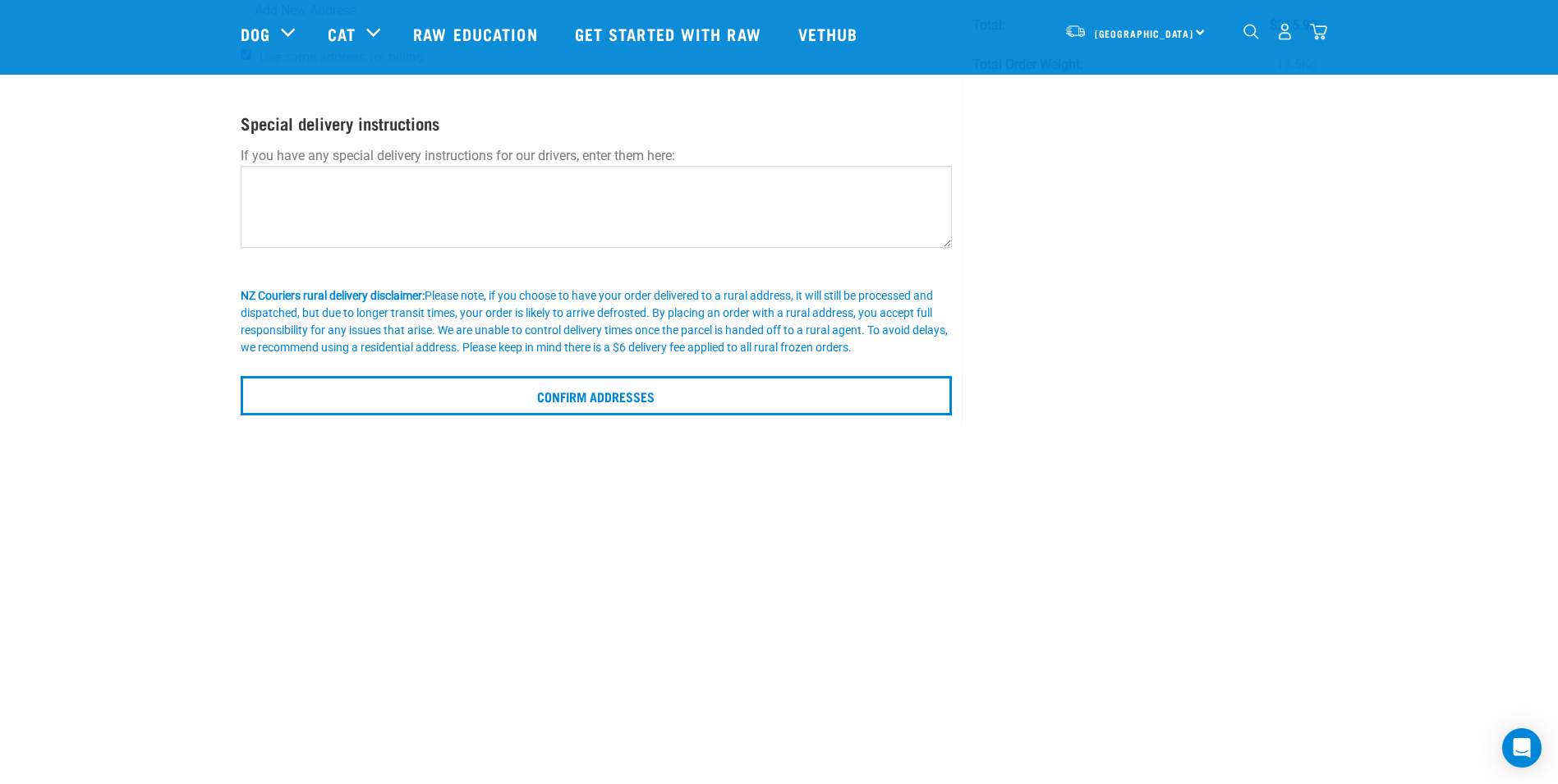
scroll to position [296, 0]
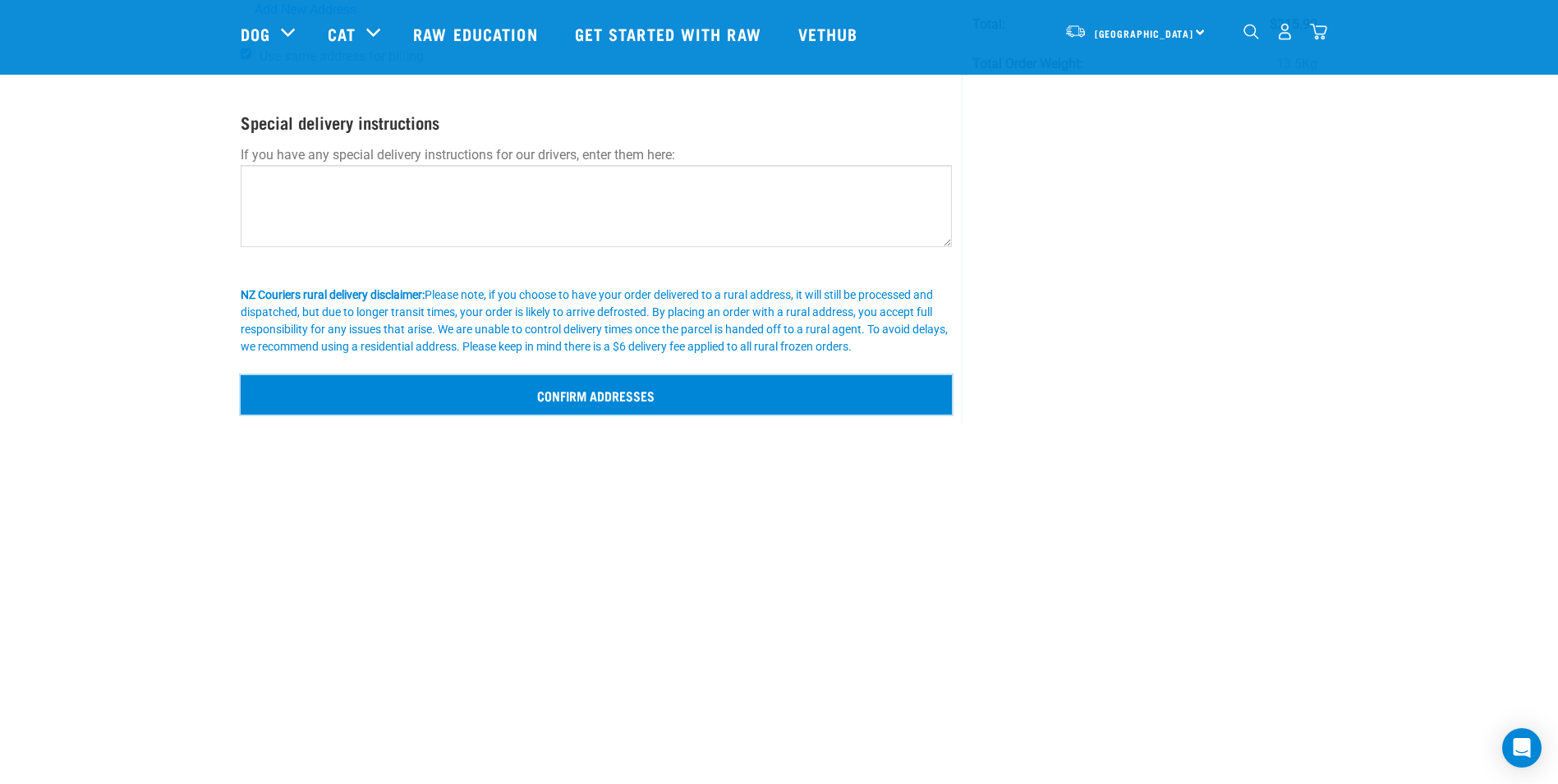
click at [675, 402] on input "Confirm addresses" at bounding box center [597, 394] width 712 height 39
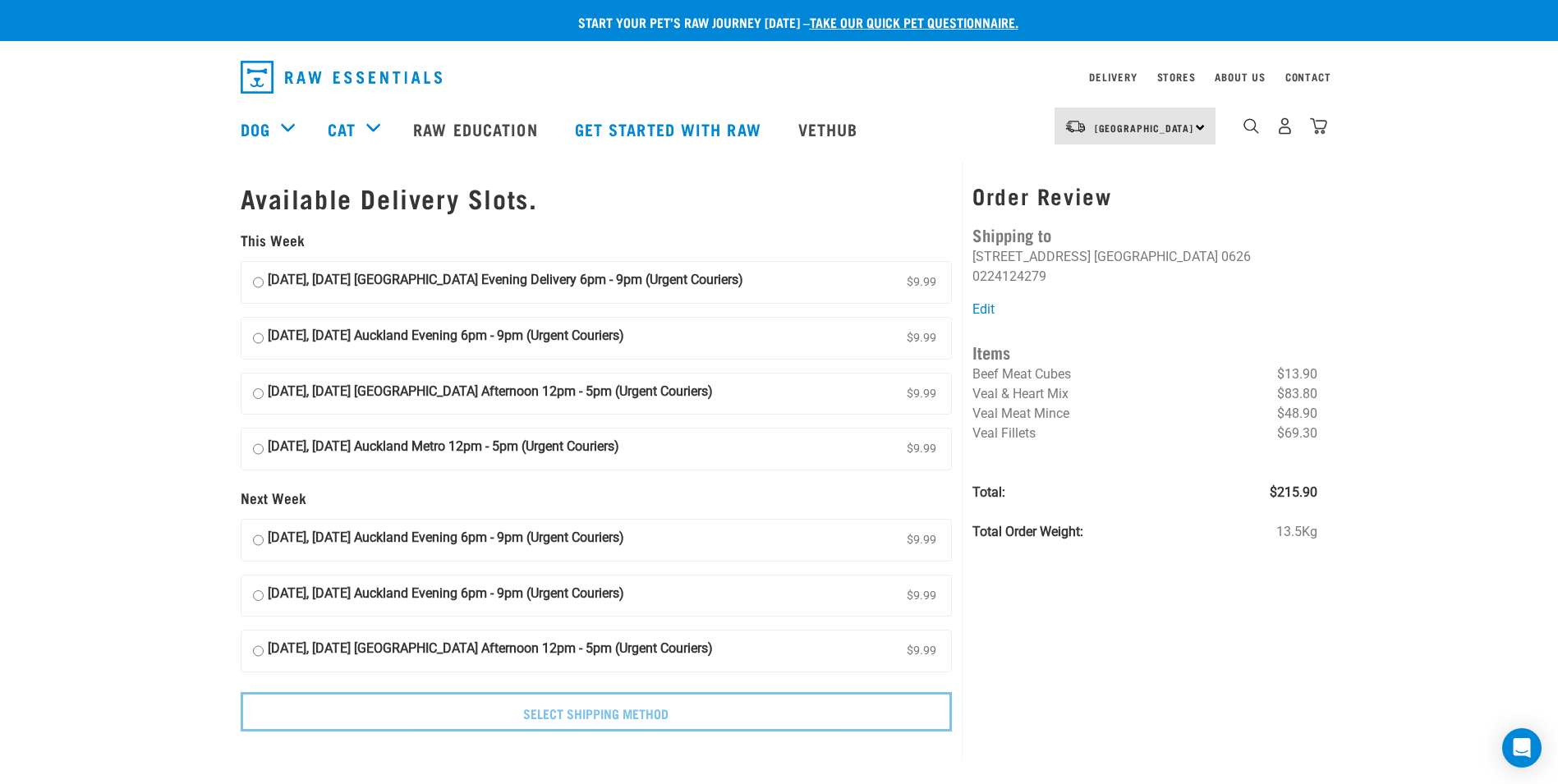
click at [258, 278] on input "[DATE], [DATE] [GEOGRAPHIC_DATA] Evening Delivery 6pm - 9pm (Urgent Couriers) $…" at bounding box center [258, 282] width 11 height 25
radio input "true"
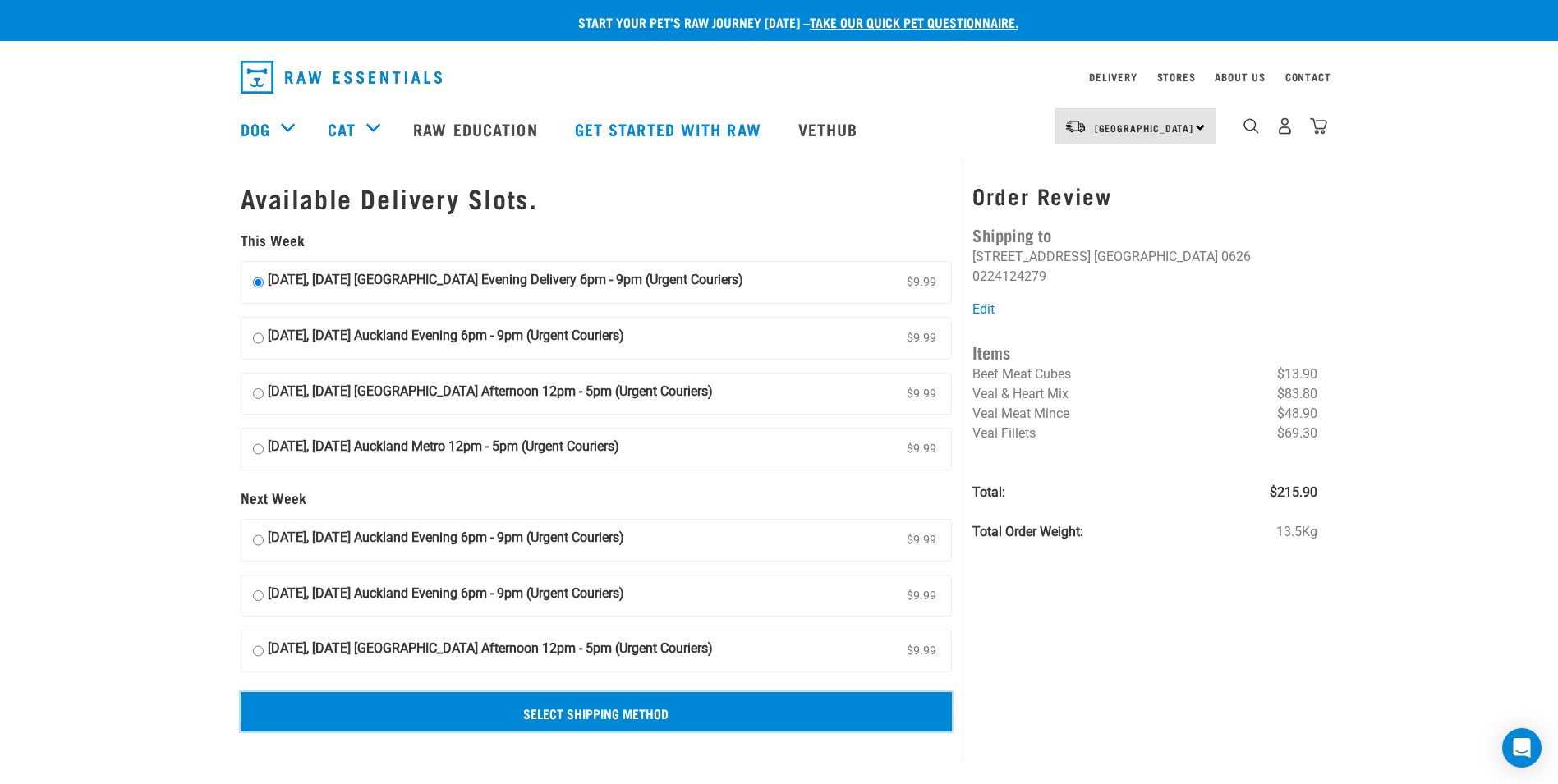
click at [559, 714] on input "Select Shipping Method" at bounding box center [597, 712] width 712 height 39
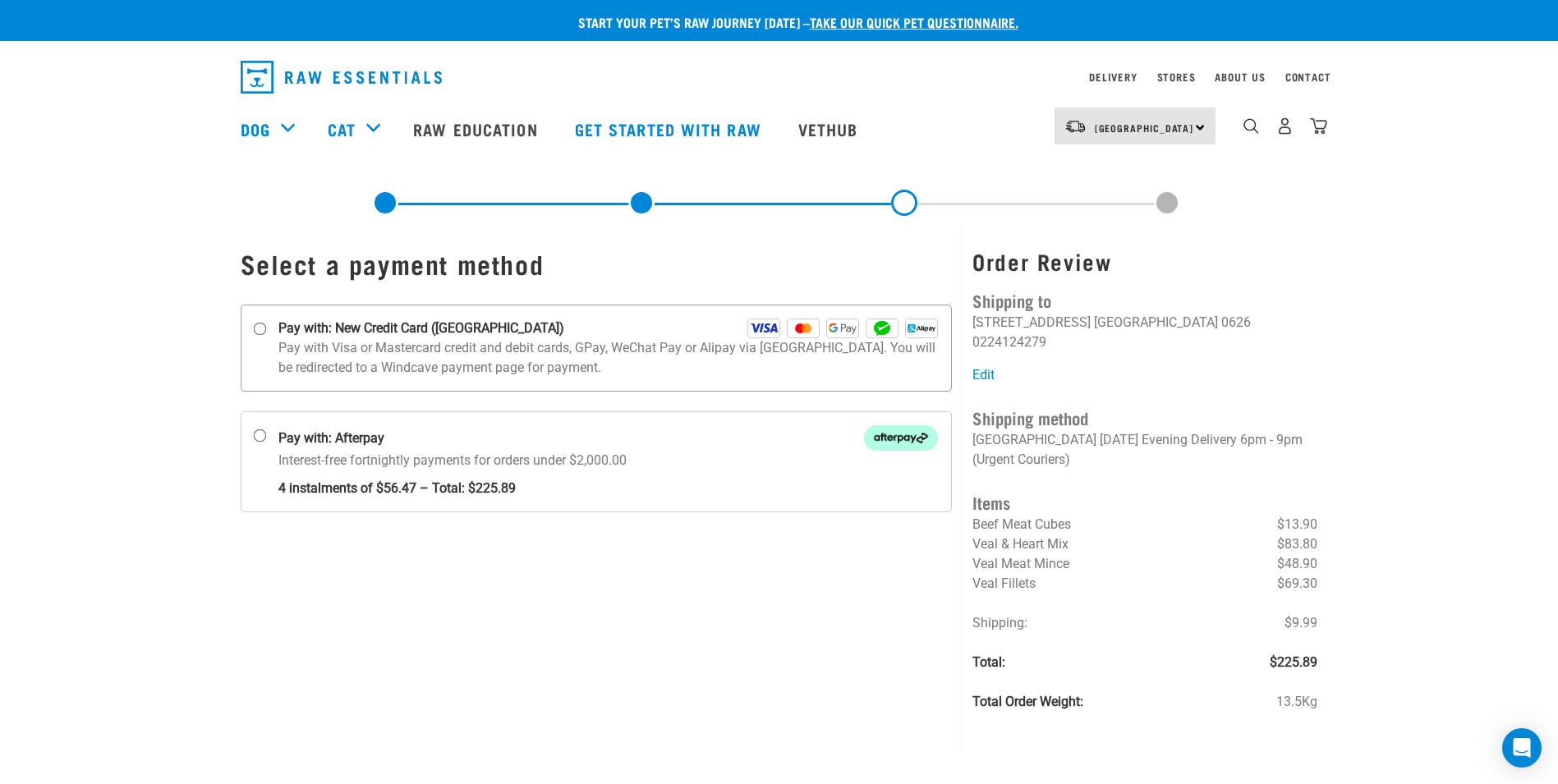
click at [257, 331] on input "Pay with: New Credit Card ([GEOGRAPHIC_DATA])" at bounding box center [259, 329] width 13 height 13
radio input "true"
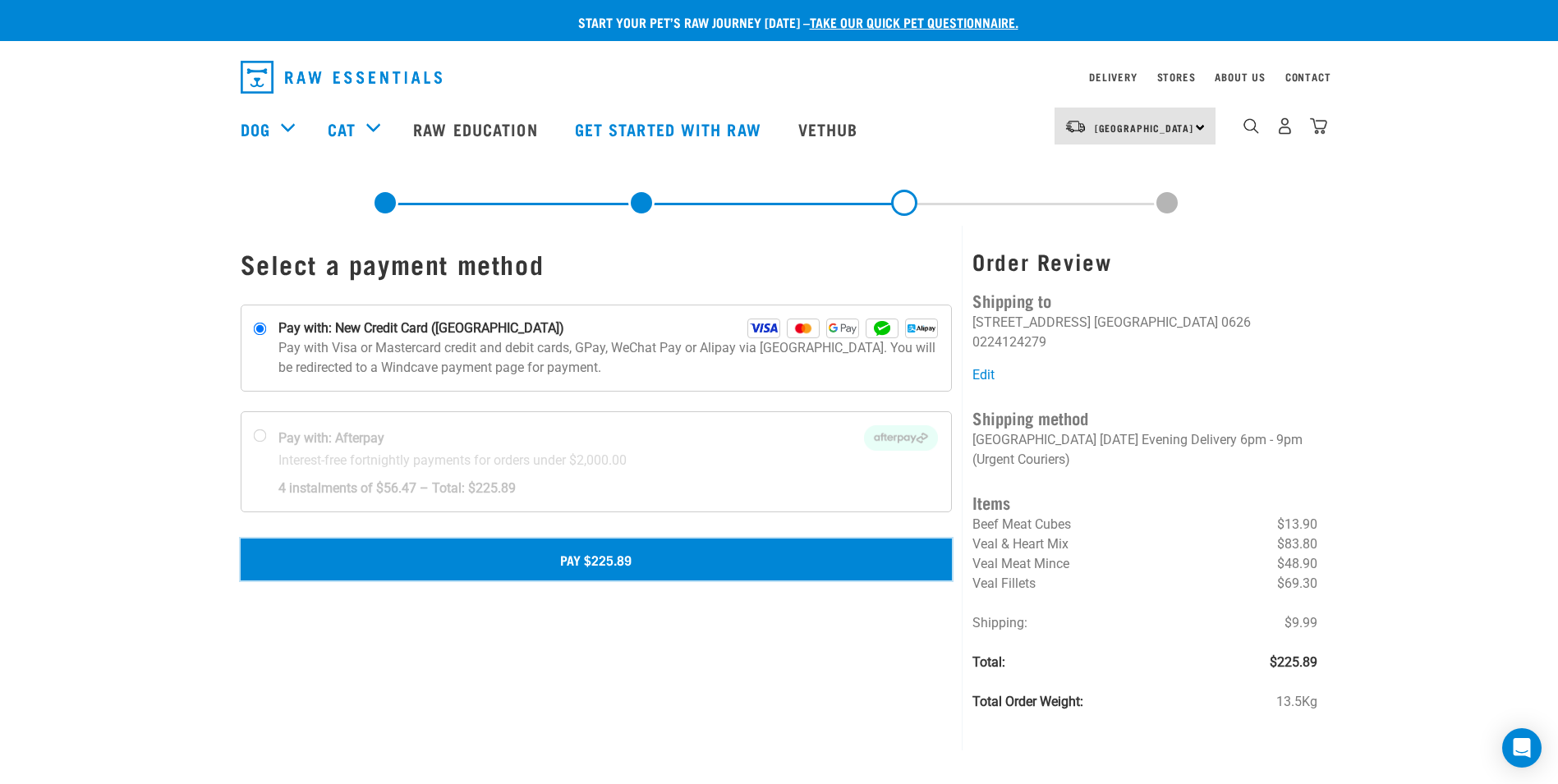
click at [538, 558] on button "Pay $225.89" at bounding box center [597, 558] width 712 height 41
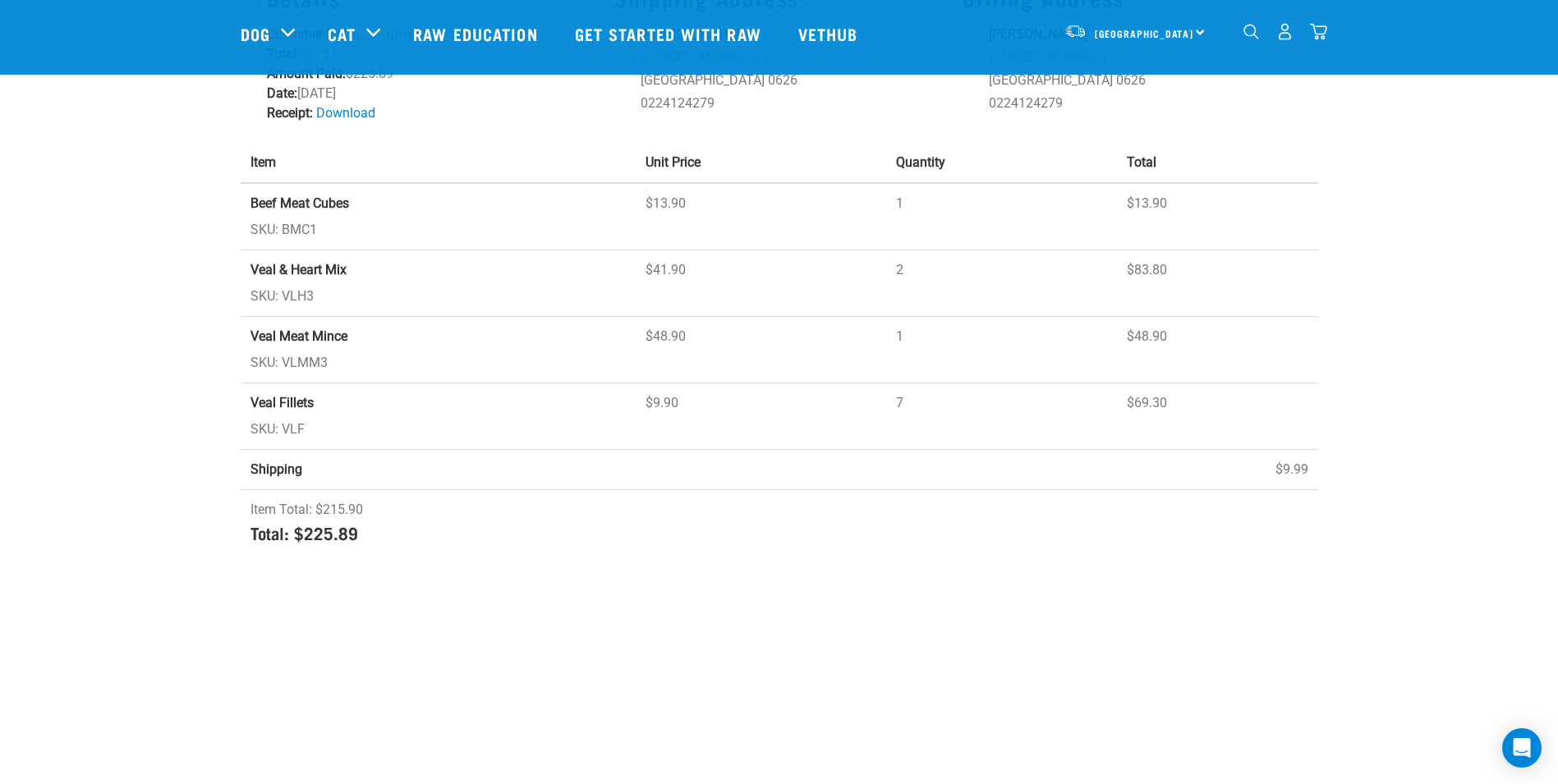
scroll to position [243, 0]
